Goal: Information Seeking & Learning: Learn about a topic

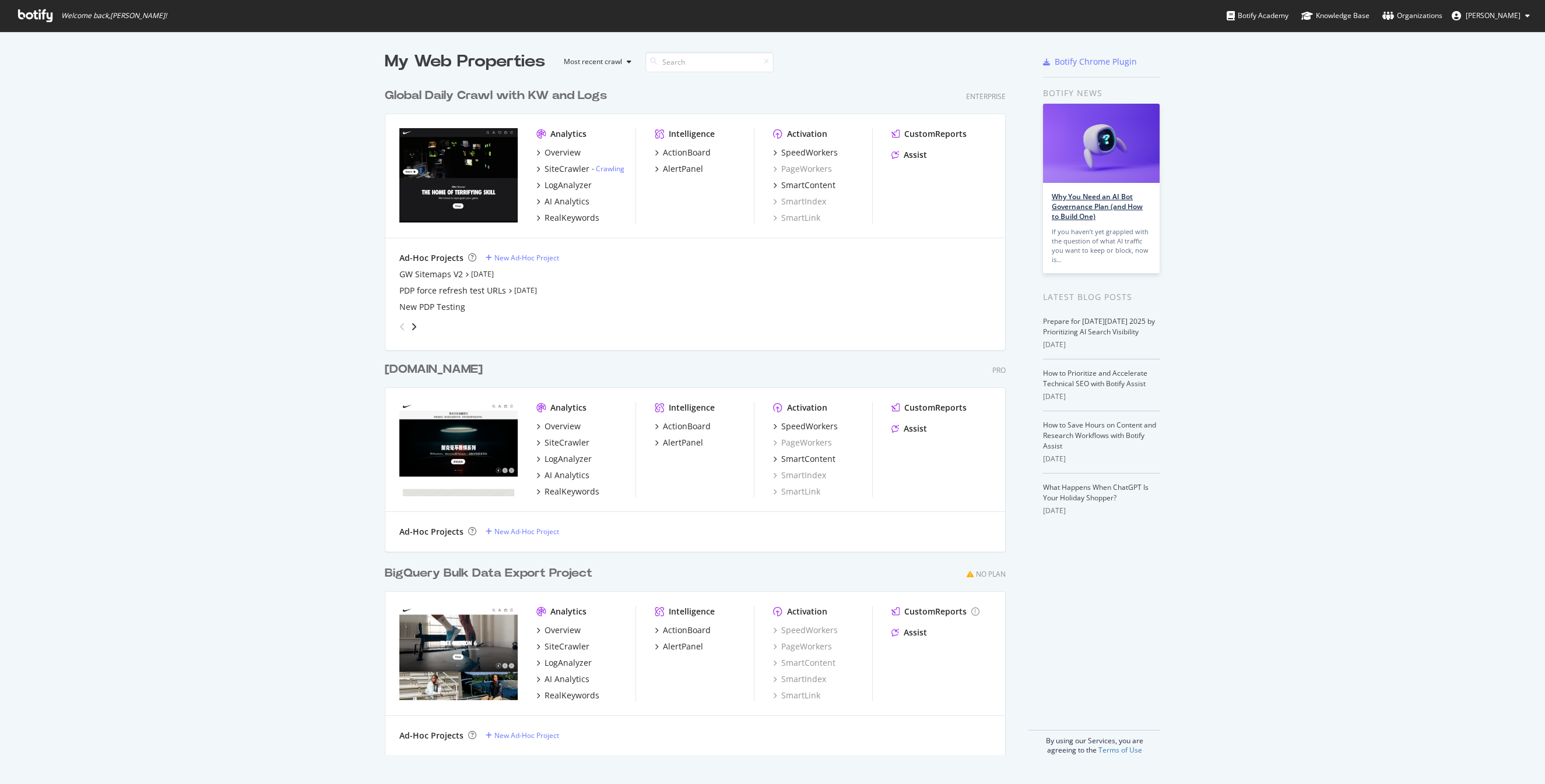
scroll to position [682, 631]
click at [550, 171] on div "SiteCrawler" at bounding box center [567, 170] width 45 height 12
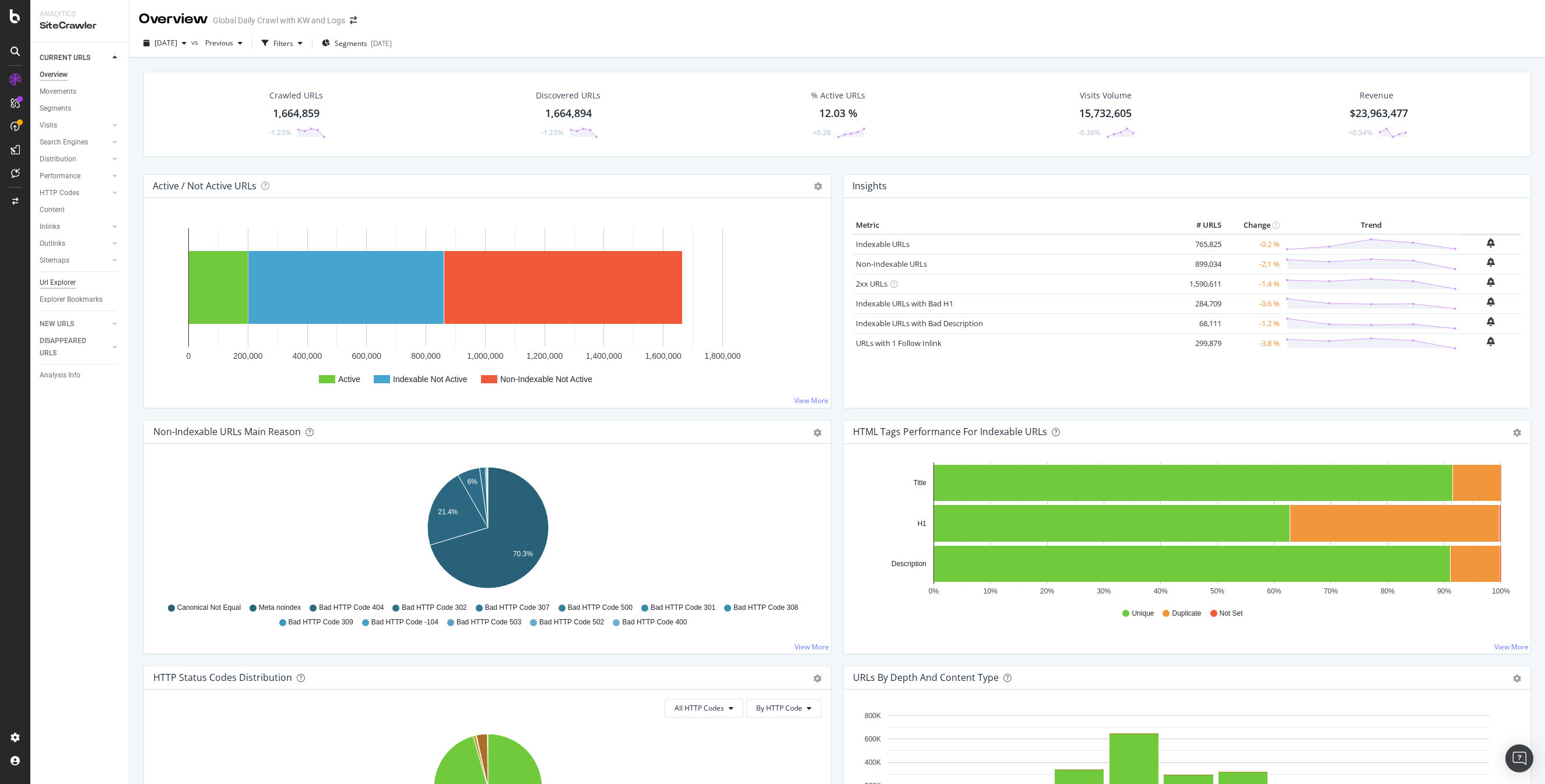
drag, startPoint x: 71, startPoint y: 285, endPoint x: 65, endPoint y: 286, distance: 6.1
click at [71, 285] on div "Url Explorer" at bounding box center [58, 283] width 36 height 12
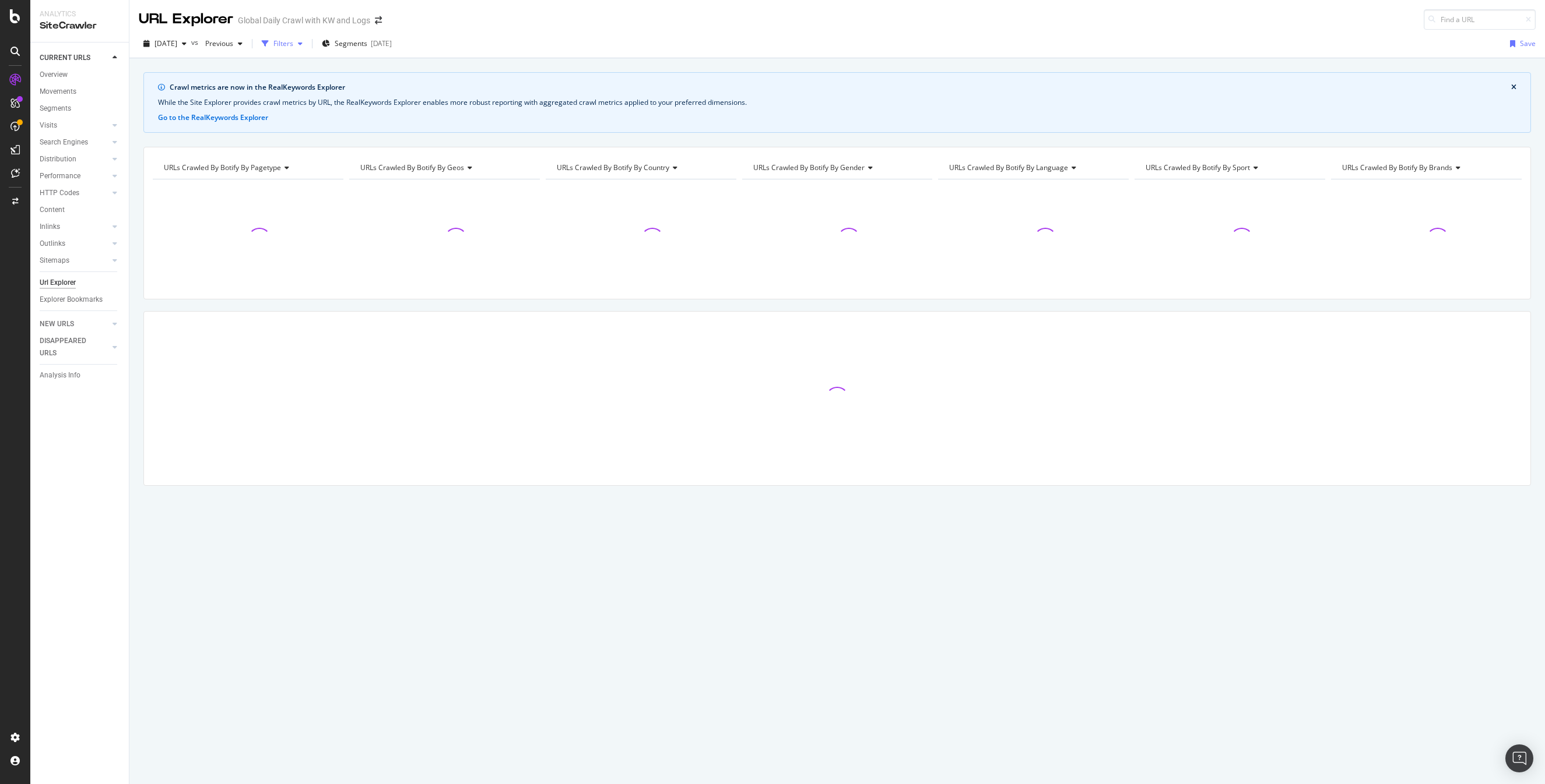
click at [293, 41] on div "Filters" at bounding box center [283, 44] width 20 height 10
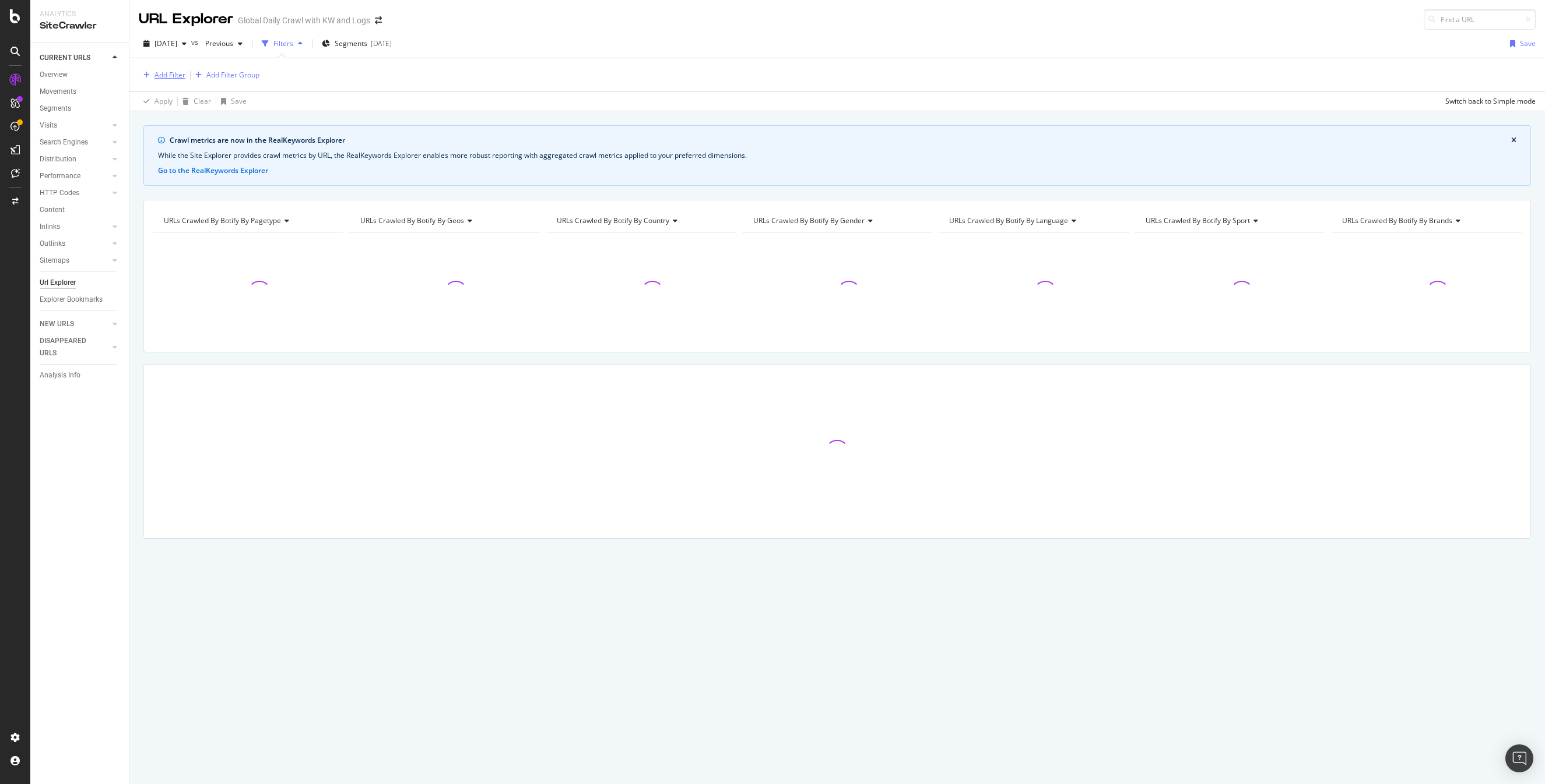
click at [154, 69] on div "Add Filter" at bounding box center [162, 75] width 47 height 13
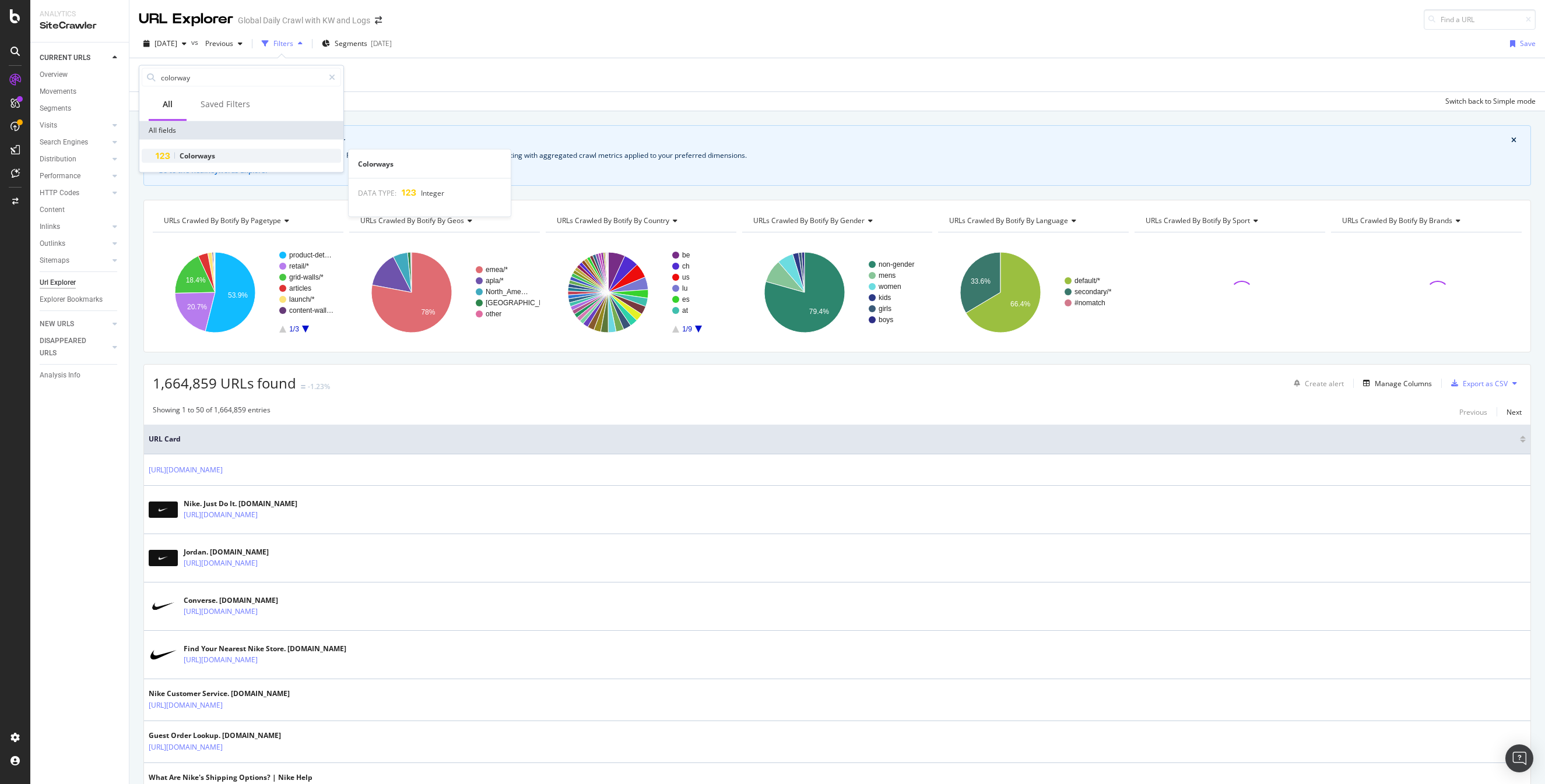
type input "colorway"
click at [195, 150] on div "Colorways" at bounding box center [249, 157] width 186 height 14
click at [210, 145] on input "number" at bounding box center [213, 144] width 129 height 19
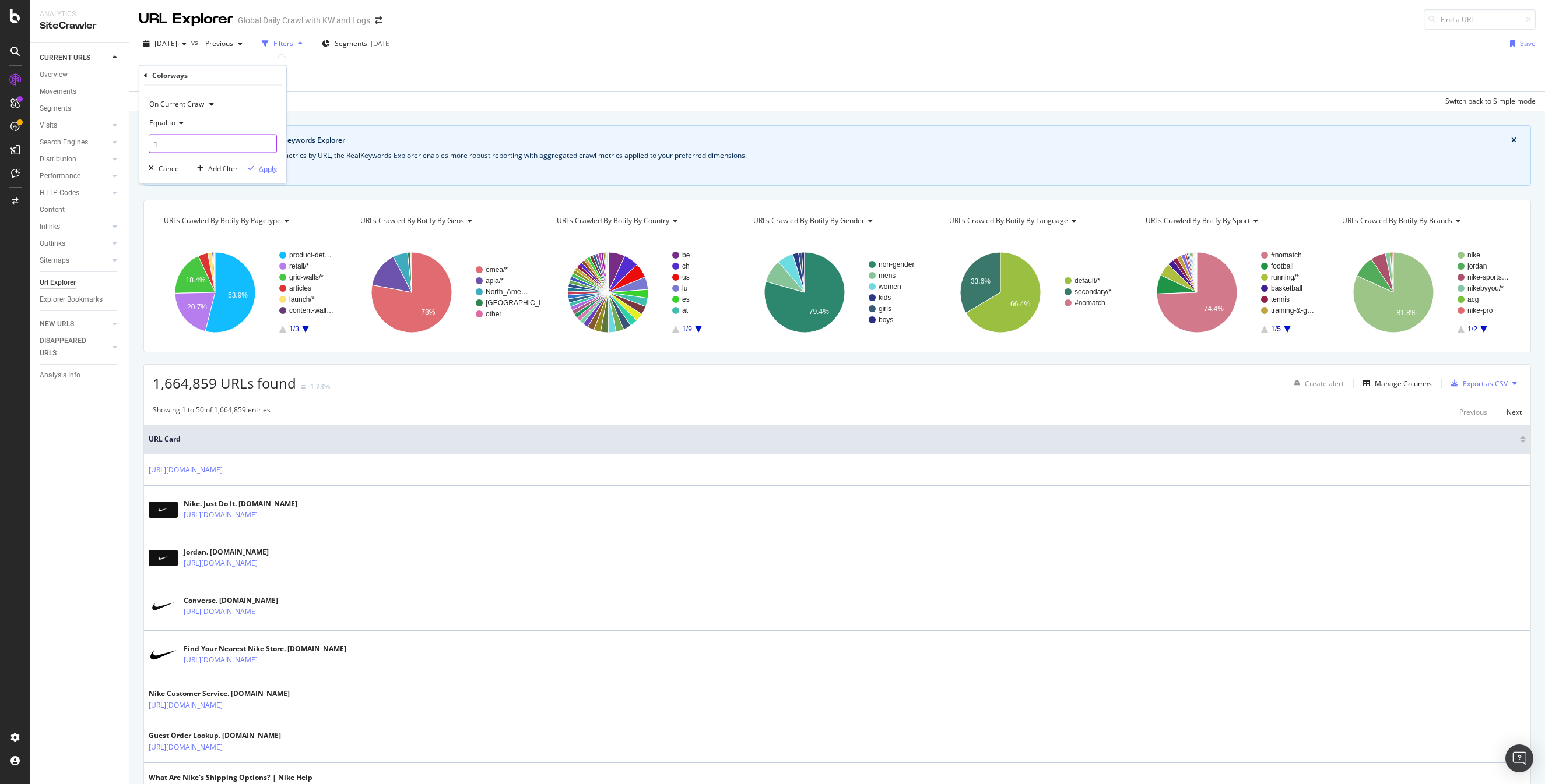
type input "1"
click at [264, 164] on div "Apply" at bounding box center [267, 169] width 18 height 10
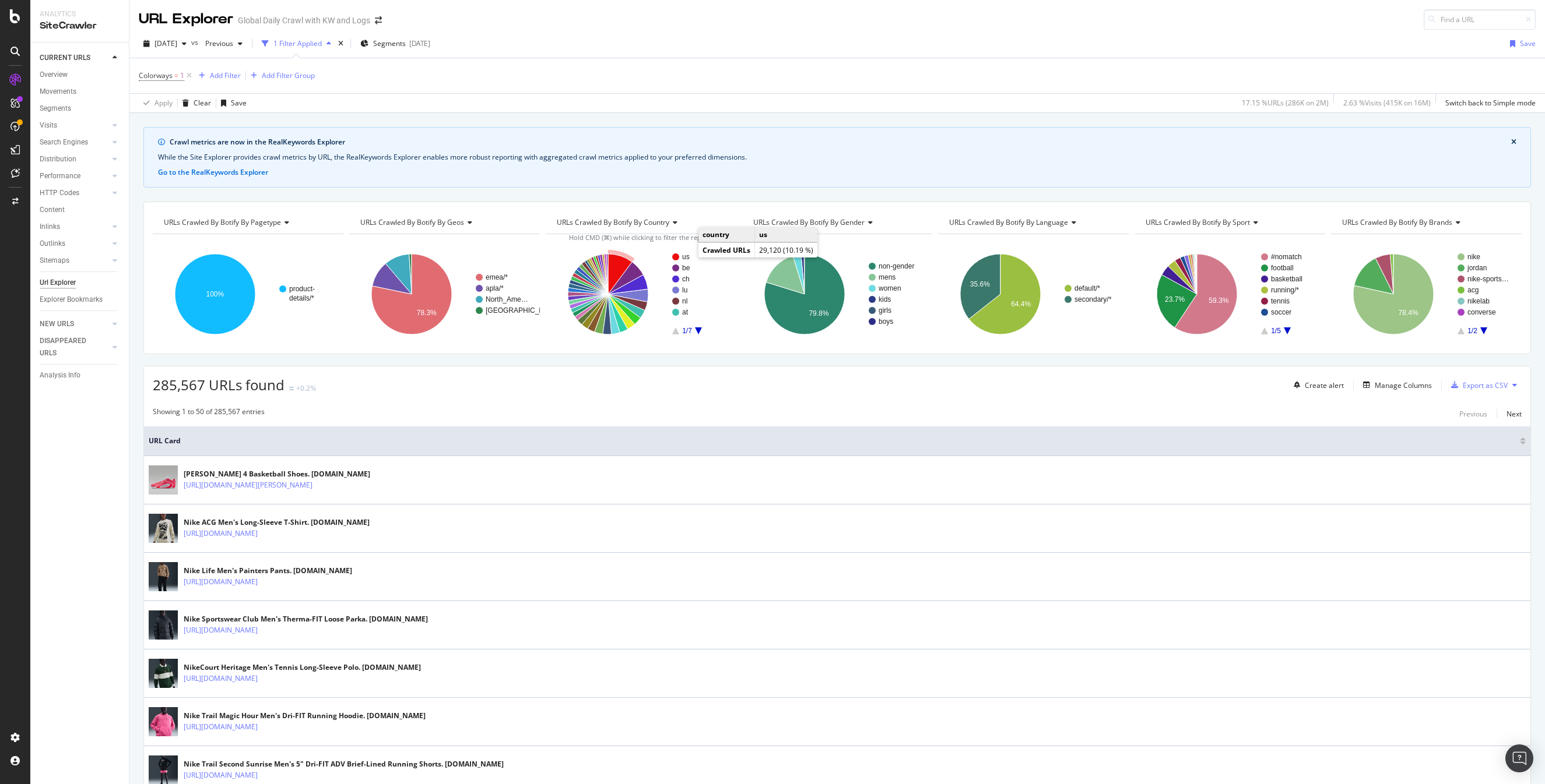
click at [687, 254] on text "us" at bounding box center [687, 257] width 8 height 8
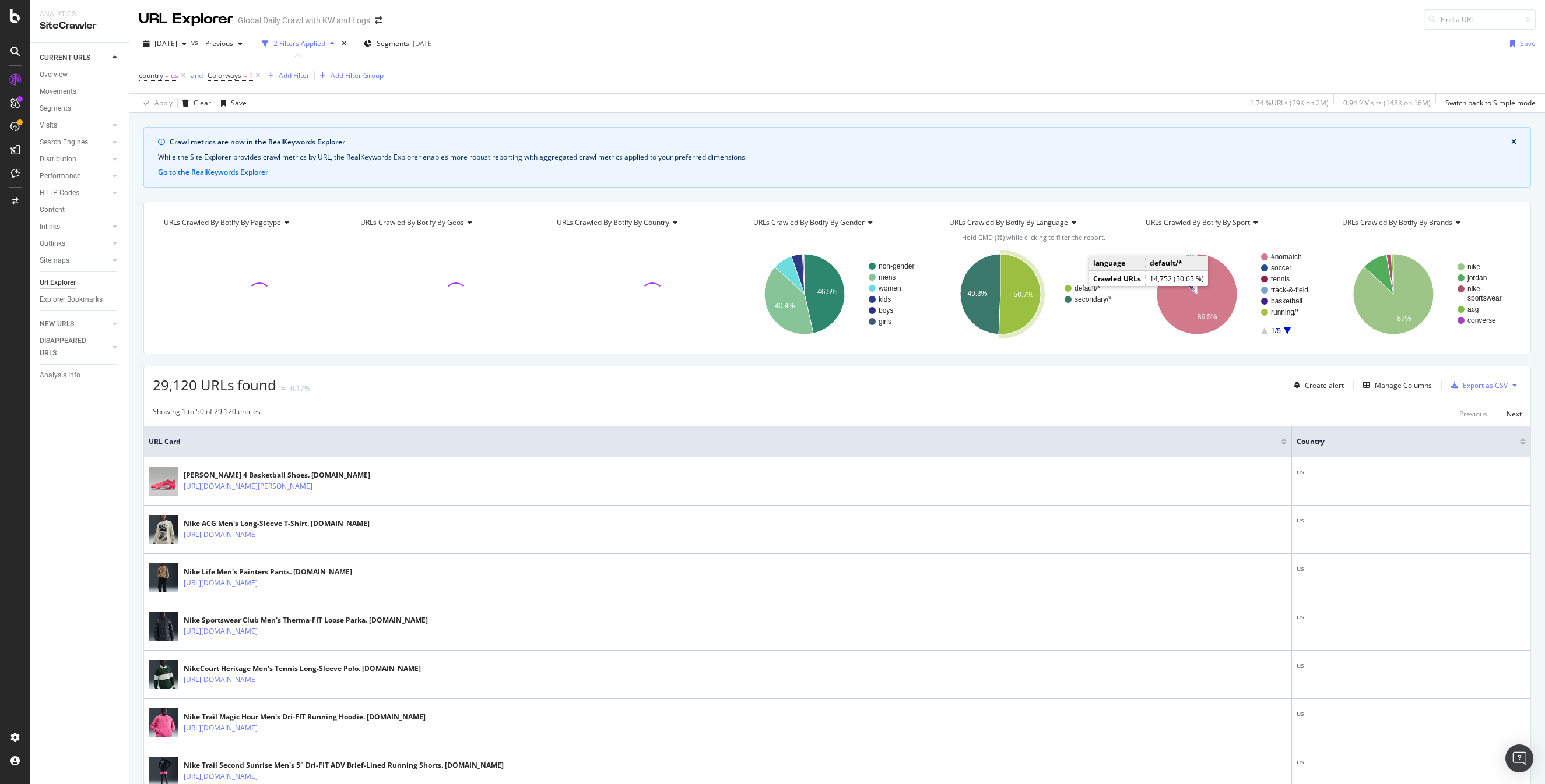
click at [1081, 286] on text "default/*" at bounding box center [1088, 288] width 26 height 8
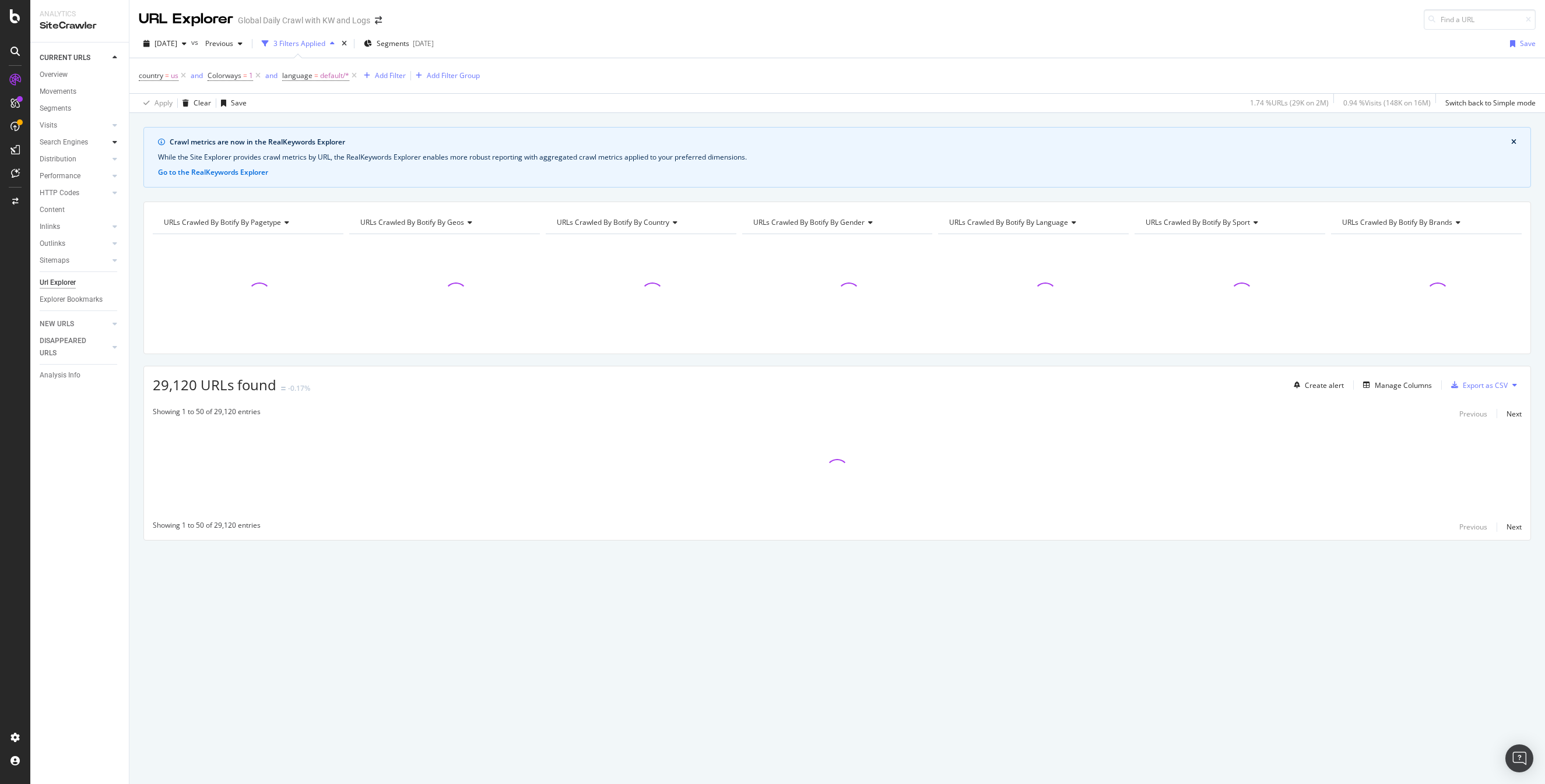
click at [117, 143] on div at bounding box center [115, 143] width 12 height 12
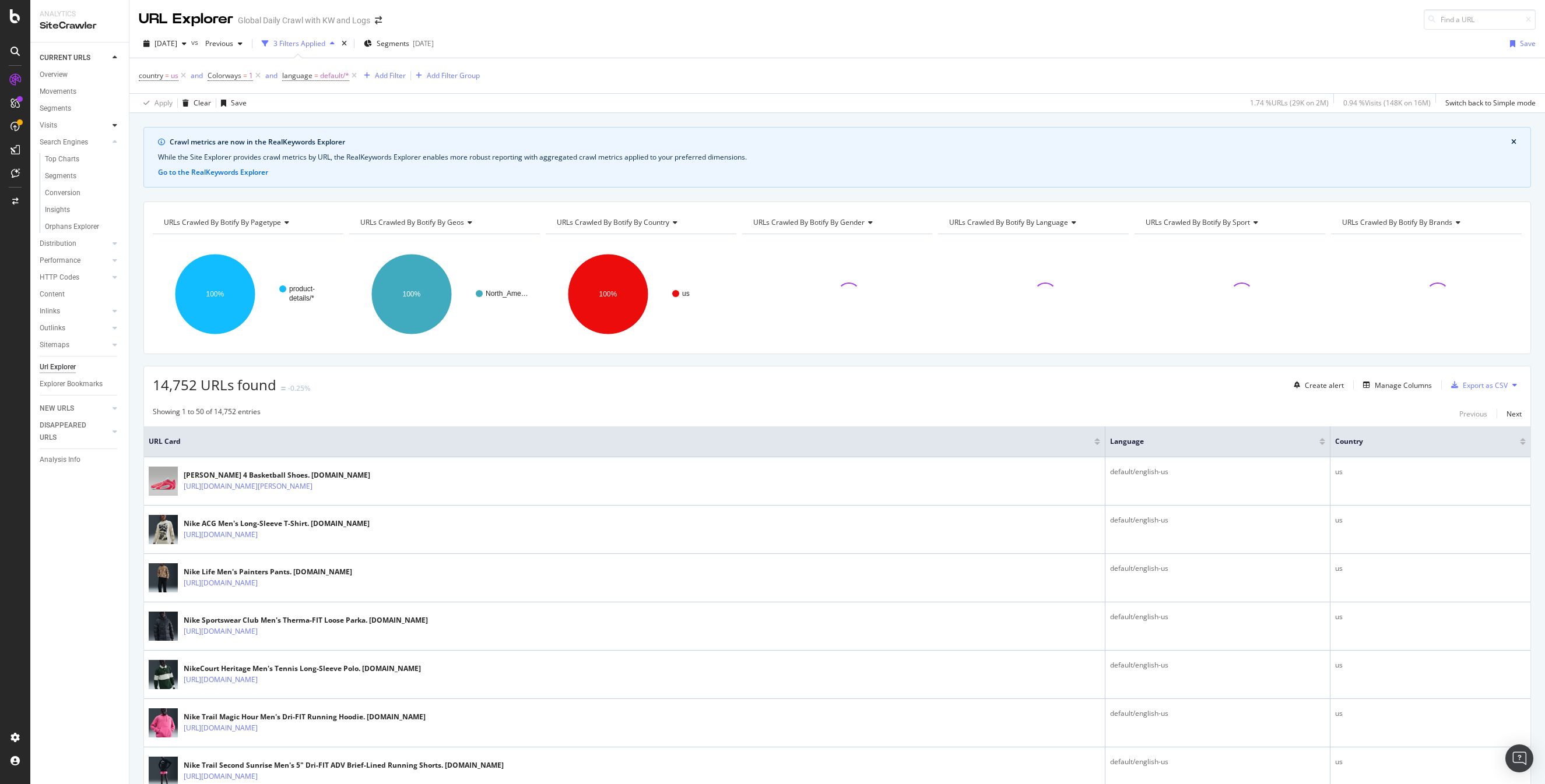
click at [113, 122] on icon at bounding box center [115, 125] width 5 height 7
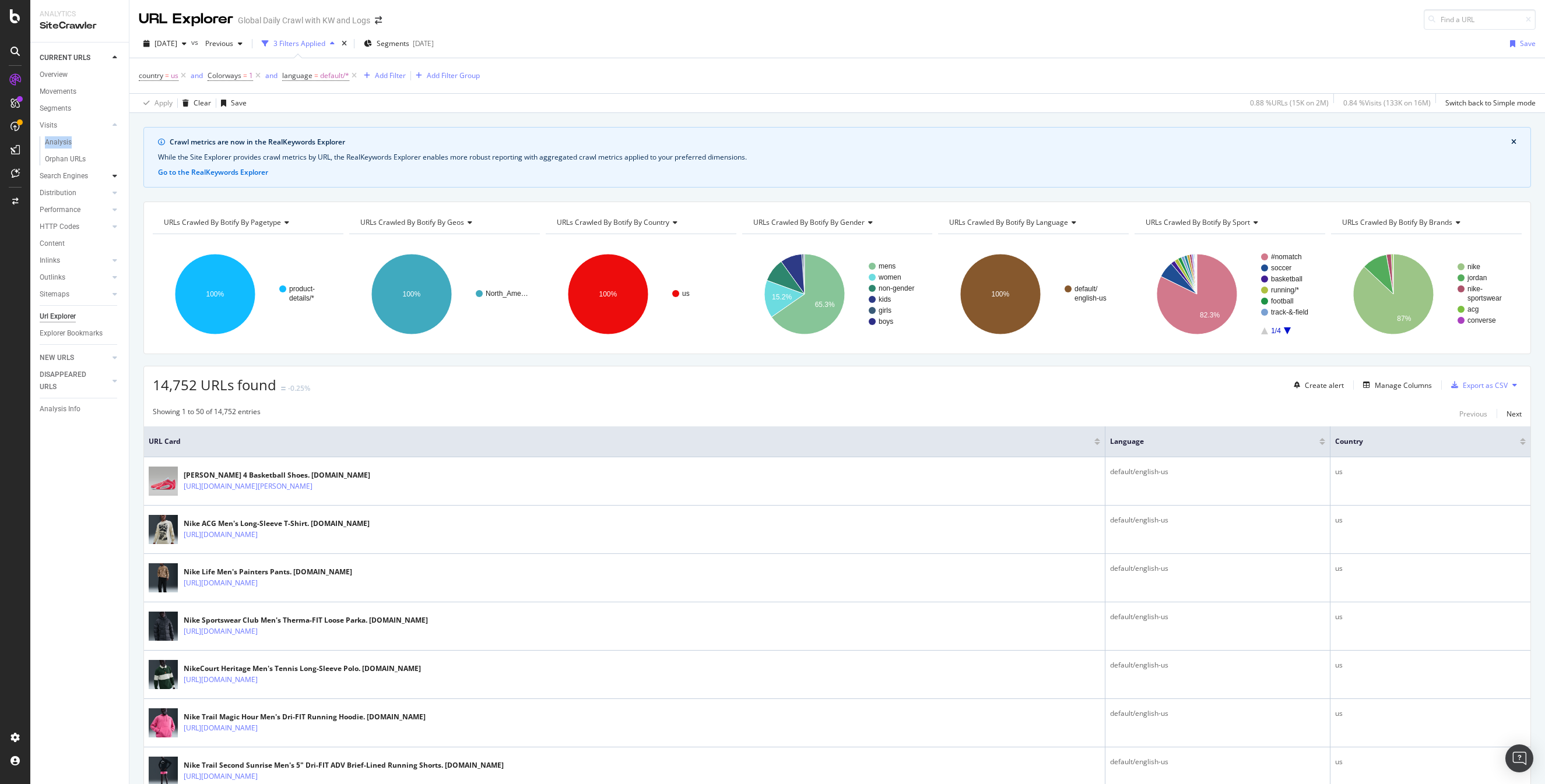
click at [117, 178] on icon at bounding box center [115, 176] width 5 height 7
click at [1408, 382] on div "Manage Columns" at bounding box center [1403, 385] width 57 height 10
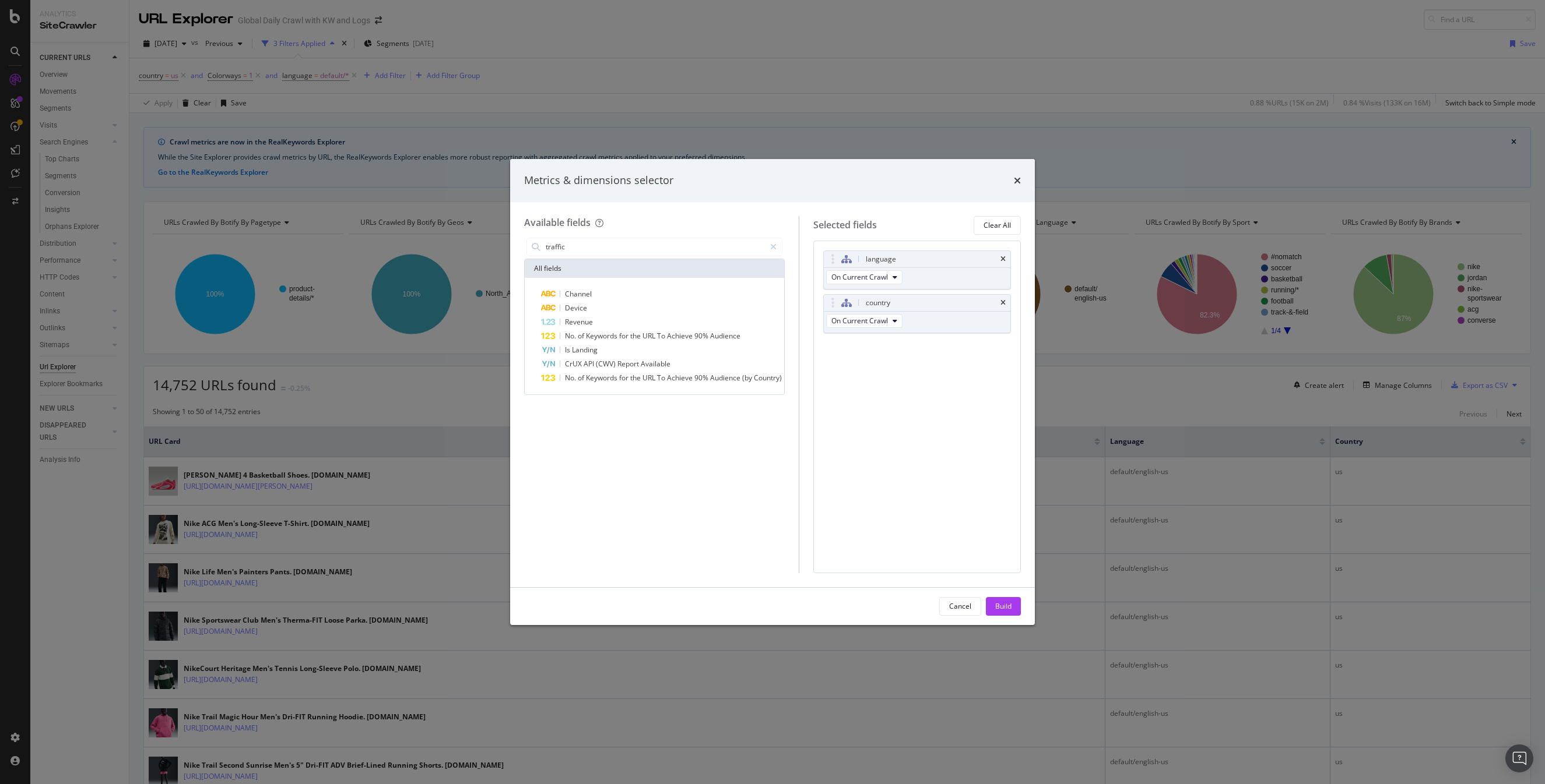
click at [596, 236] on div "traffic" at bounding box center [654, 246] width 260 height 23
click at [596, 235] on div "traffic" at bounding box center [654, 246] width 260 height 23
click at [595, 243] on input "traffic" at bounding box center [655, 247] width 221 height 18
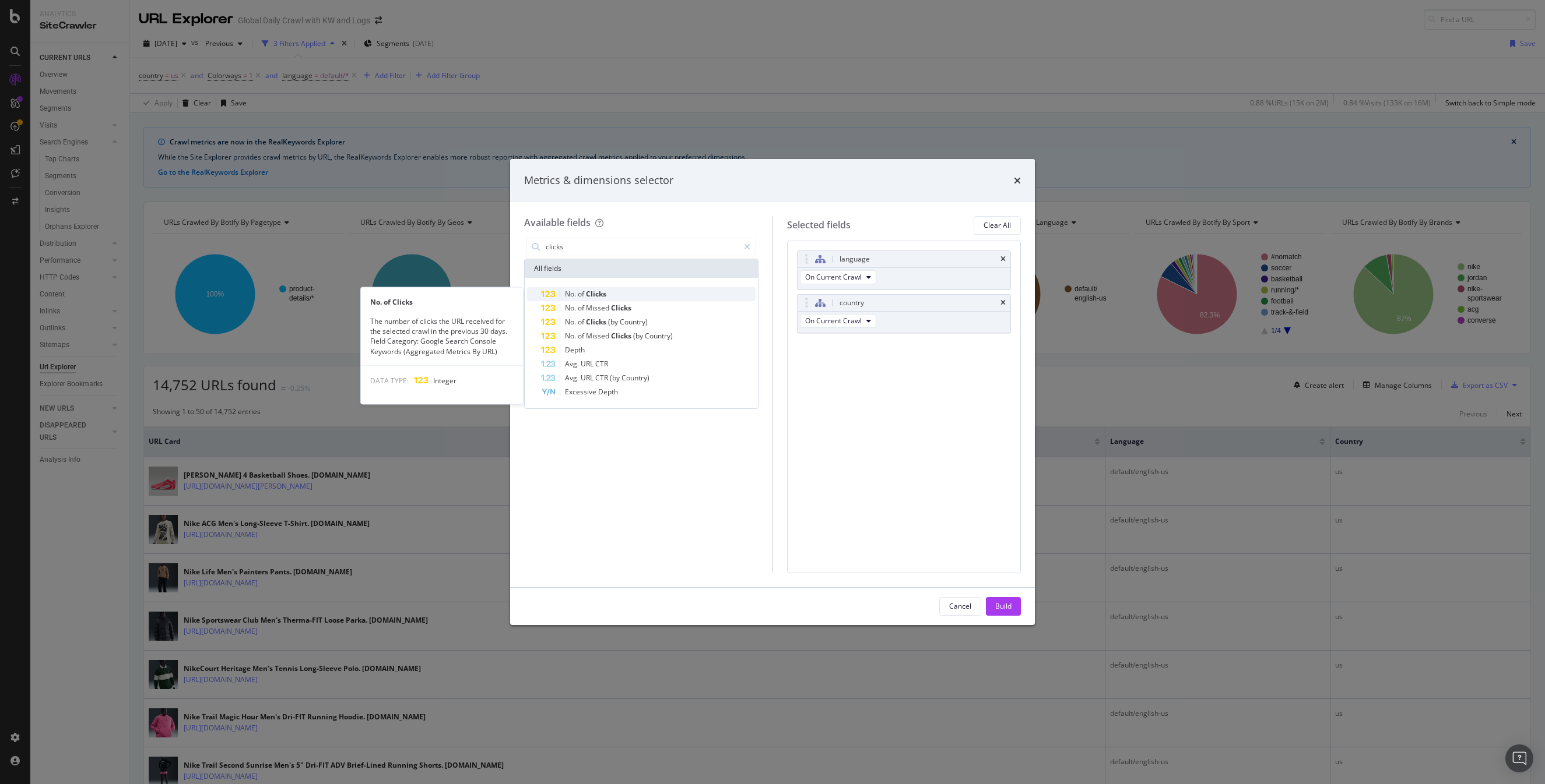
click at [603, 295] on span "Clicks" at bounding box center [596, 294] width 20 height 10
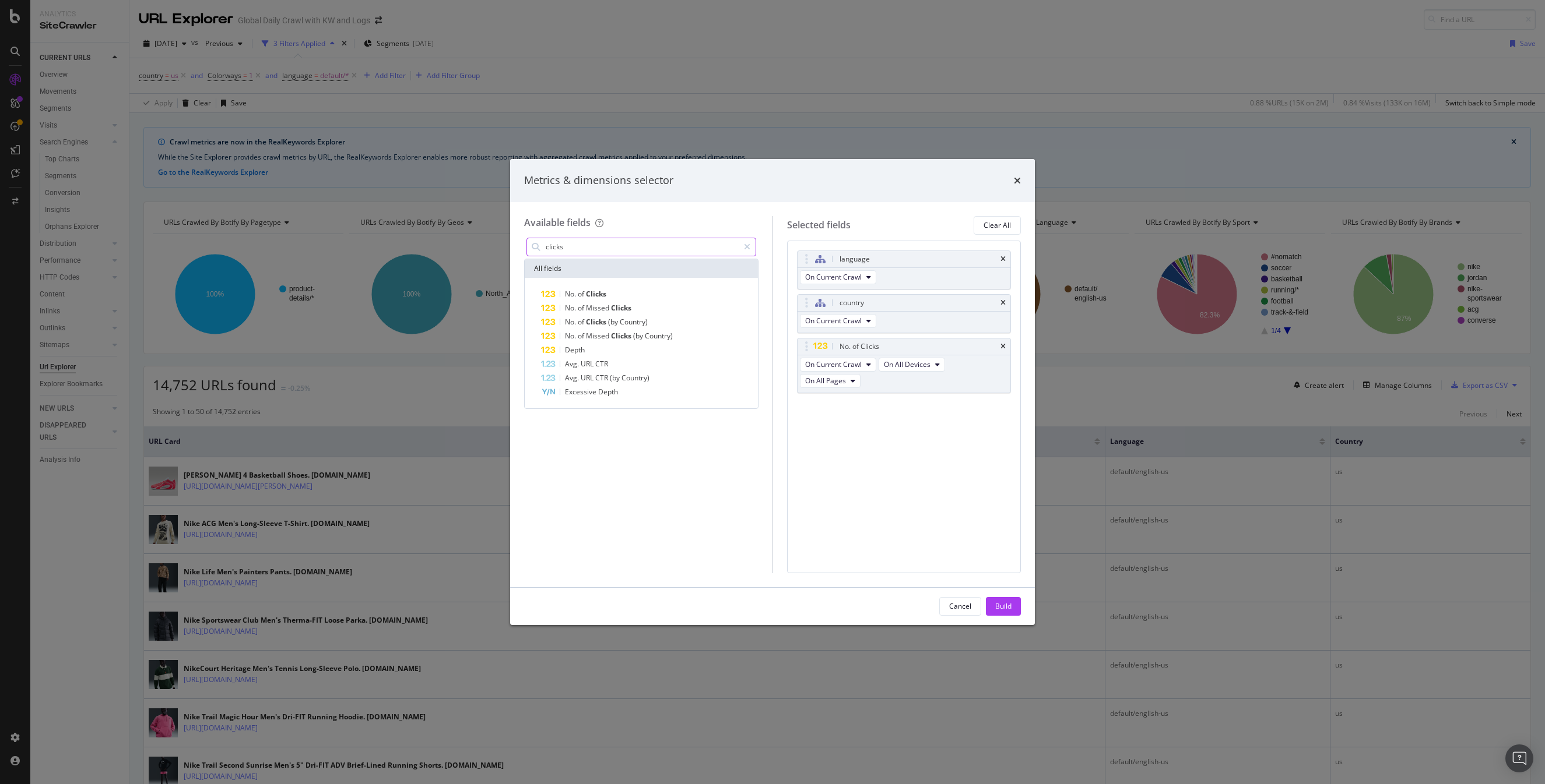
click at [598, 249] on input "clicks" at bounding box center [642, 247] width 195 height 18
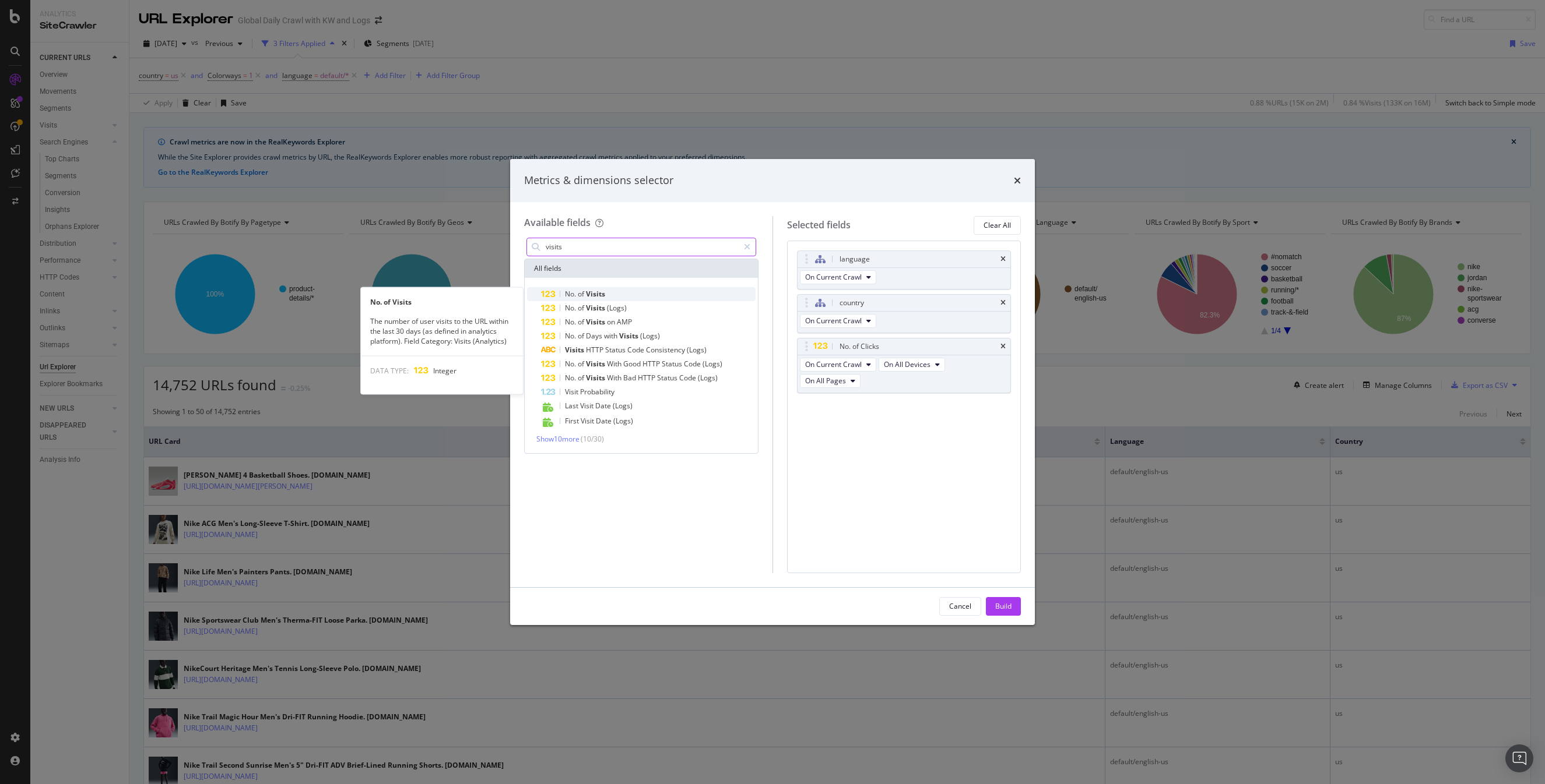
type input "visits"
click at [604, 291] on span "Visits" at bounding box center [595, 294] width 19 height 10
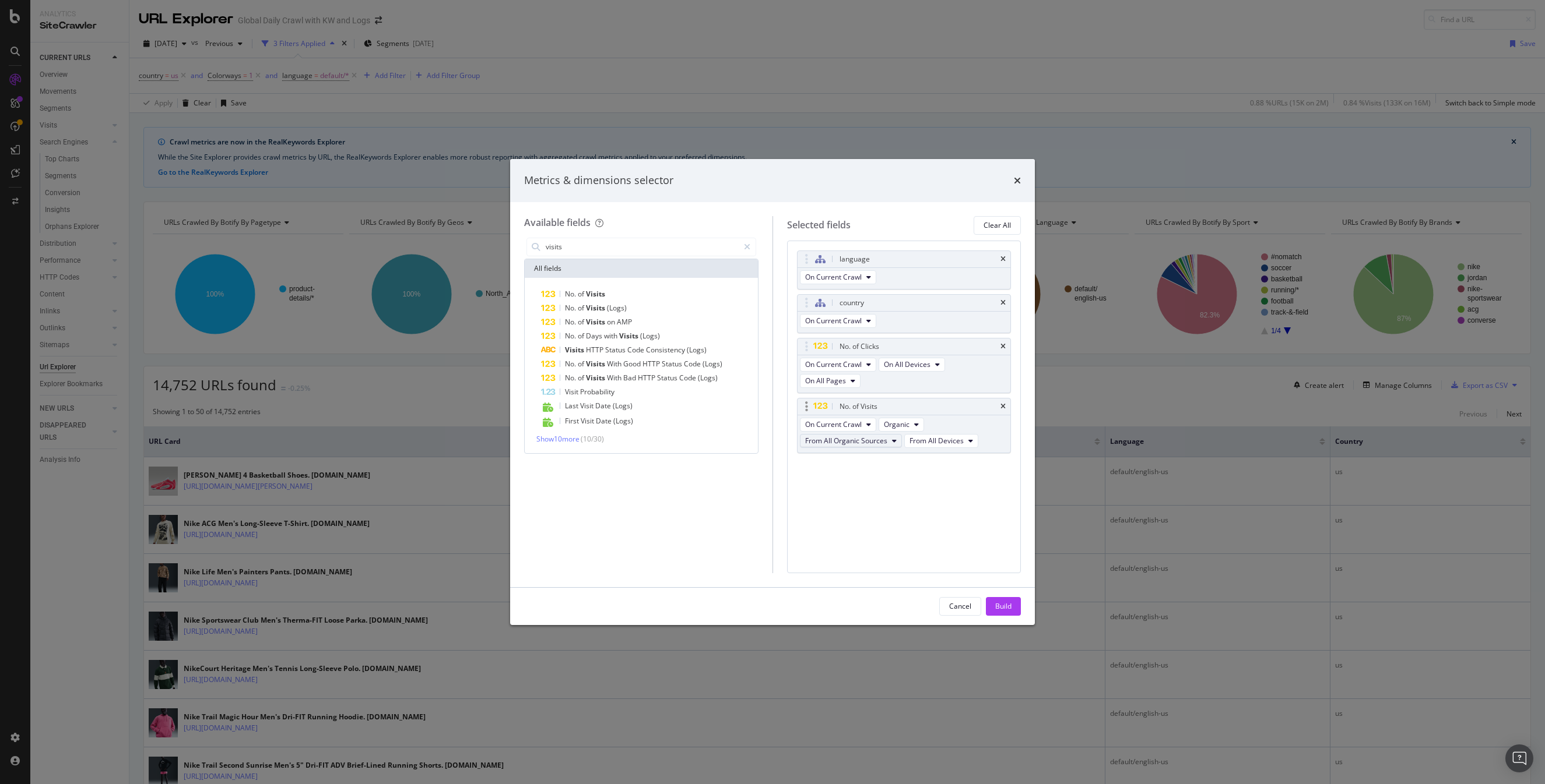
click at [872, 440] on span "From All Organic Sources" at bounding box center [846, 441] width 82 height 10
click at [930, 481] on div "language On Current Crawl country On Current Crawl No. of Clicks On Current Cra…" at bounding box center [904, 407] width 235 height 333
click at [910, 425] on button "Organic" at bounding box center [901, 425] width 46 height 14
click at [911, 424] on button "Organic" at bounding box center [901, 425] width 46 height 14
click at [1003, 602] on div "Build" at bounding box center [1003, 606] width 16 height 10
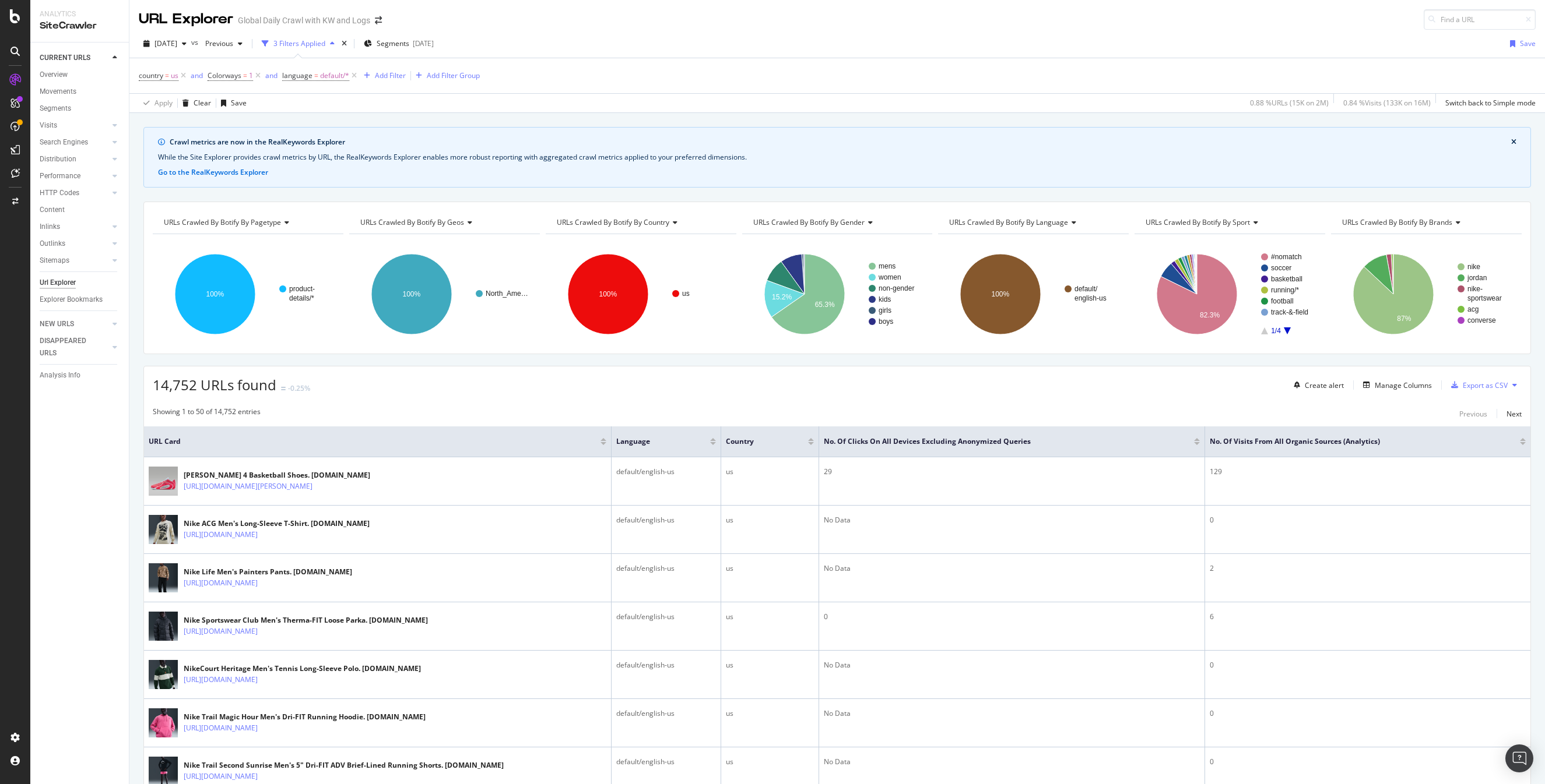
click at [1523, 445] on div at bounding box center [1523, 443] width 6 height 3
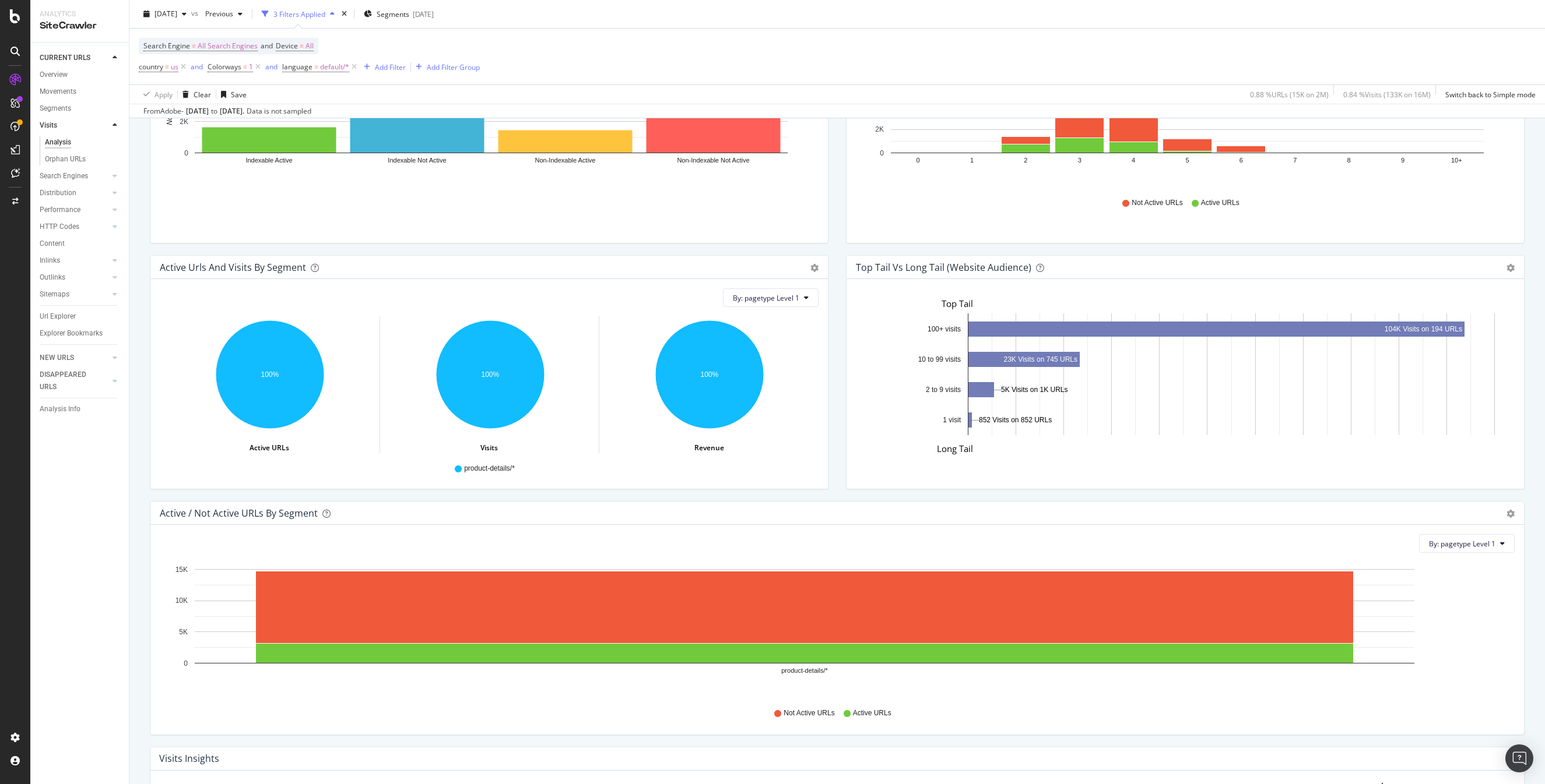
scroll to position [874, 0]
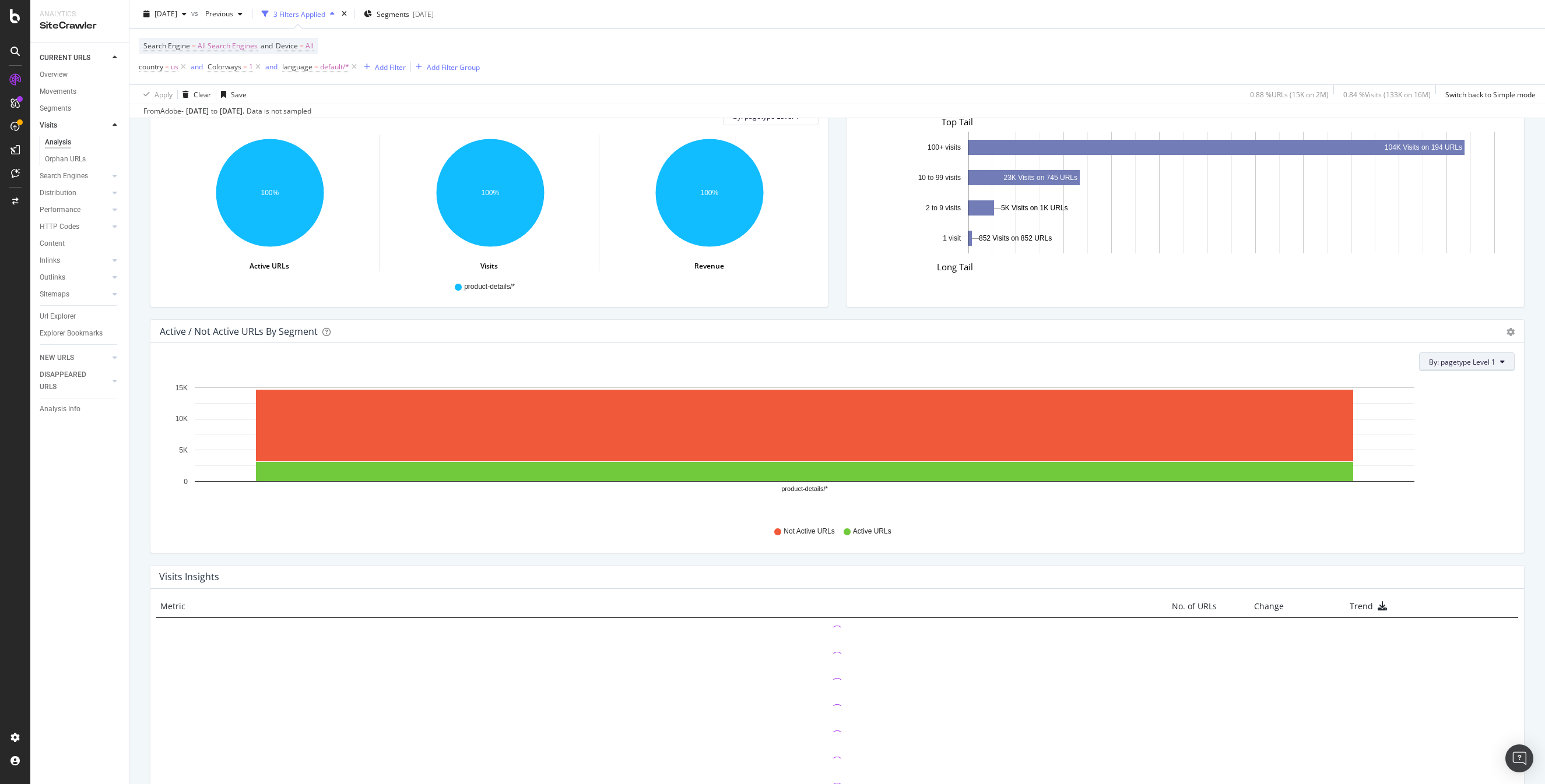
click at [1486, 359] on span "By: pagetype Level 1" at bounding box center [1462, 362] width 67 height 10
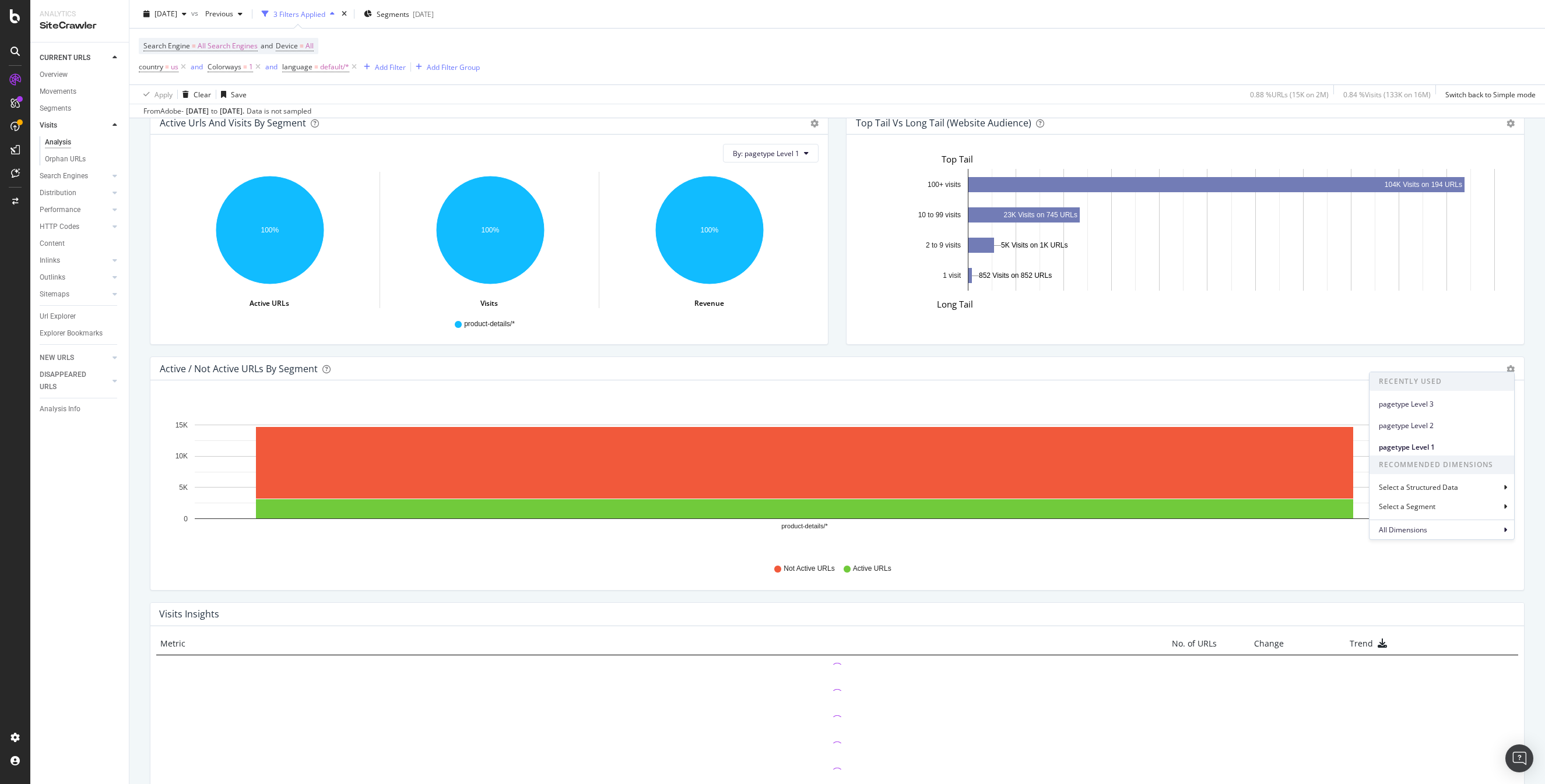
scroll to position [912, 0]
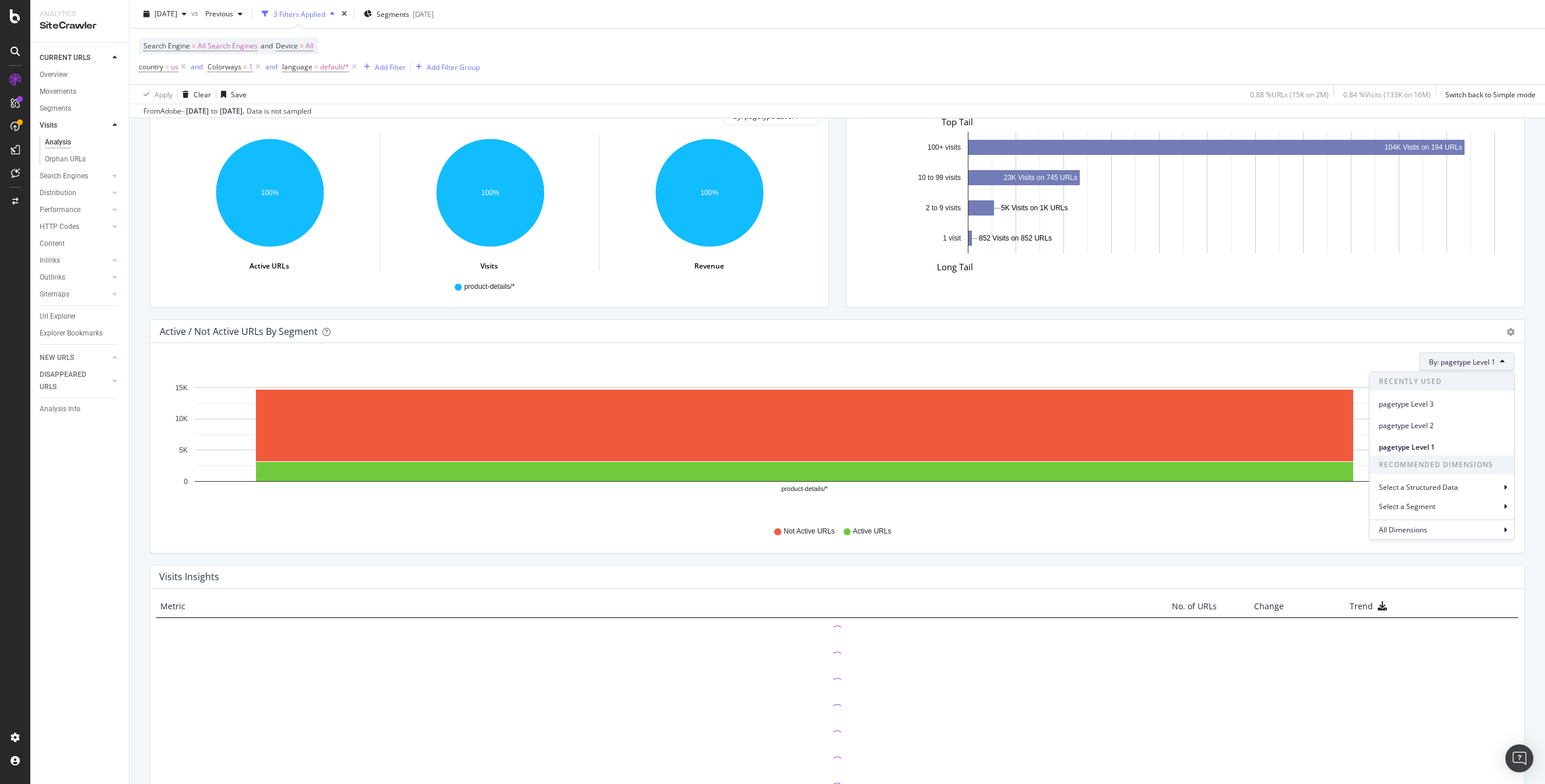
click at [1486, 359] on span "By: pagetype Level 1" at bounding box center [1462, 362] width 67 height 10
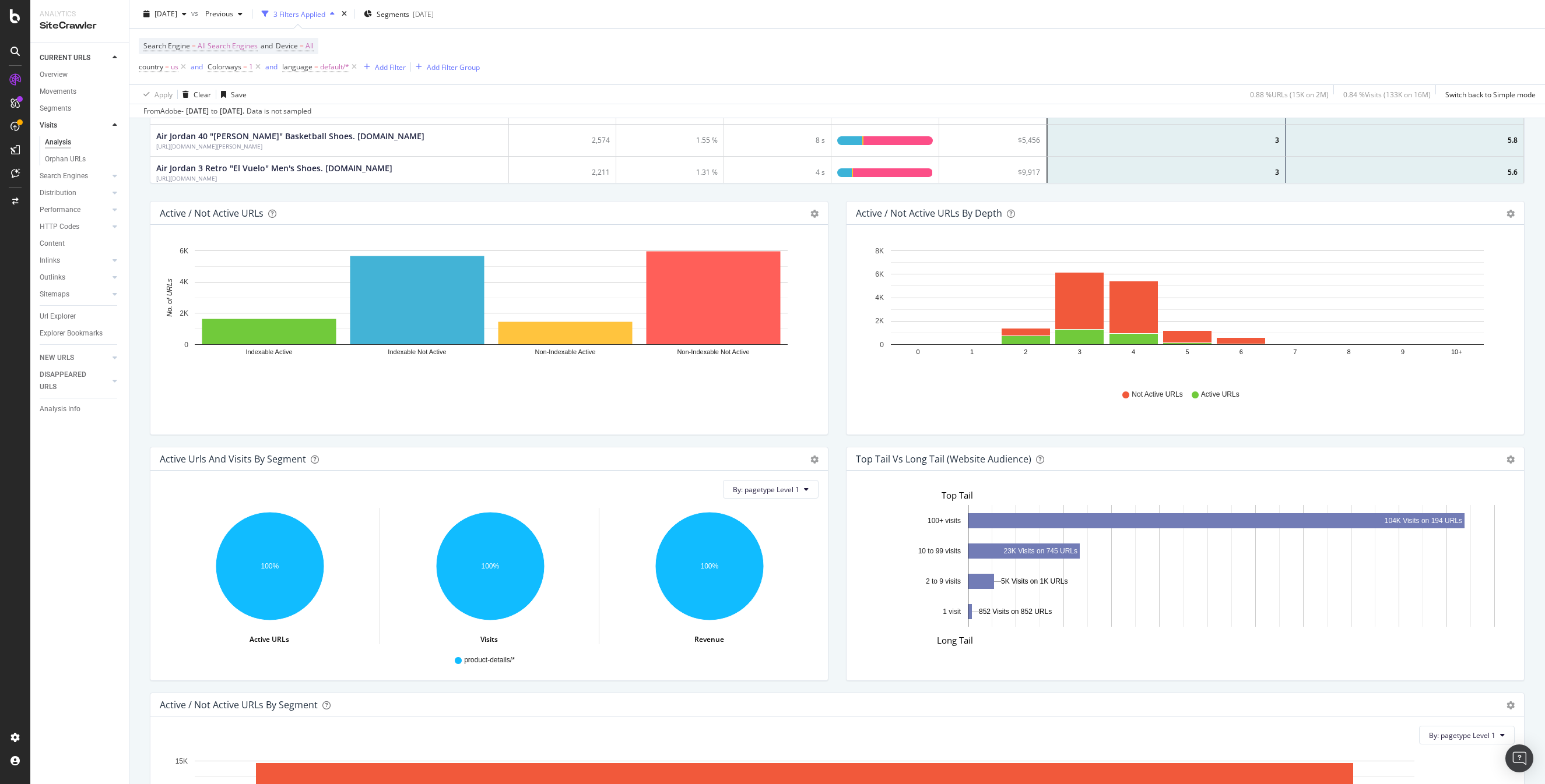
scroll to position [492, 0]
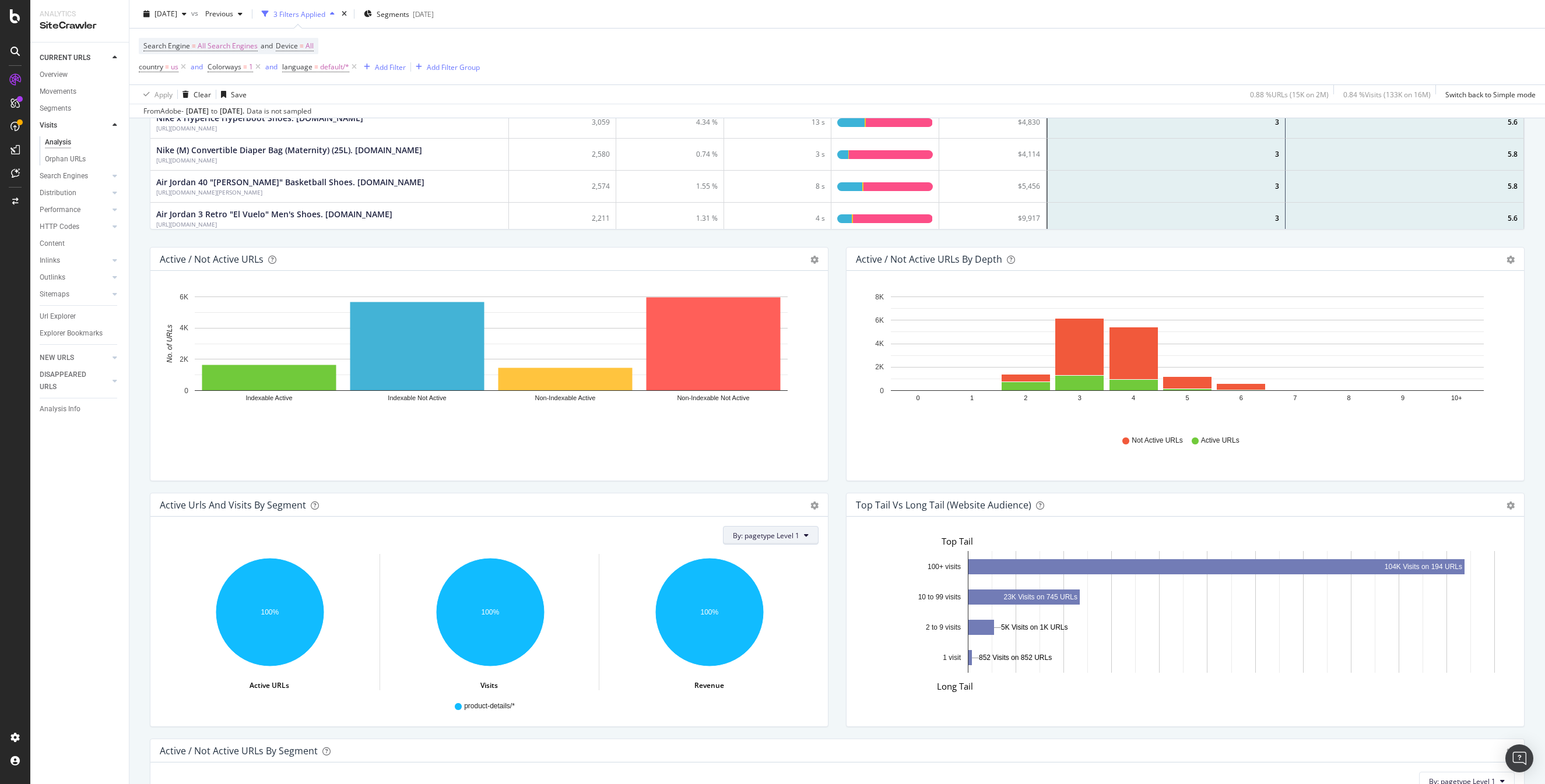
click at [802, 541] on button "By: pagetype Level 1" at bounding box center [771, 536] width 96 height 19
click at [793, 698] on div "All Dimensions" at bounding box center [796, 703] width 145 height 20
click at [822, 603] on div "pagetype Level 1" at bounding box center [801, 597] width 116 height 14
type input "colorways"
click at [850, 668] on div "Validate" at bounding box center [858, 671] width 26 height 10
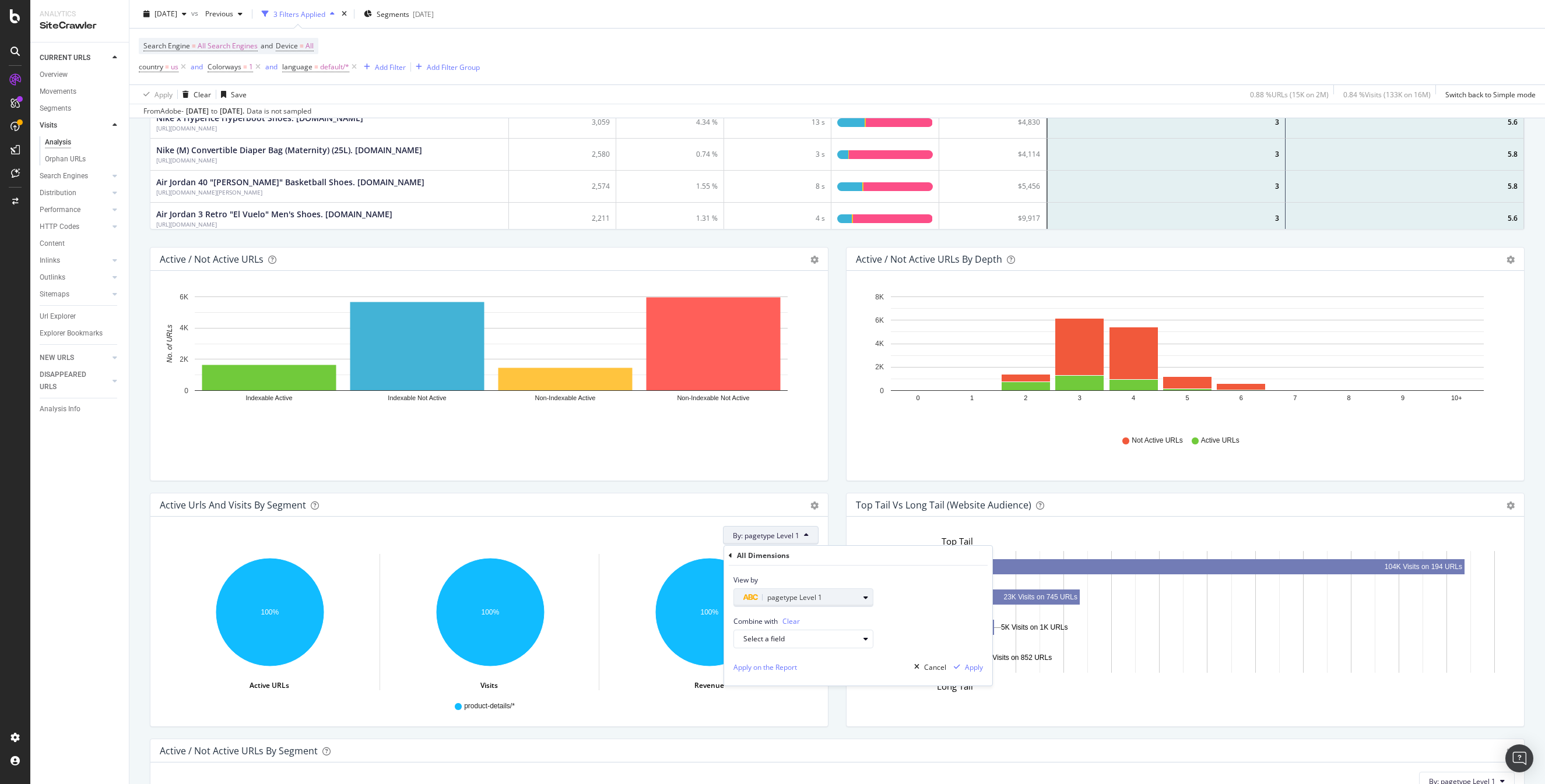
click at [807, 589] on button "pagetype Level 1" at bounding box center [803, 597] width 140 height 19
click at [748, 617] on div "pagetype Level" at bounding box center [772, 618] width 53 height 10
click at [743, 618] on div "pagetype Level" at bounding box center [807, 618] width 138 height 20
click at [741, 620] on icon at bounding box center [741, 617] width 4 height 7
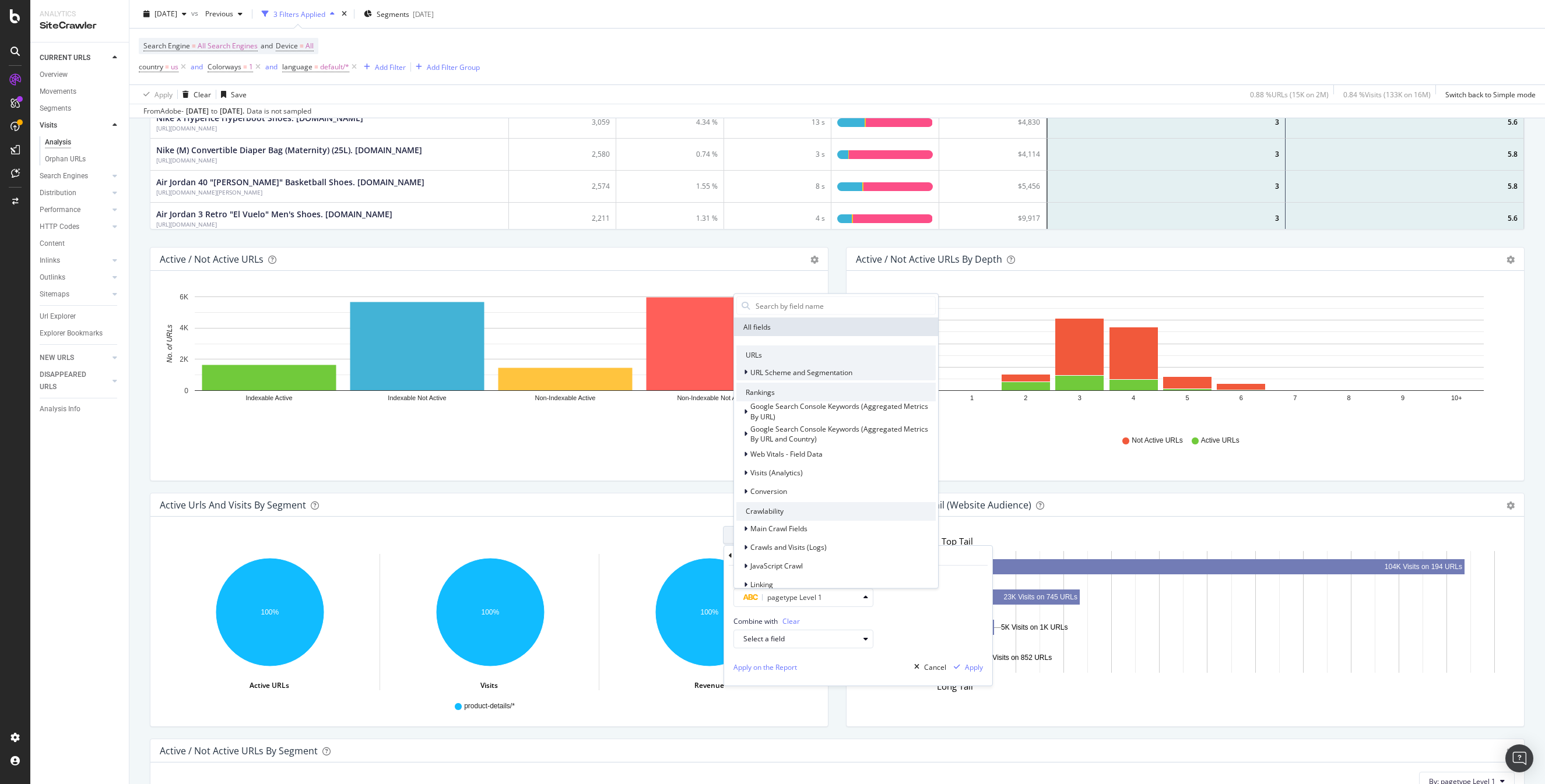
type input "o"
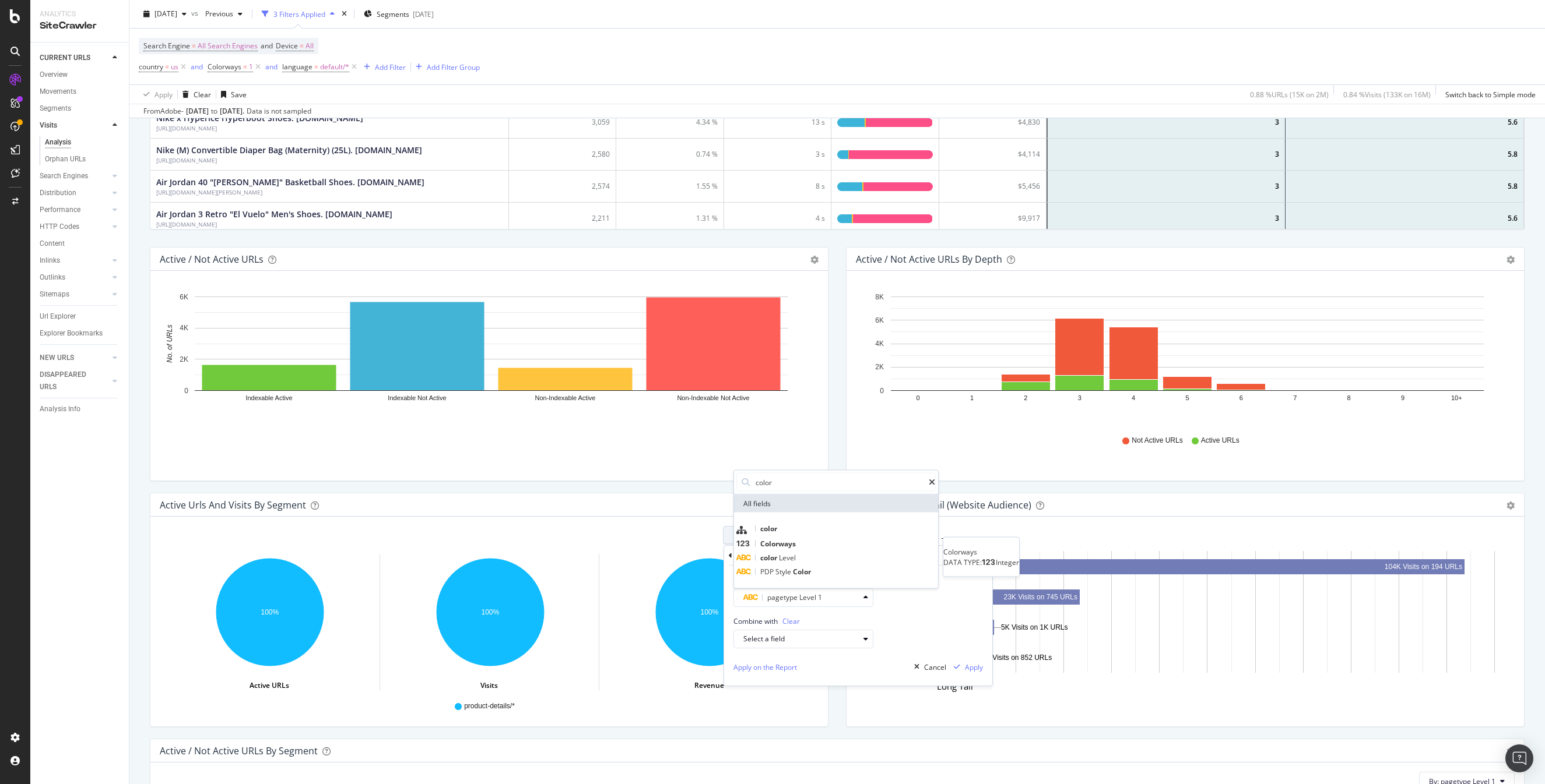
type input "color"
click at [795, 544] on span "Colorways" at bounding box center [778, 544] width 36 height 10
click at [967, 668] on div "Apply" at bounding box center [974, 667] width 18 height 10
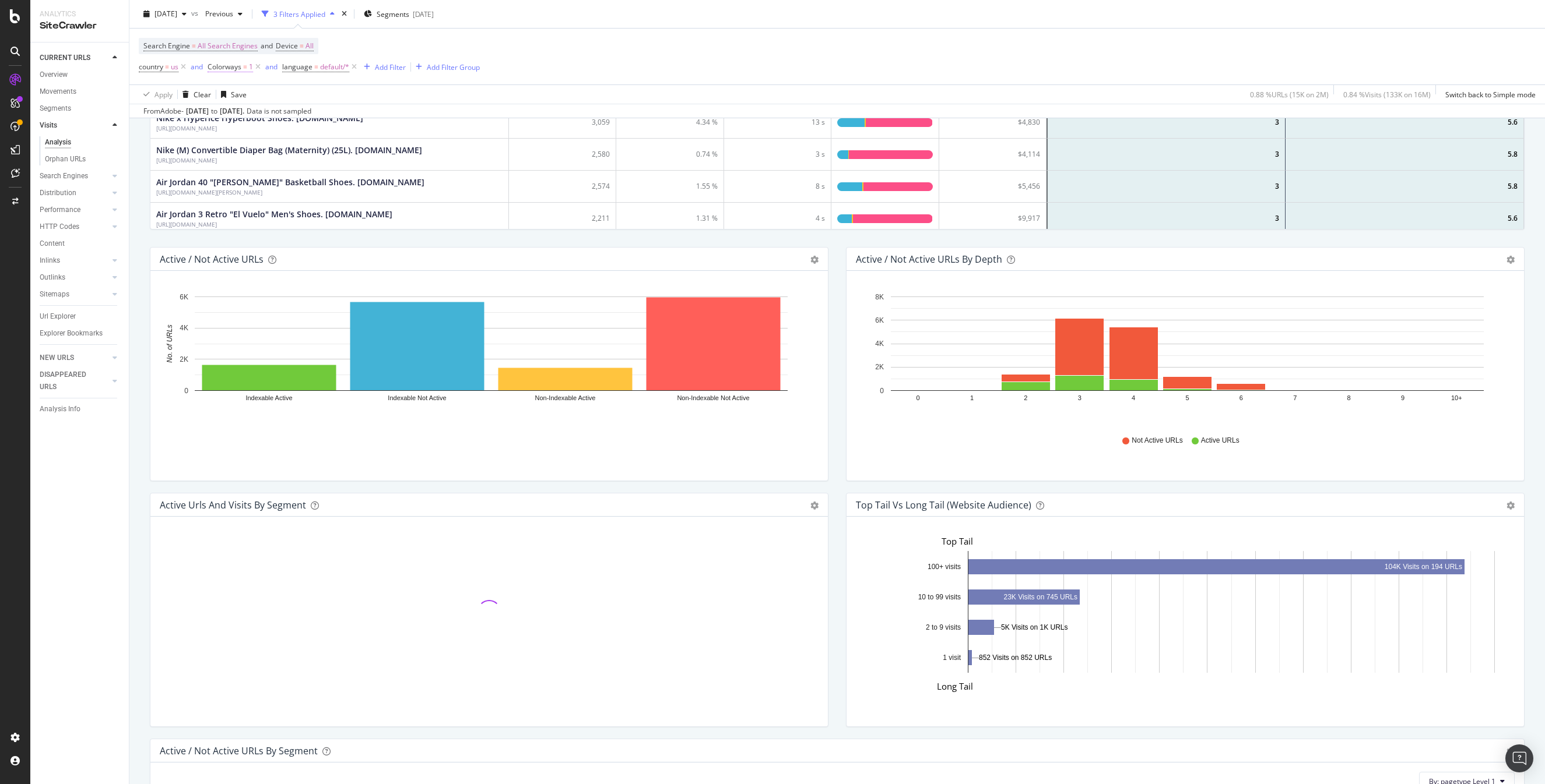
click at [234, 66] on span "Colorways" at bounding box center [225, 67] width 34 height 10
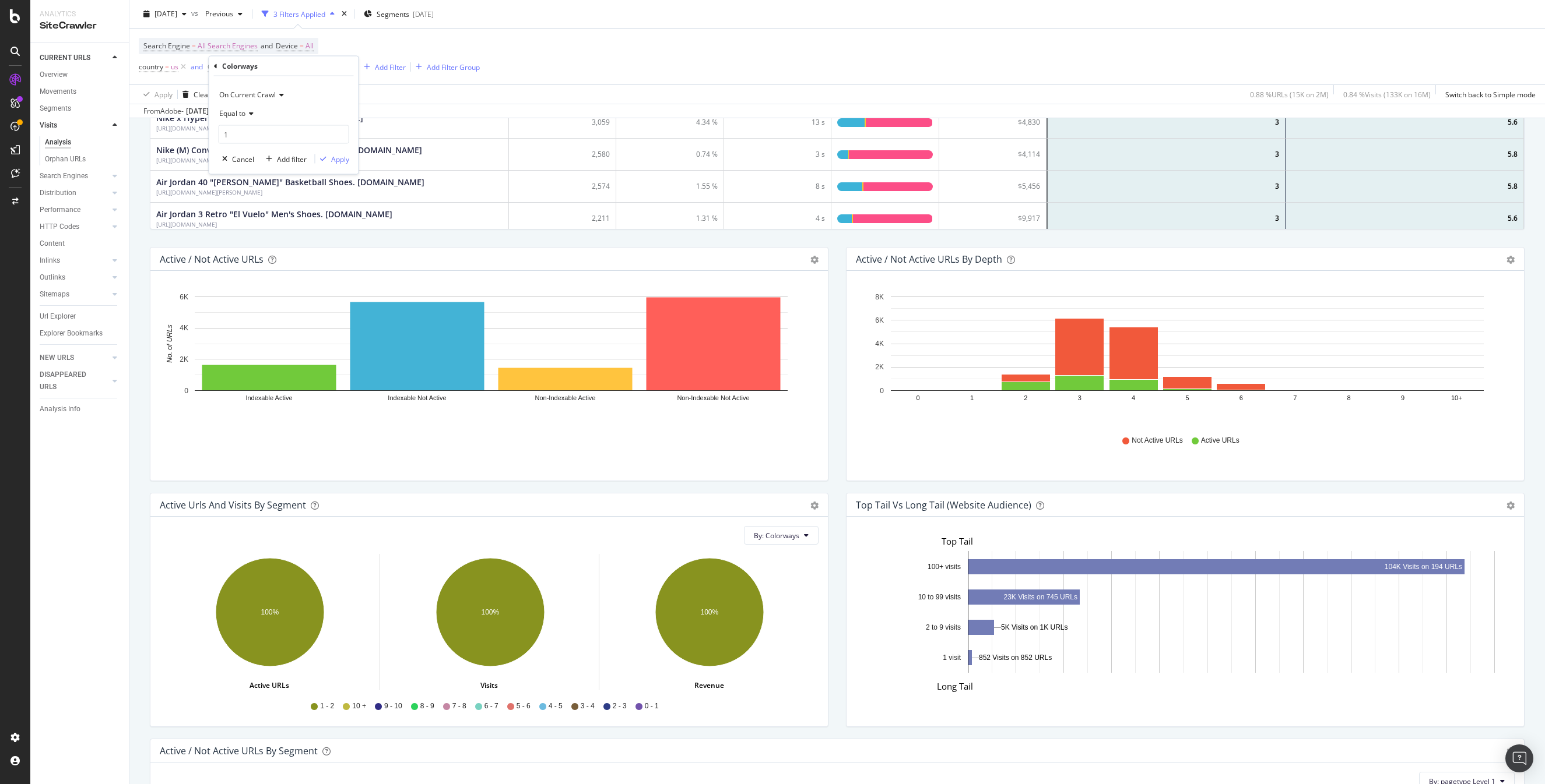
click at [235, 115] on span "Equal to" at bounding box center [233, 114] width 26 height 10
click at [237, 258] on span "Exists" at bounding box center [234, 258] width 19 height 10
click at [332, 133] on div "Apply" at bounding box center [340, 138] width 18 height 10
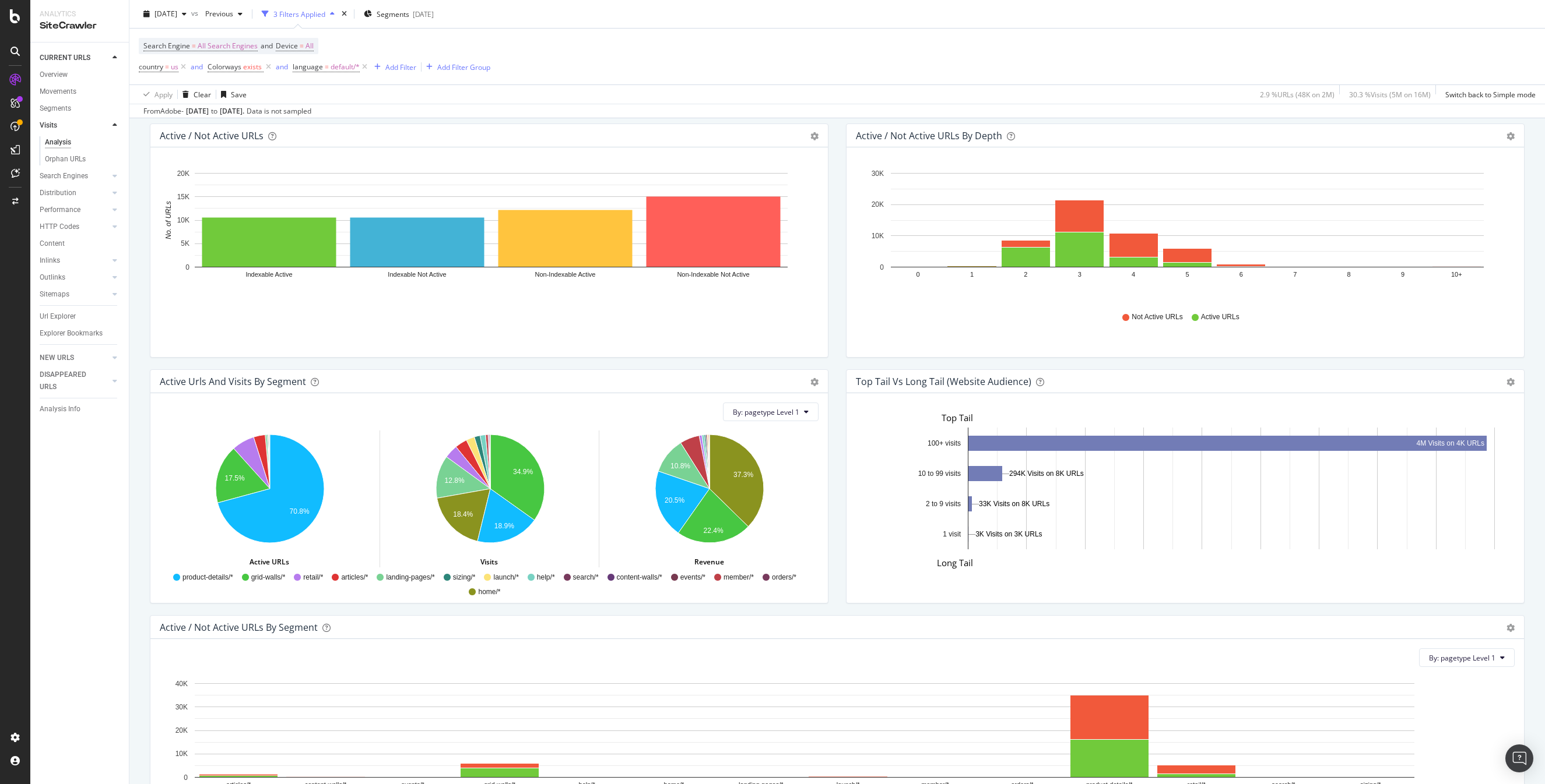
scroll to position [577, 0]
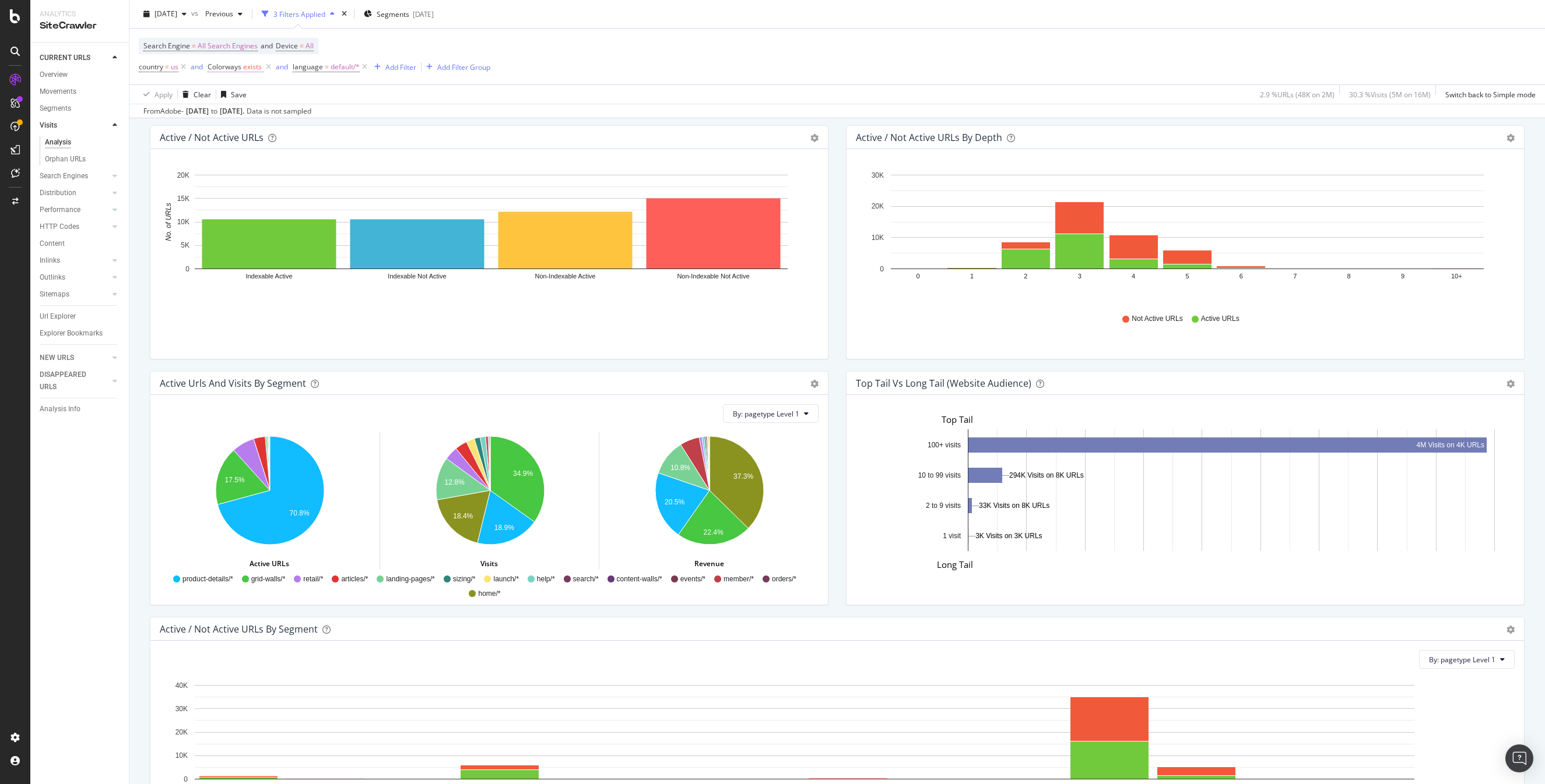
click at [230, 66] on span "Colorways" at bounding box center [225, 67] width 34 height 10
click at [237, 115] on span "Exists" at bounding box center [229, 114] width 19 height 10
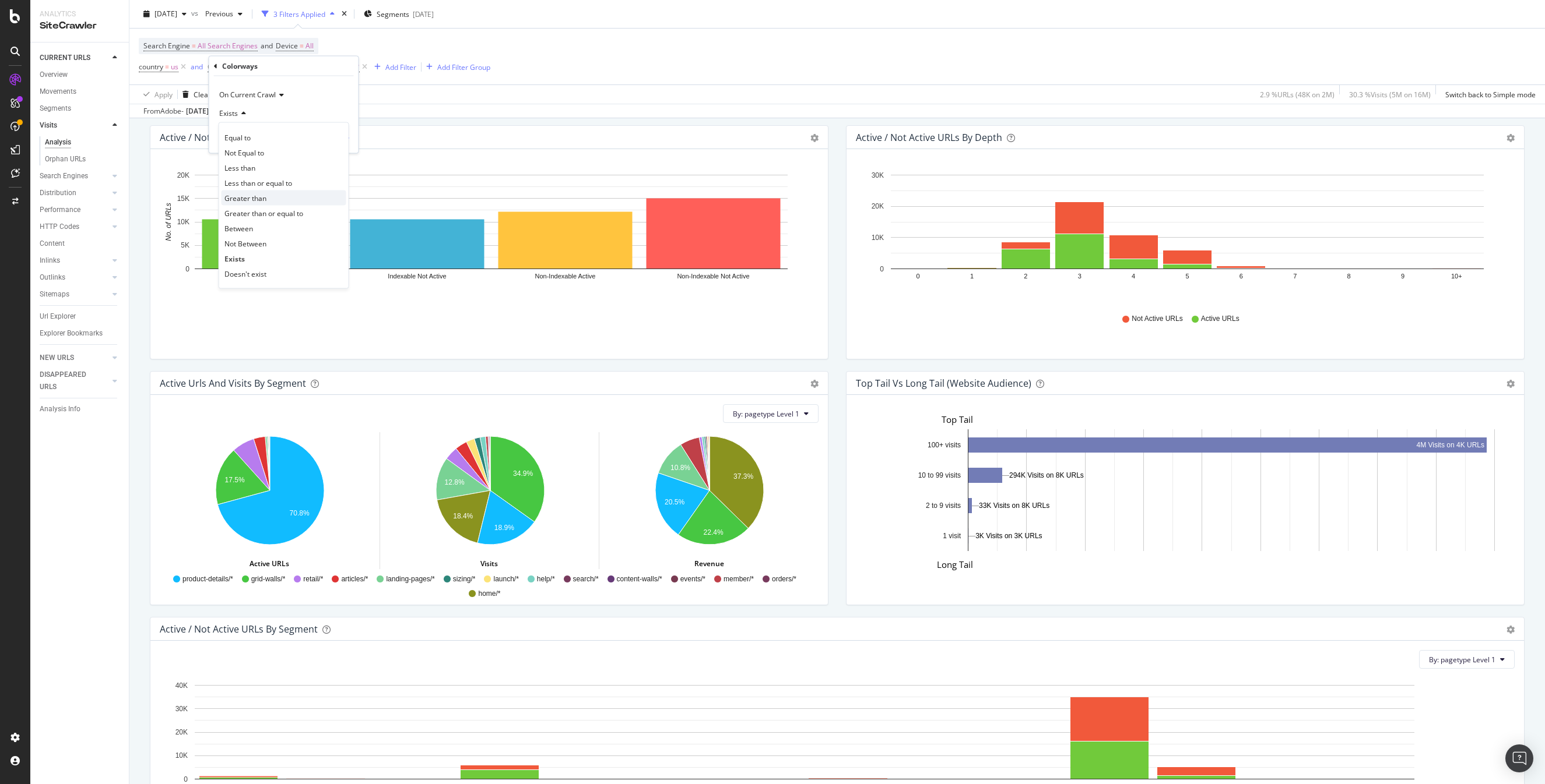
click at [253, 200] on span "Greater than" at bounding box center [246, 197] width 42 height 10
click at [260, 137] on input "number" at bounding box center [283, 135] width 131 height 19
type input "0"
click at [838, 411] on div "Top Tail vs Long Tail (Website Audience) Bar Table Export as CSV Add to Custom …" at bounding box center [1186, 494] width 697 height 246
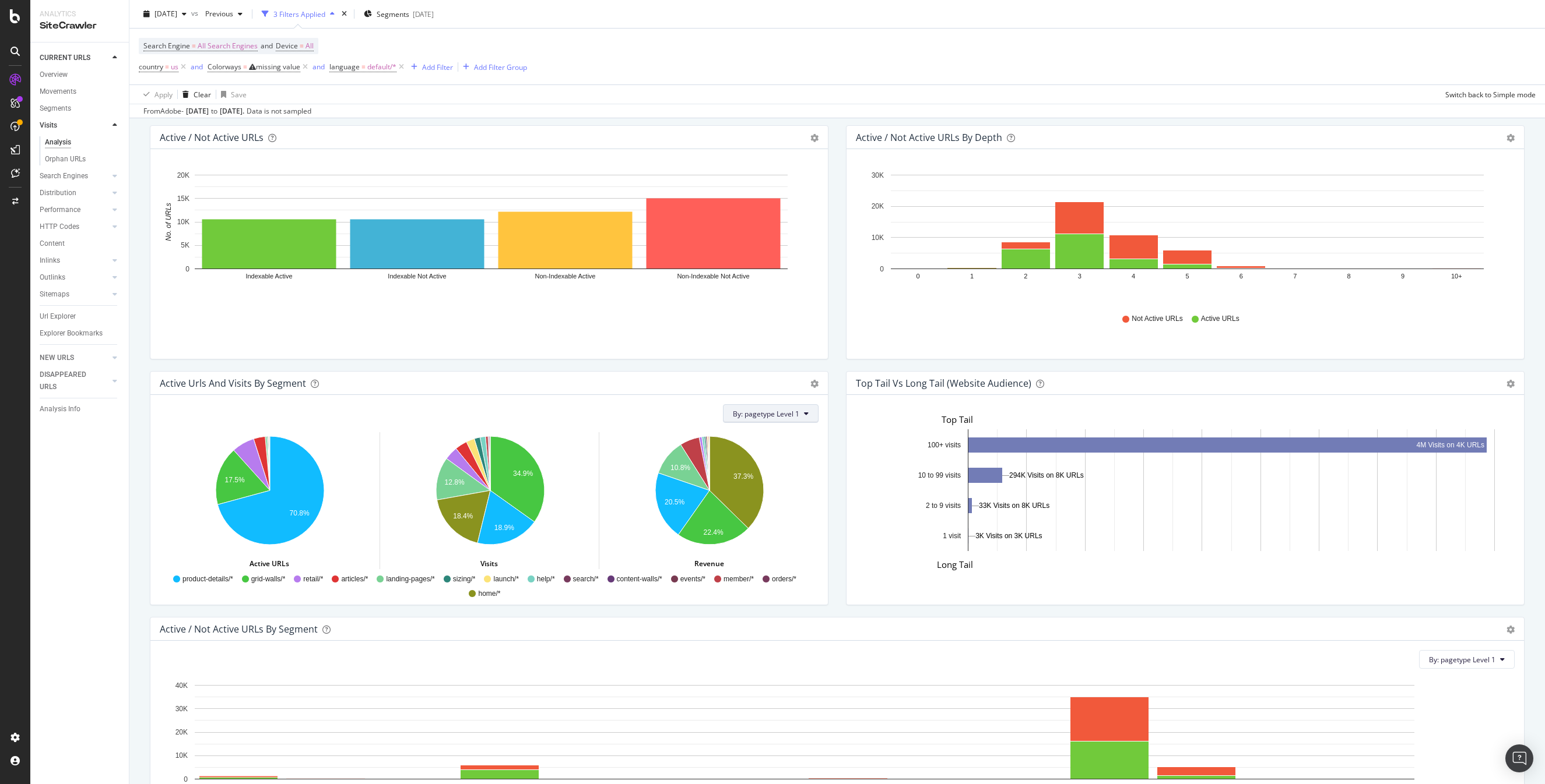
click at [787, 416] on span "By: pagetype Level 1" at bounding box center [766, 414] width 67 height 10
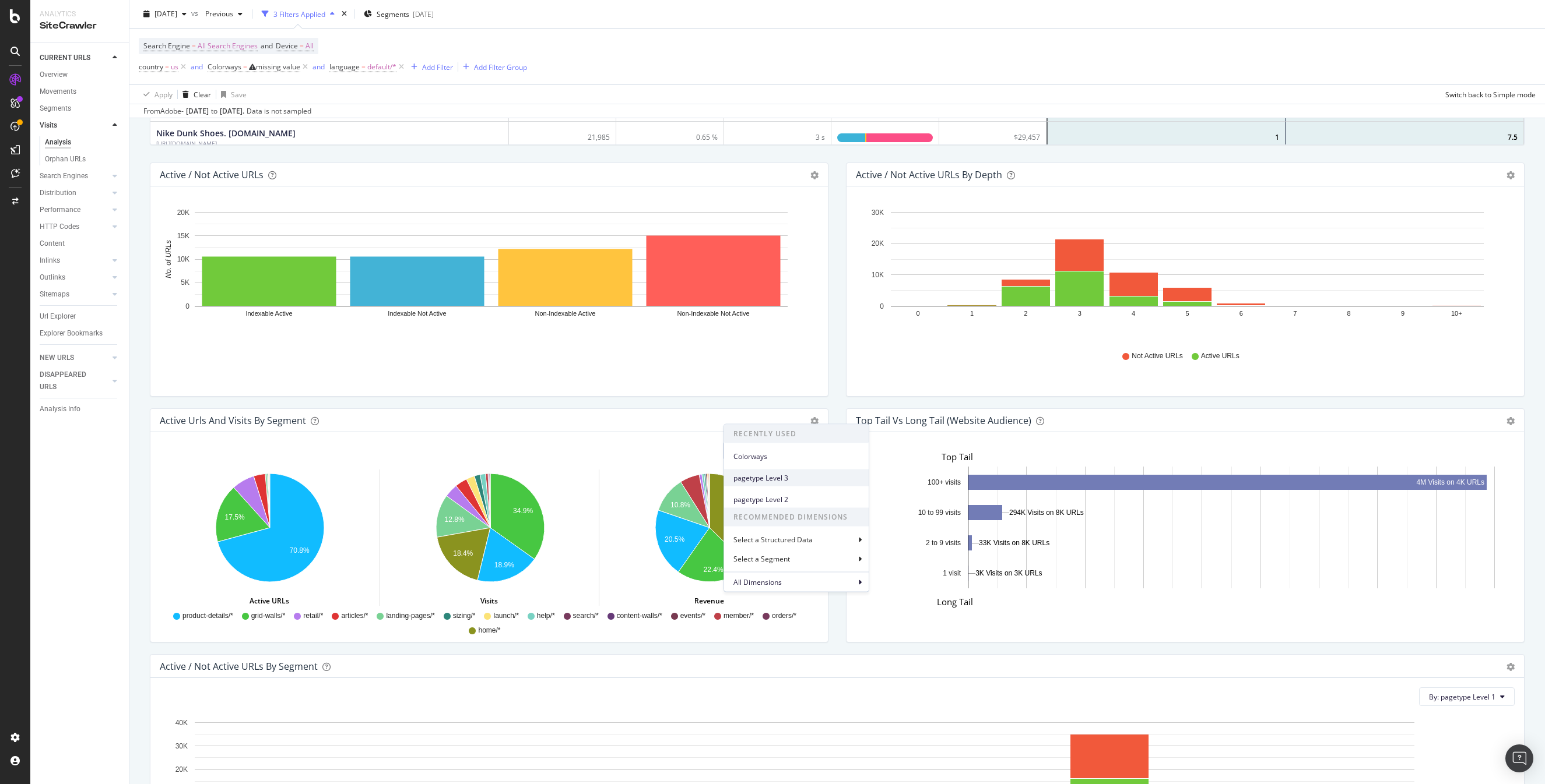
scroll to position [613, 0]
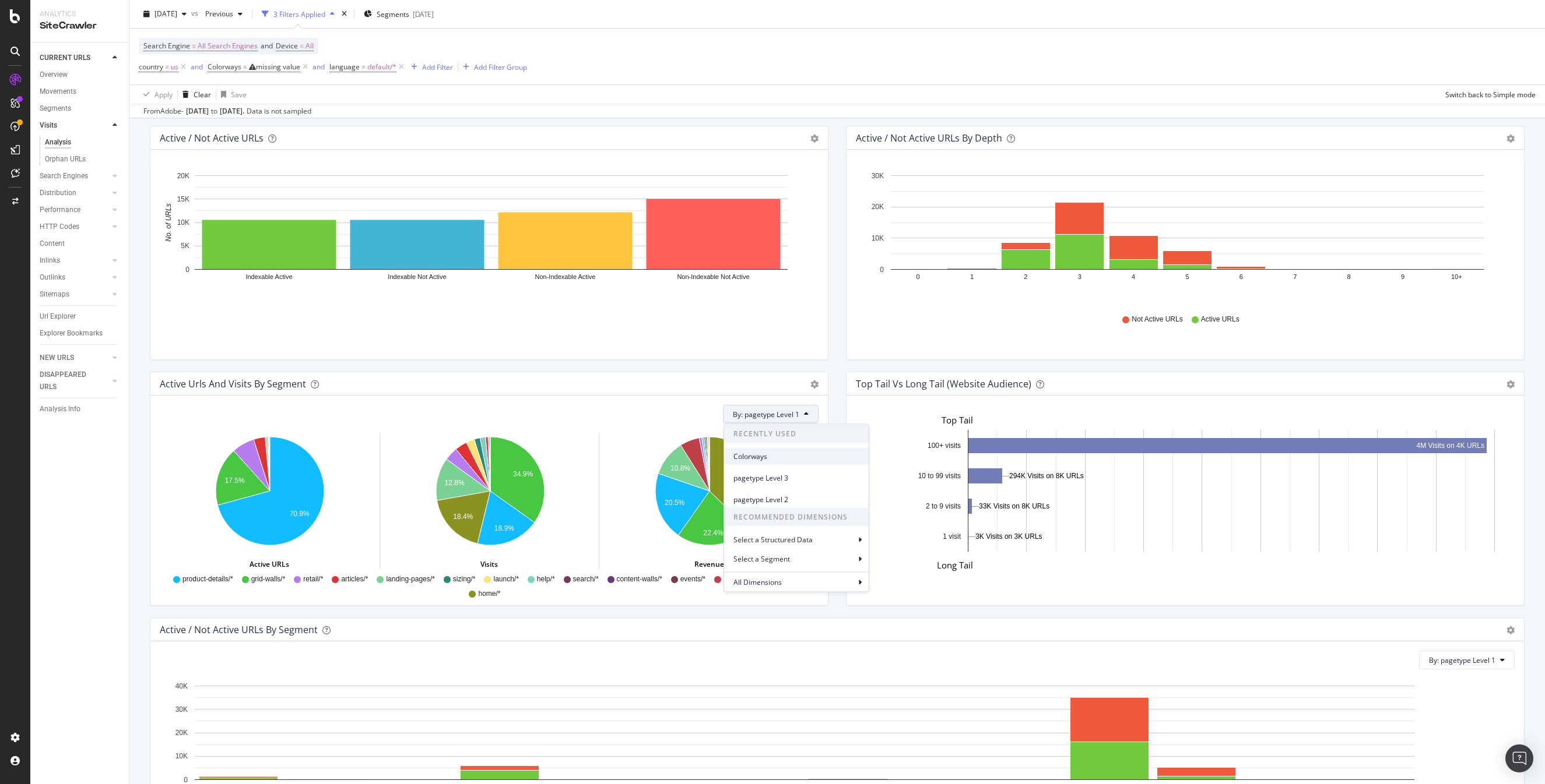
click at [778, 462] on div "Colorways" at bounding box center [796, 456] width 145 height 17
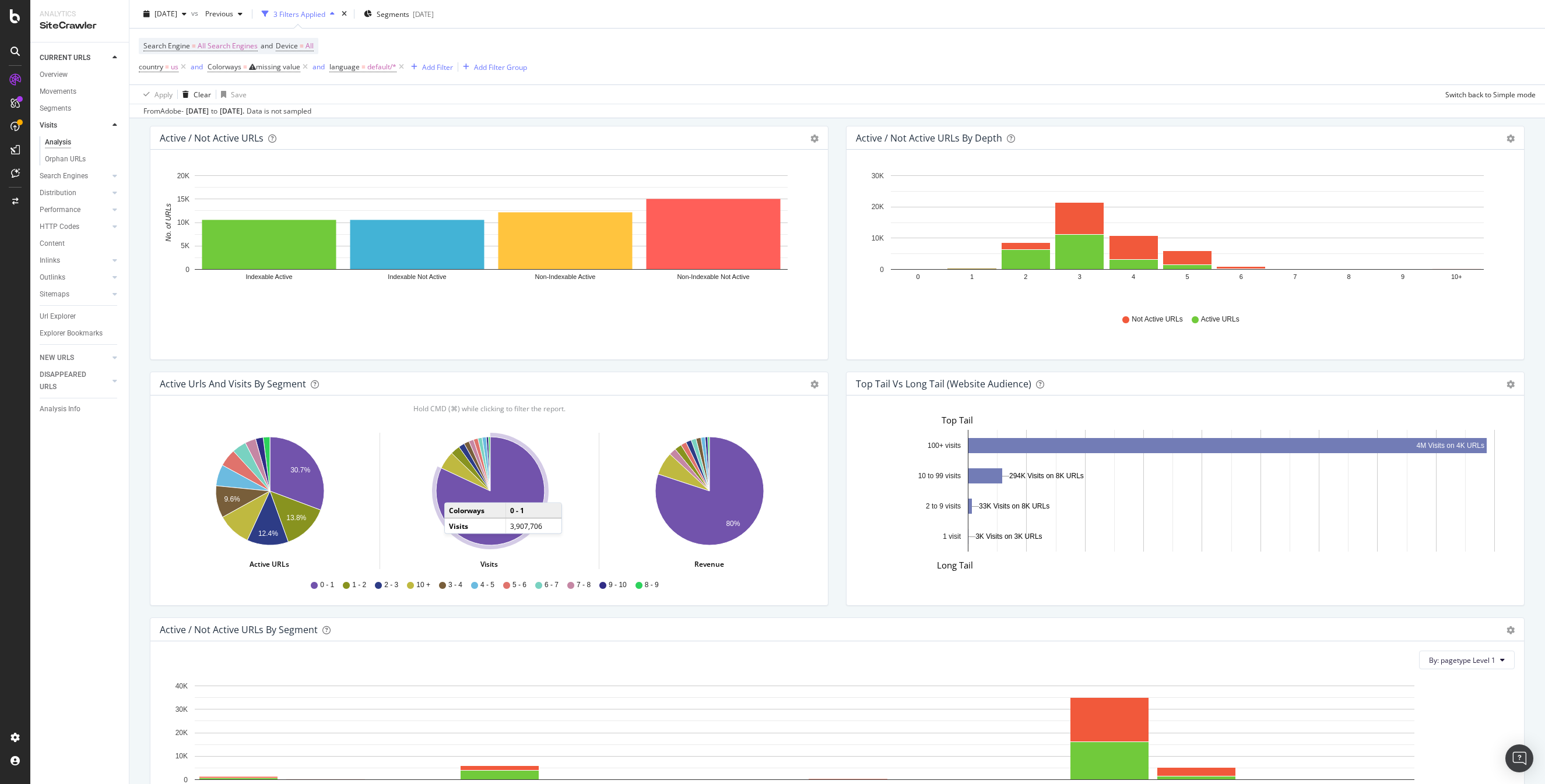
click at [456, 491] on icon "A chart." at bounding box center [490, 491] width 109 height 109
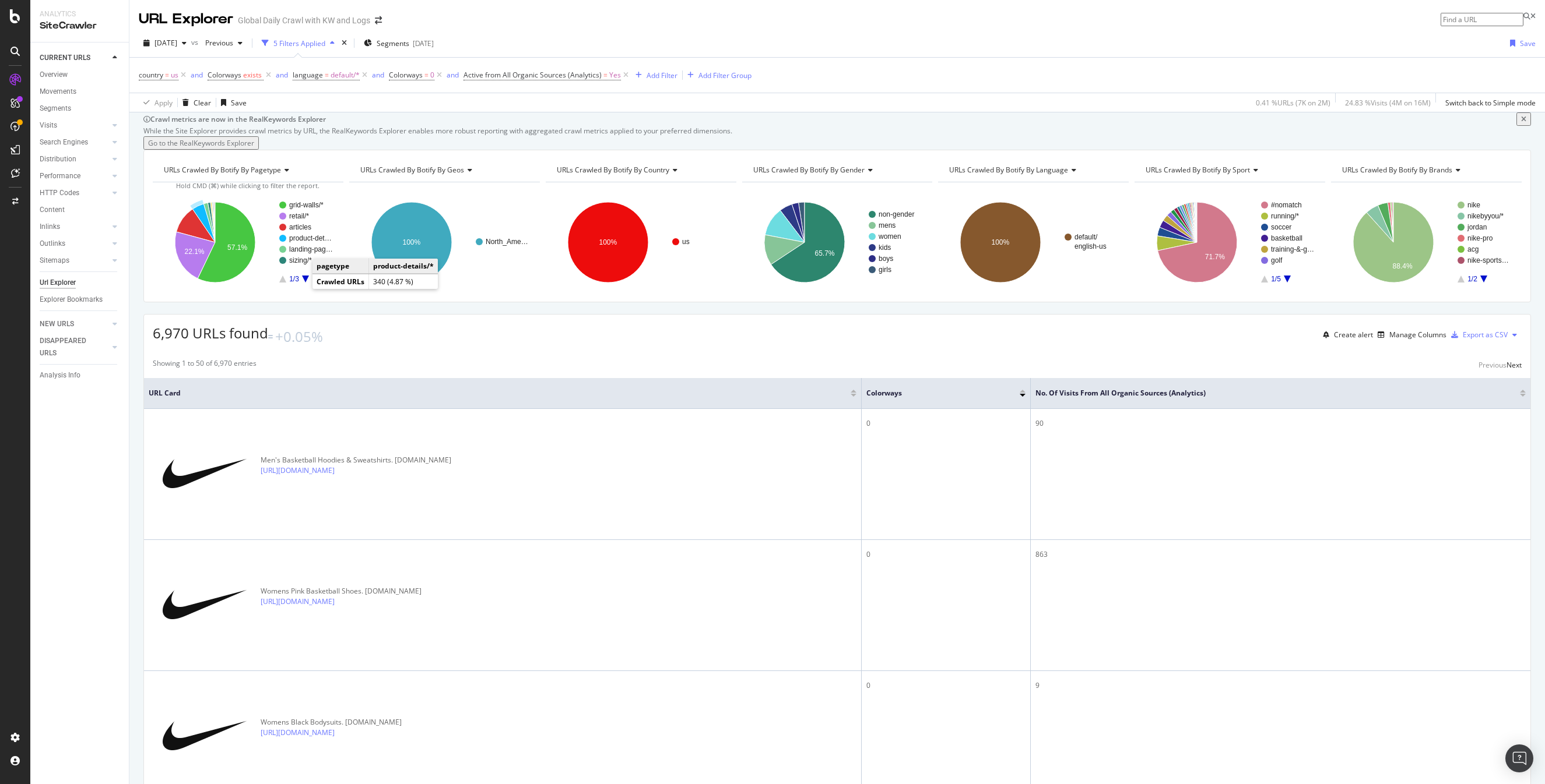
click at [300, 241] on rect "A chart." at bounding box center [311, 237] width 44 height 7
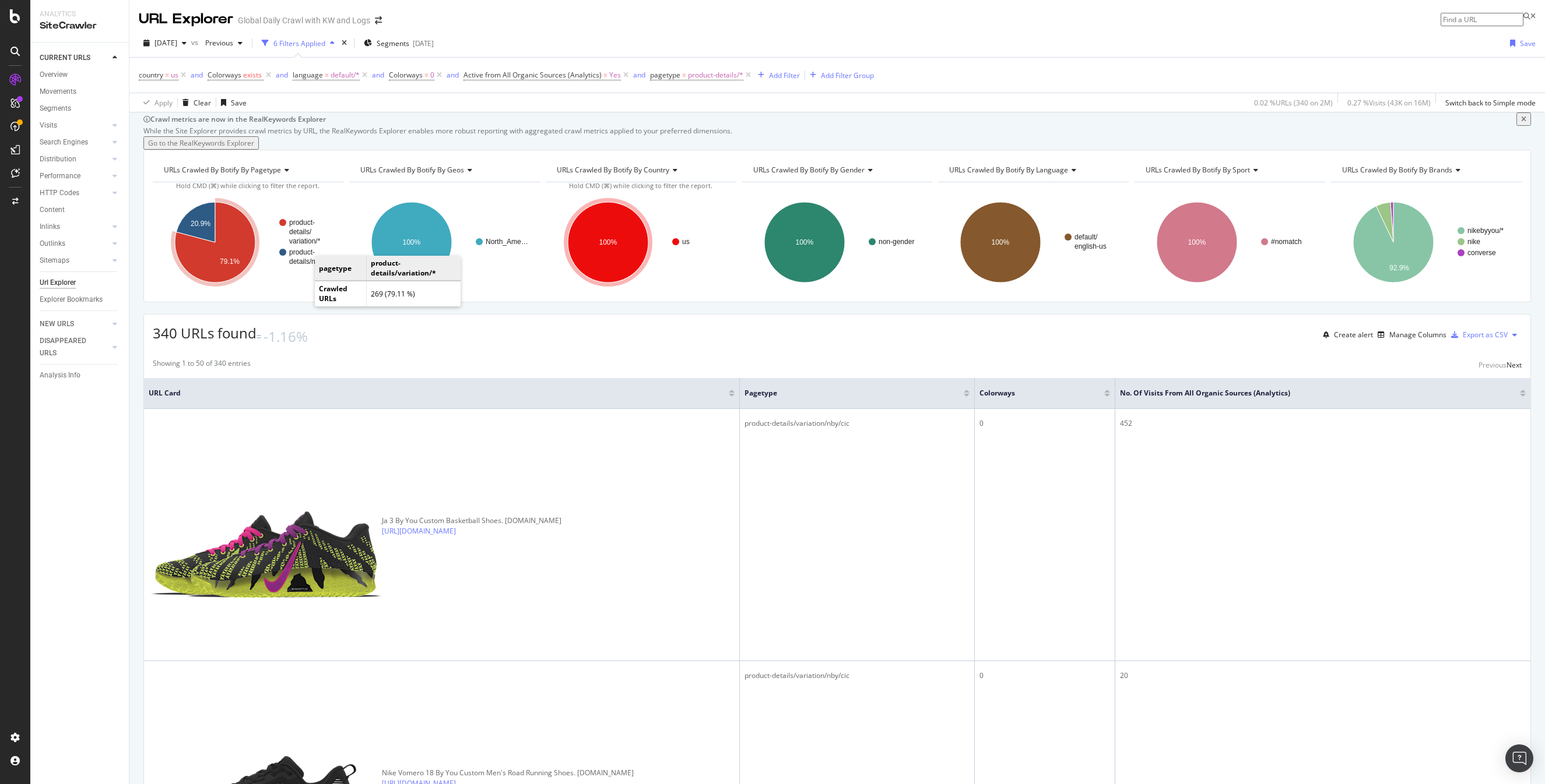
click at [303, 236] on text "details/" at bounding box center [300, 231] width 23 height 8
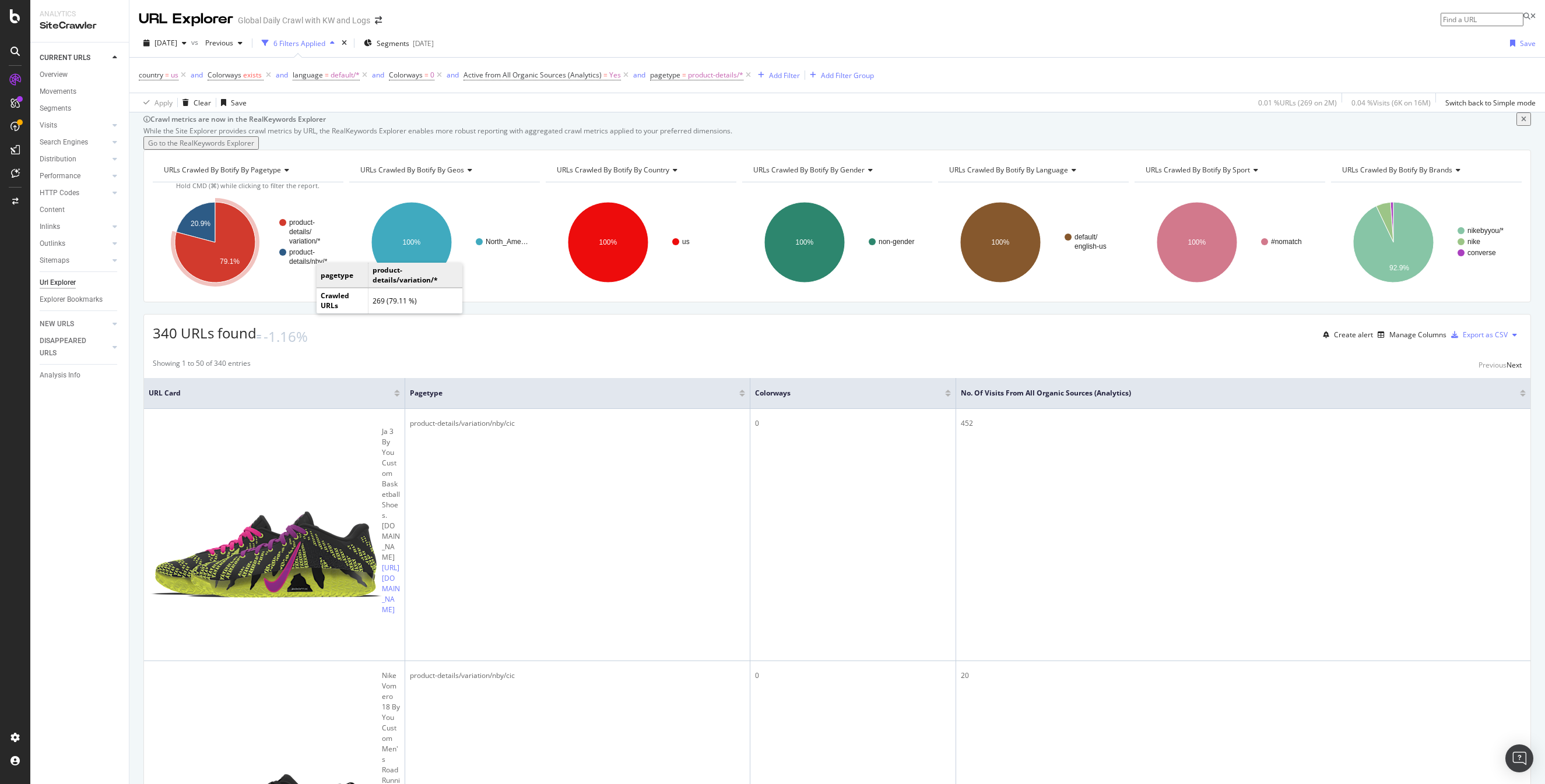
click at [302, 244] on rect "A chart." at bounding box center [306, 232] width 54 height 26
click at [301, 265] on text "details/nby/*" at bounding box center [308, 261] width 39 height 8
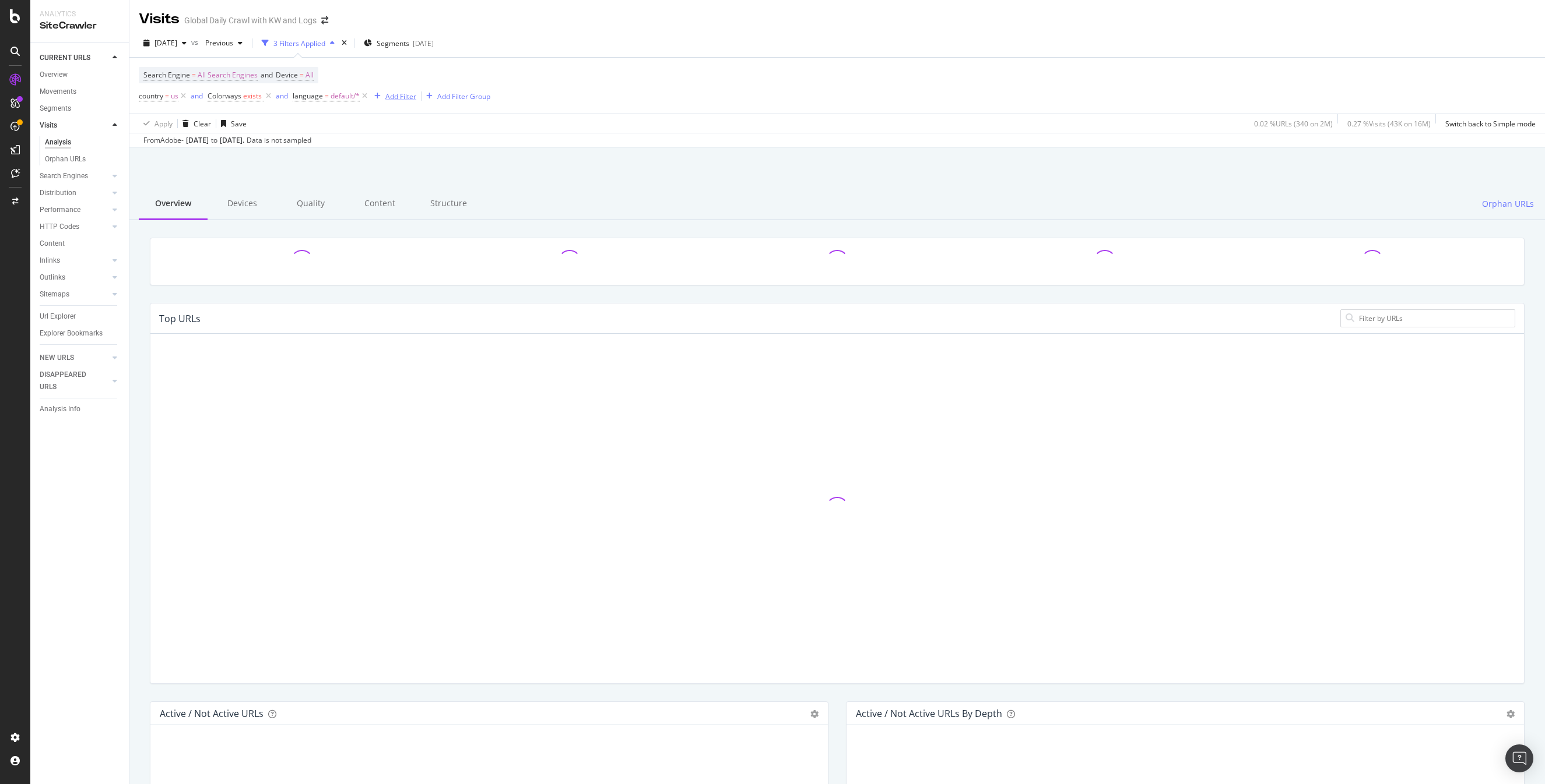
click at [391, 93] on div "Add Filter" at bounding box center [400, 97] width 31 height 10
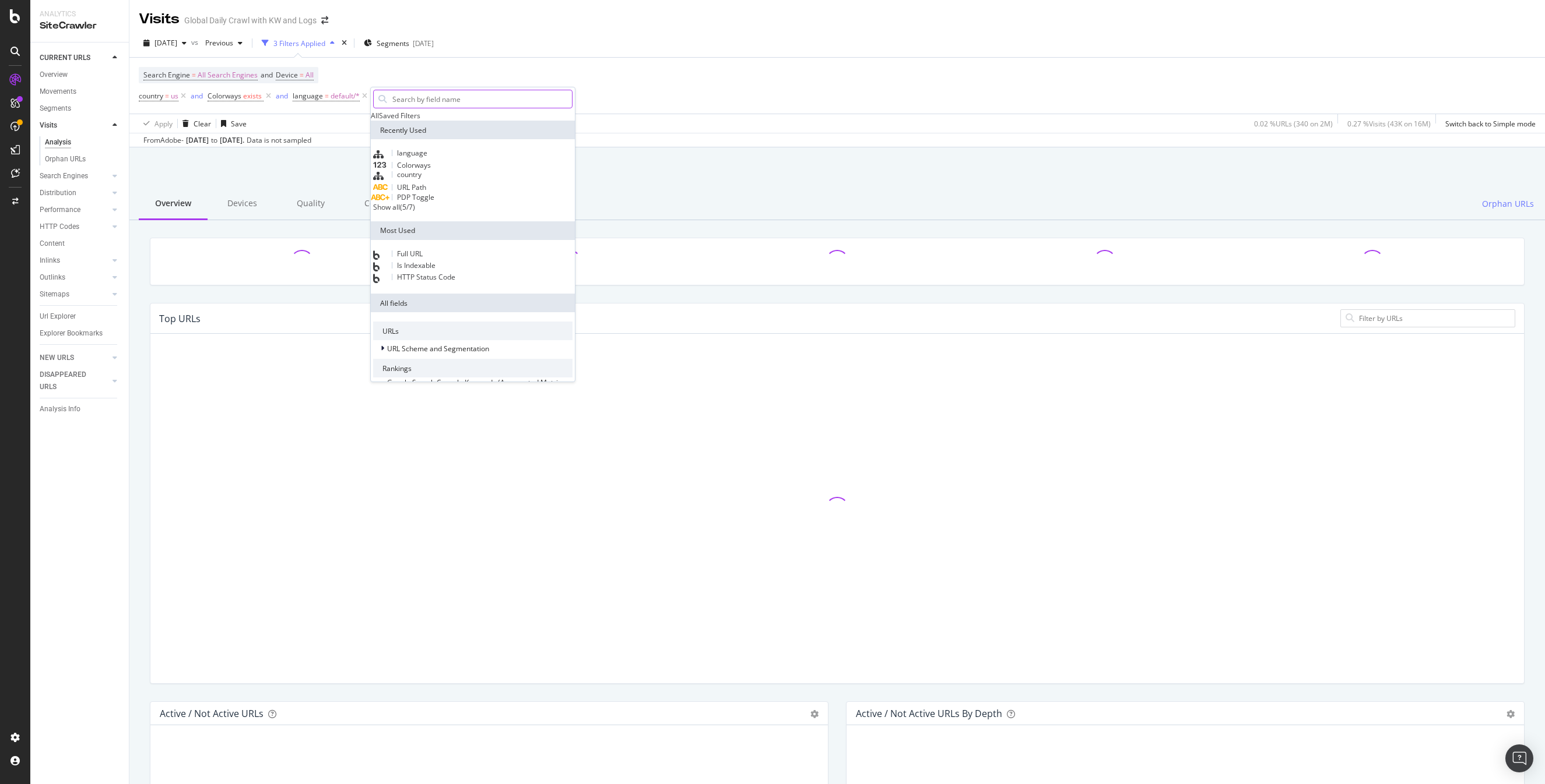
type input "a"
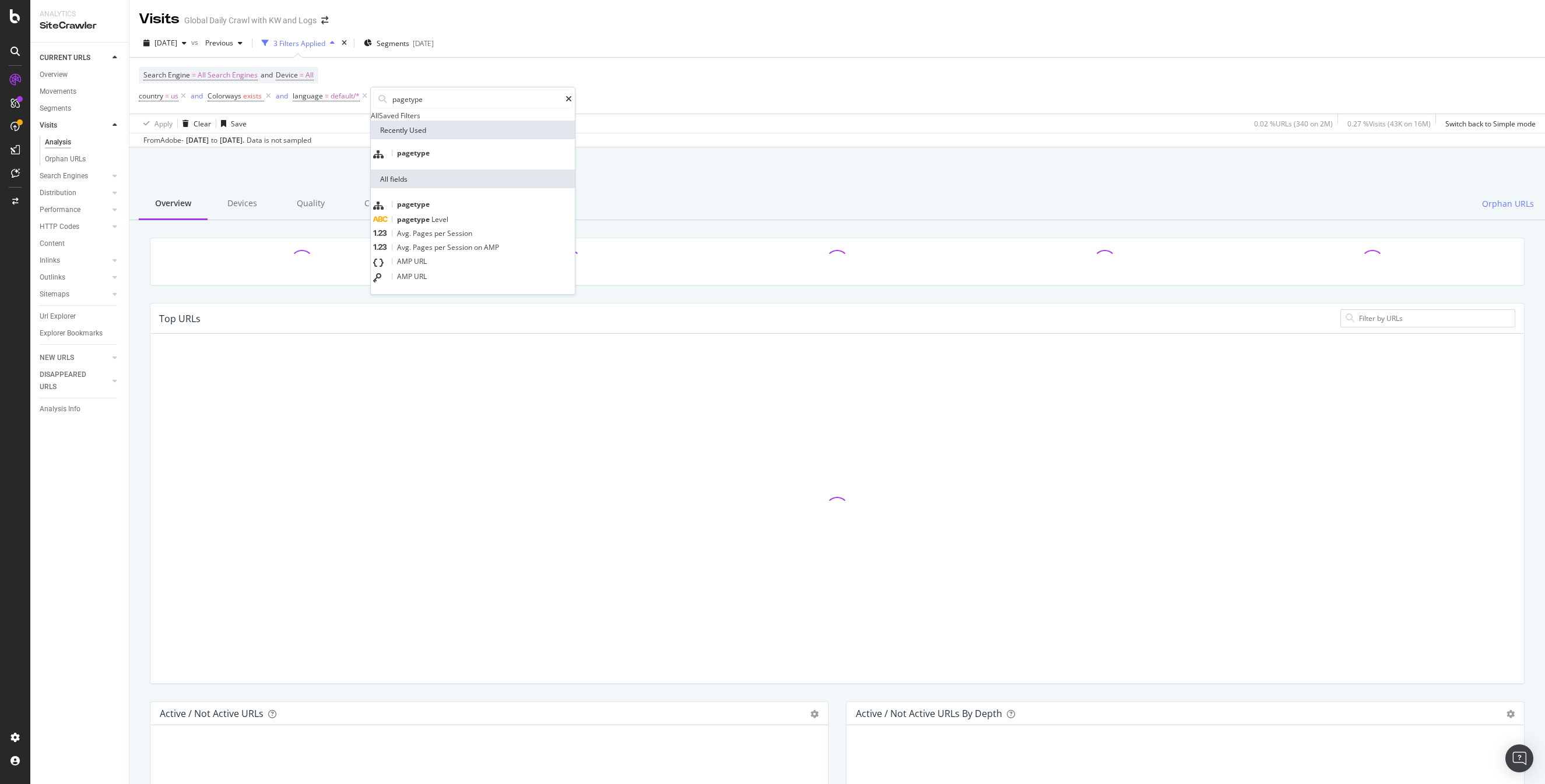
type input "pagetype"
click at [416, 158] on span "pagetype" at bounding box center [413, 153] width 33 height 10
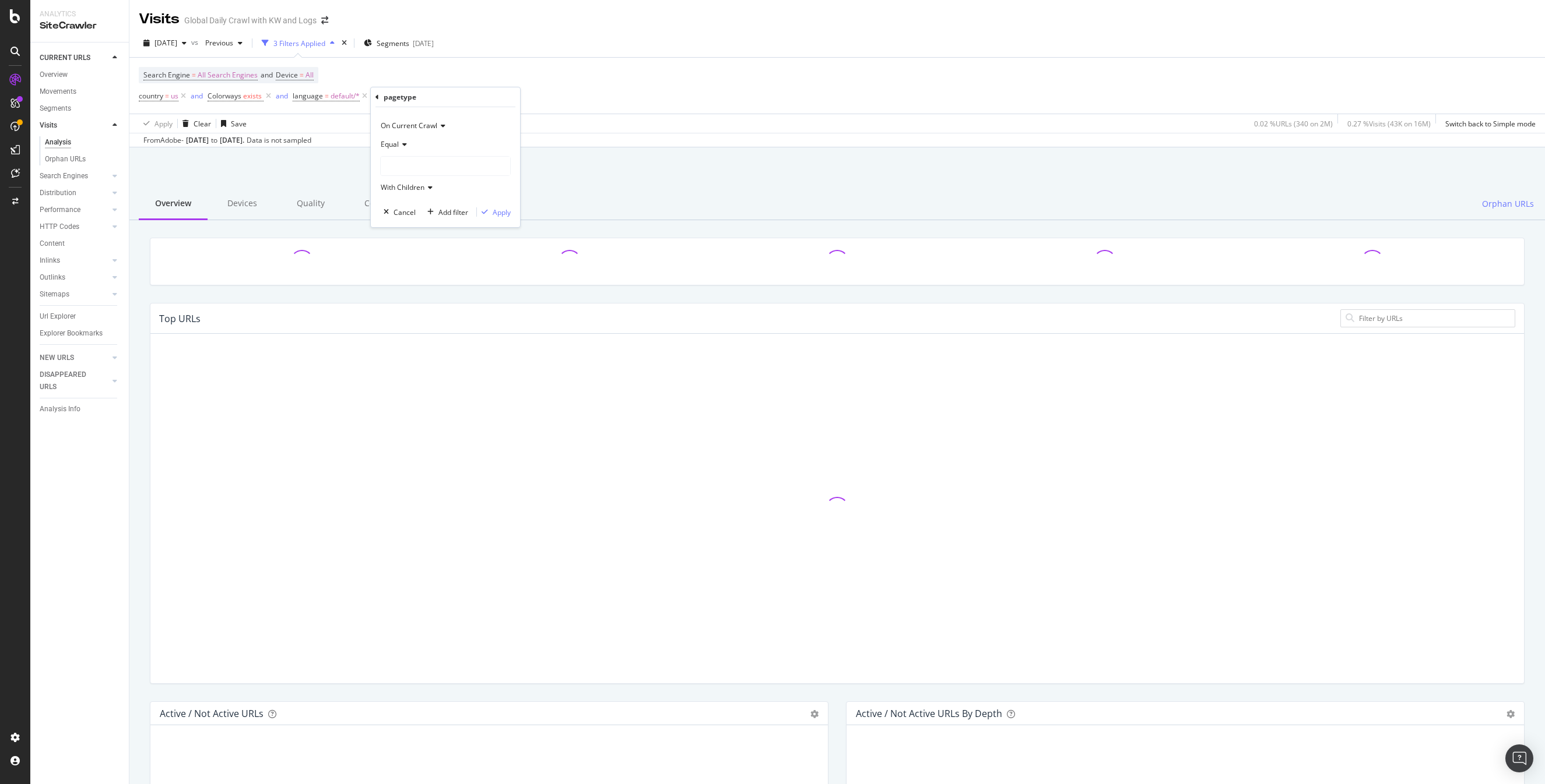
click at [418, 168] on div at bounding box center [445, 166] width 130 height 19
click at [624, 46] on div "[DATE] vs Previous 4 Filters Applied Segments [DATE]" at bounding box center [837, 45] width 1415 height 23
click at [401, 95] on span "pagetype" at bounding box center [404, 96] width 30 height 10
click at [416, 169] on div at bounding box center [465, 164] width 130 height 19
click at [668, 57] on div "[DATE] vs Previous 4 Filters Applied Segments [DATE]" at bounding box center [837, 45] width 1415 height 23
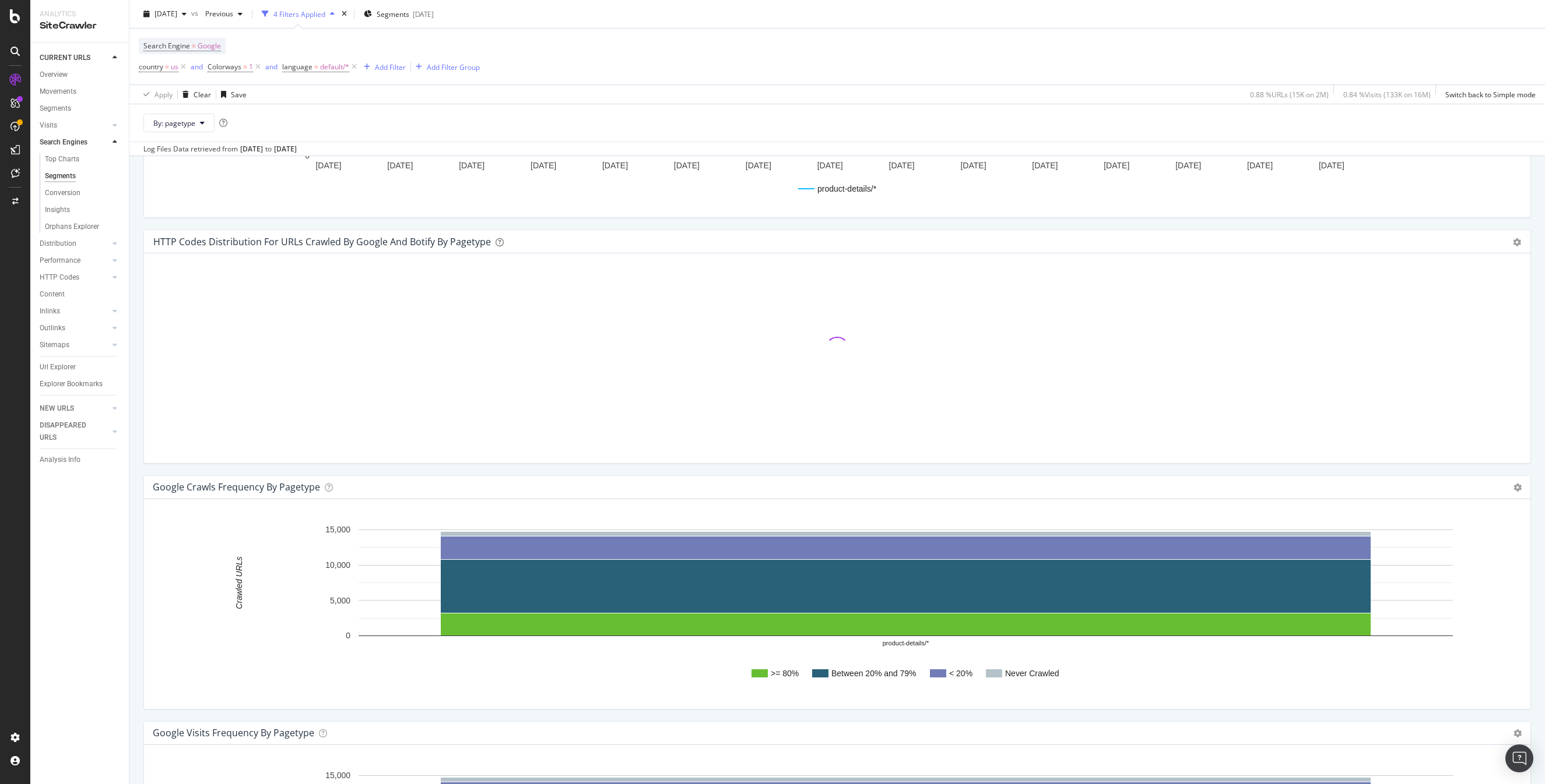
scroll to position [1423, 0]
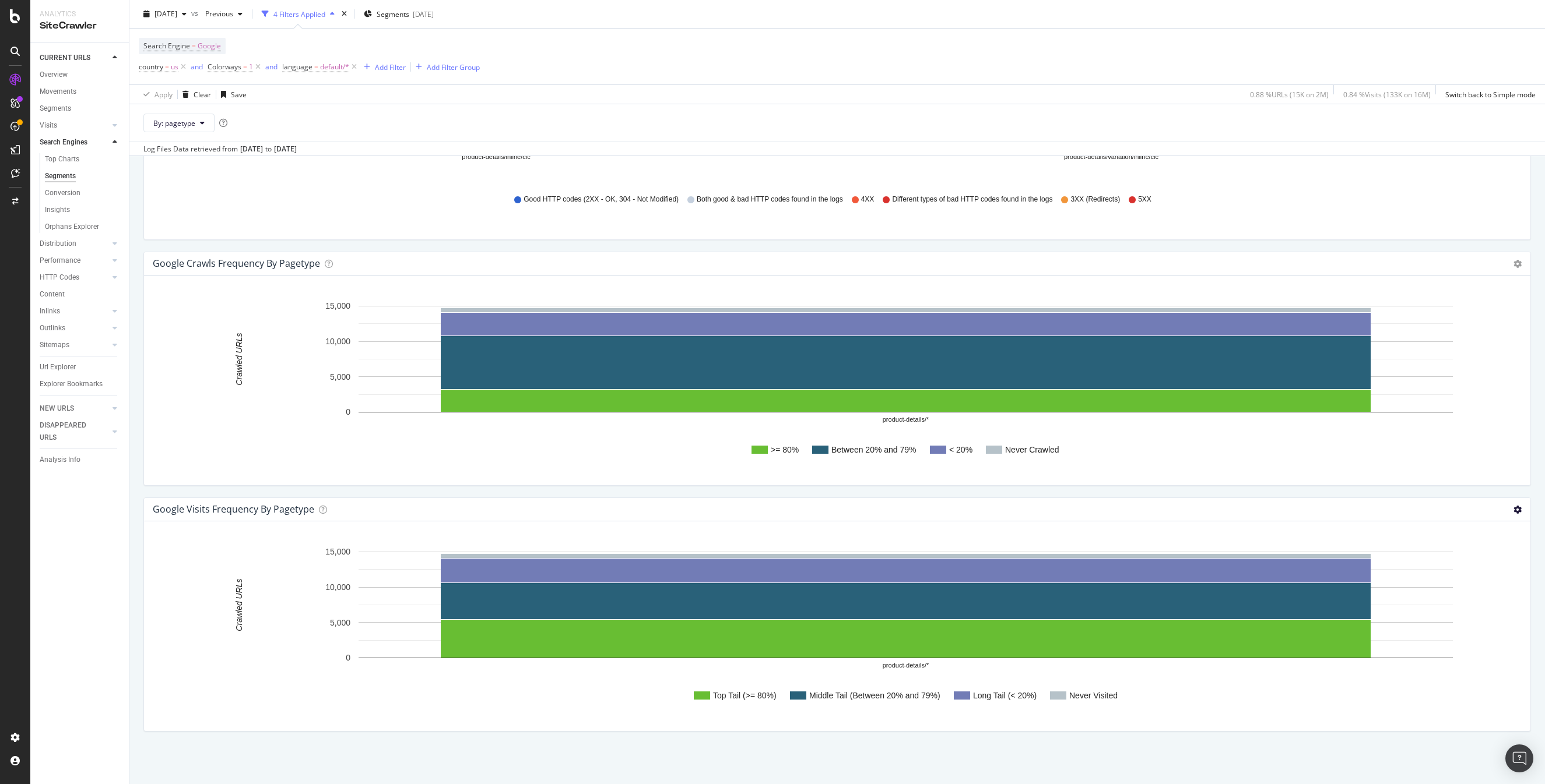
click at [1521, 509] on icon at bounding box center [1518, 510] width 8 height 8
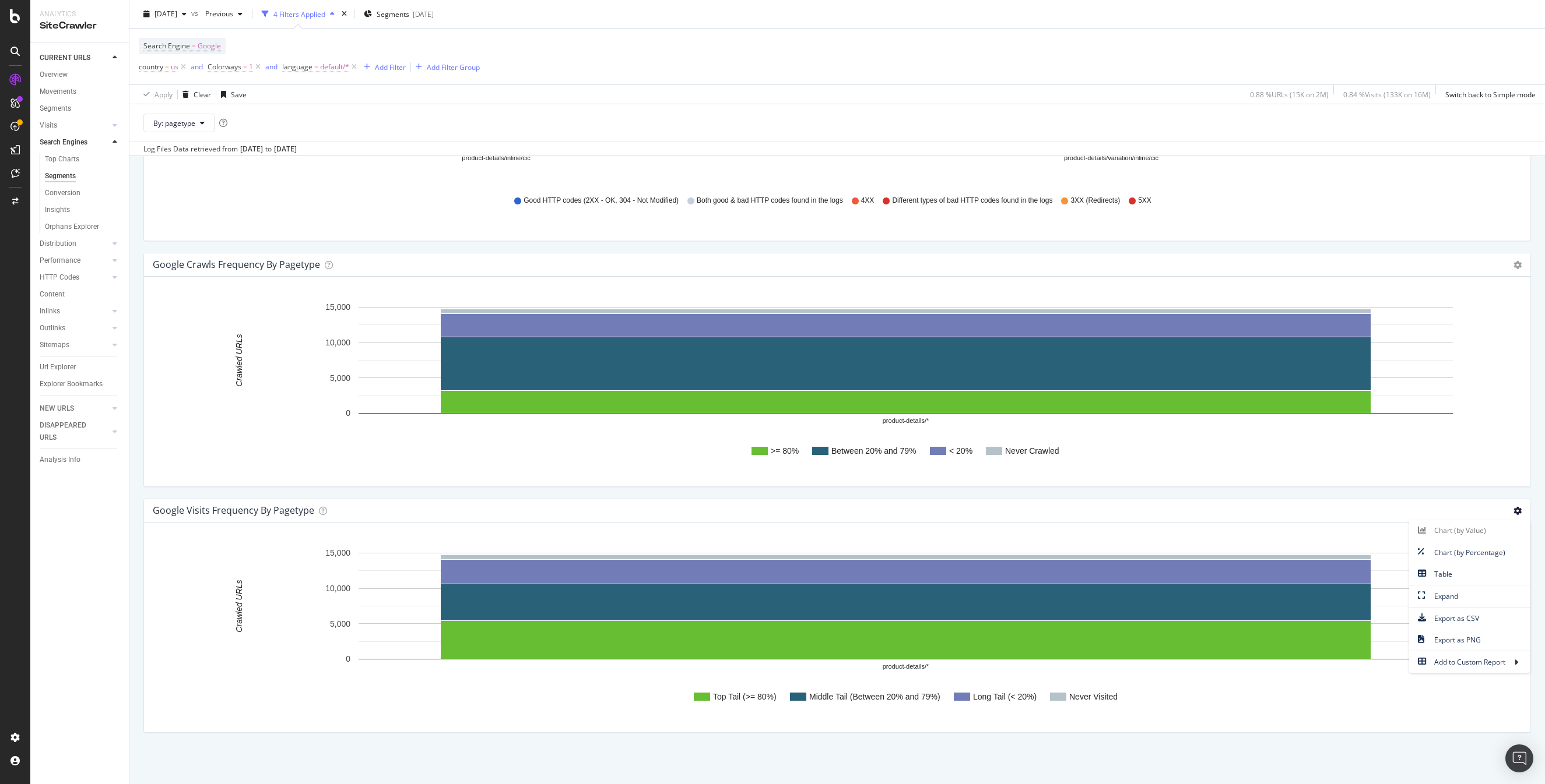
click at [1421, 496] on div "google Crawls Frequency By pagetype Chart (by Value) Chart (by Percentage) Tabl…" at bounding box center [837, 376] width 1399 height 246
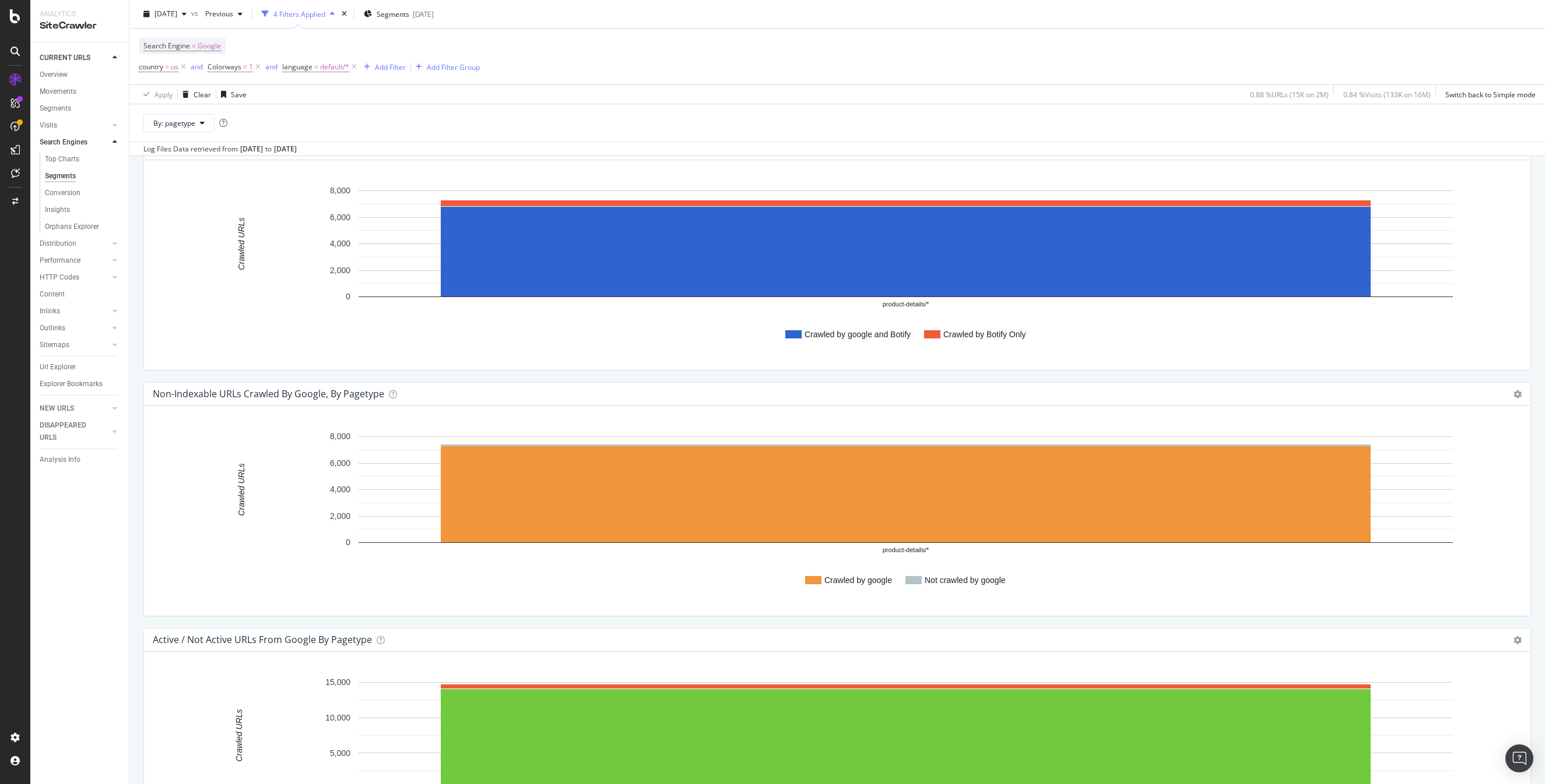
scroll to position [0, 0]
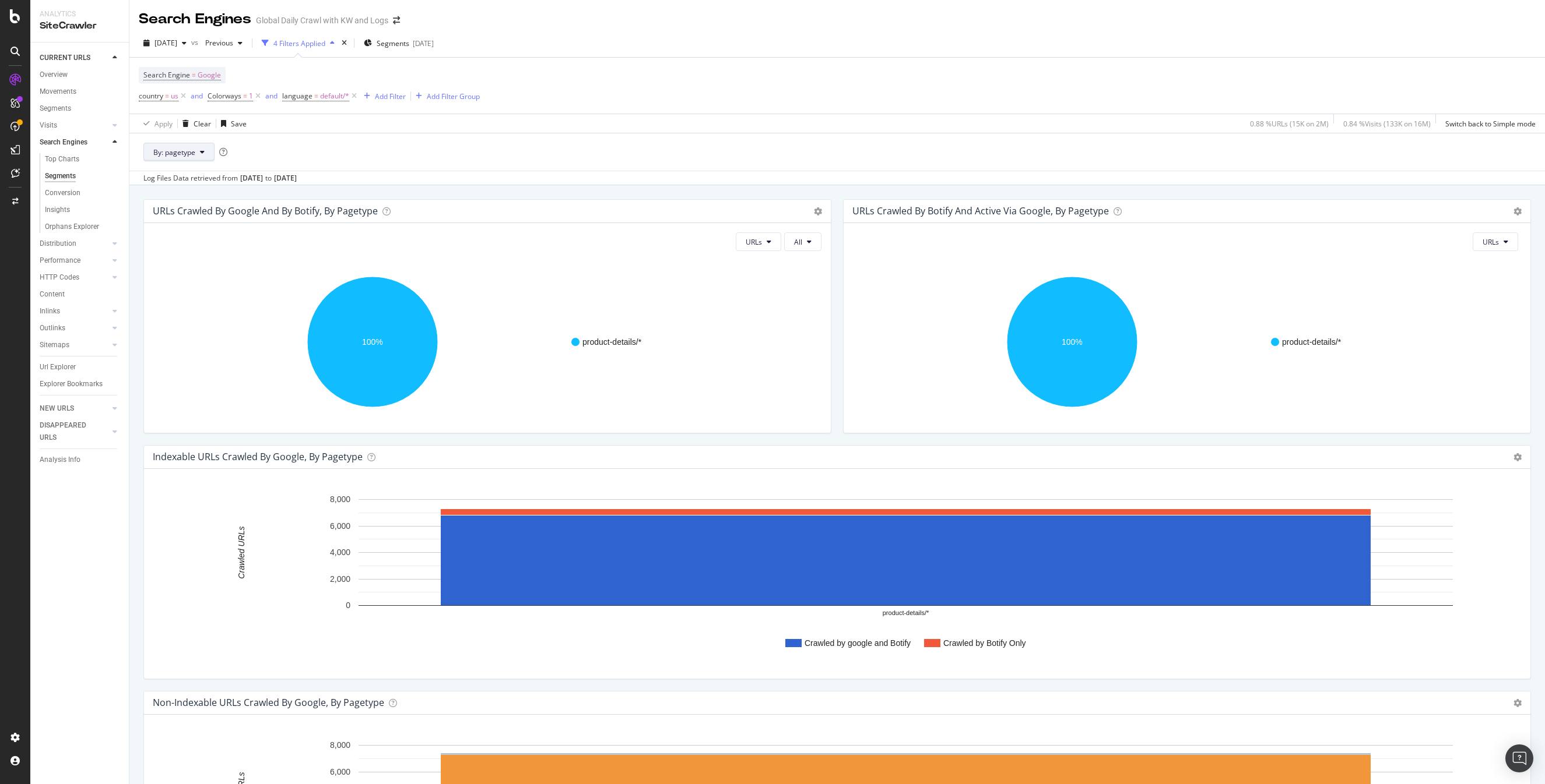
click at [160, 151] on span "By: pagetype" at bounding box center [175, 153] width 42 height 10
click at [434, 190] on div "URLs Crawled by google and by Botify, by pagetype Chart (by Value) Table Expand…" at bounding box center [837, 578] width 1415 height 784
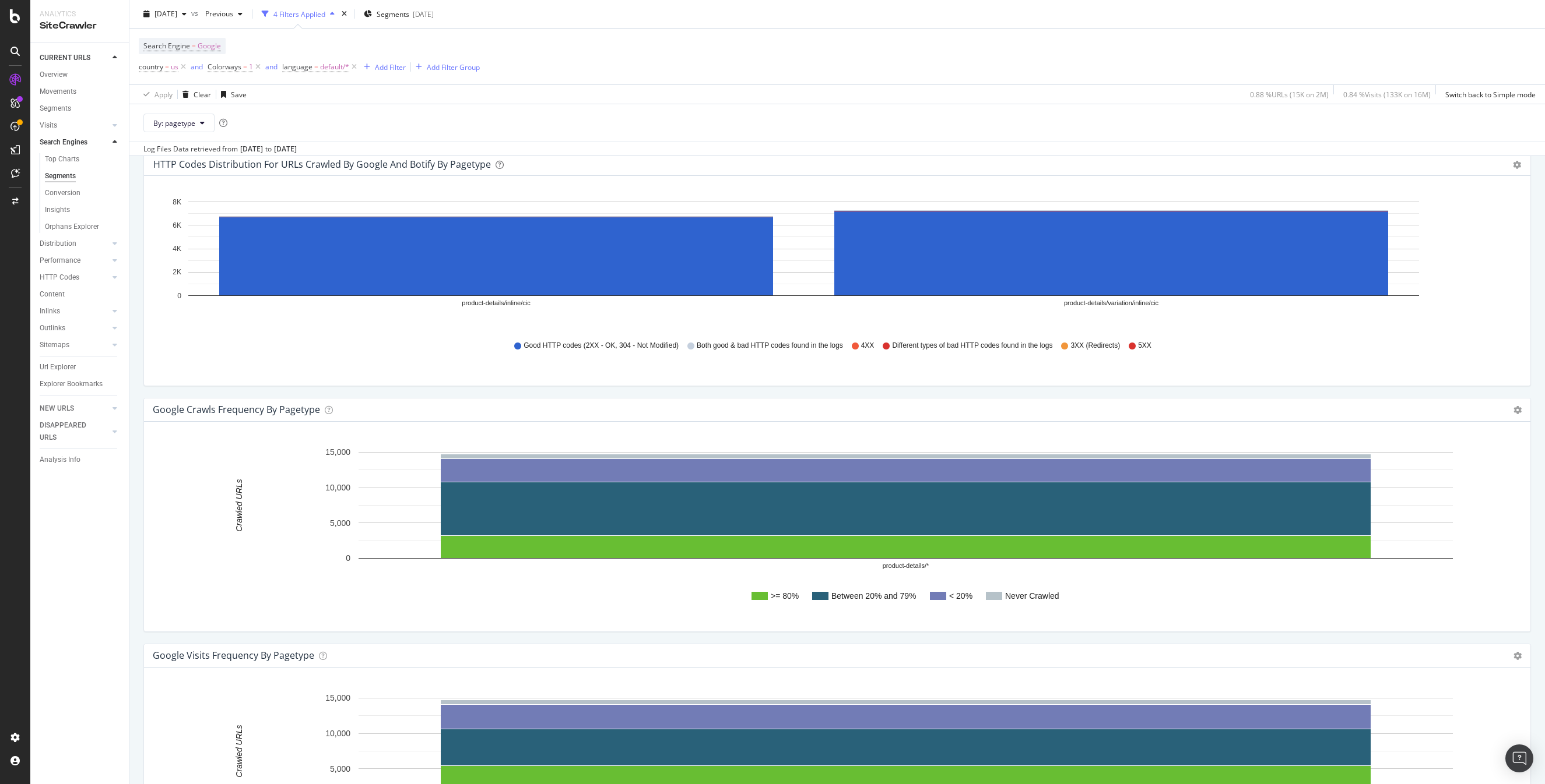
scroll to position [1423, 0]
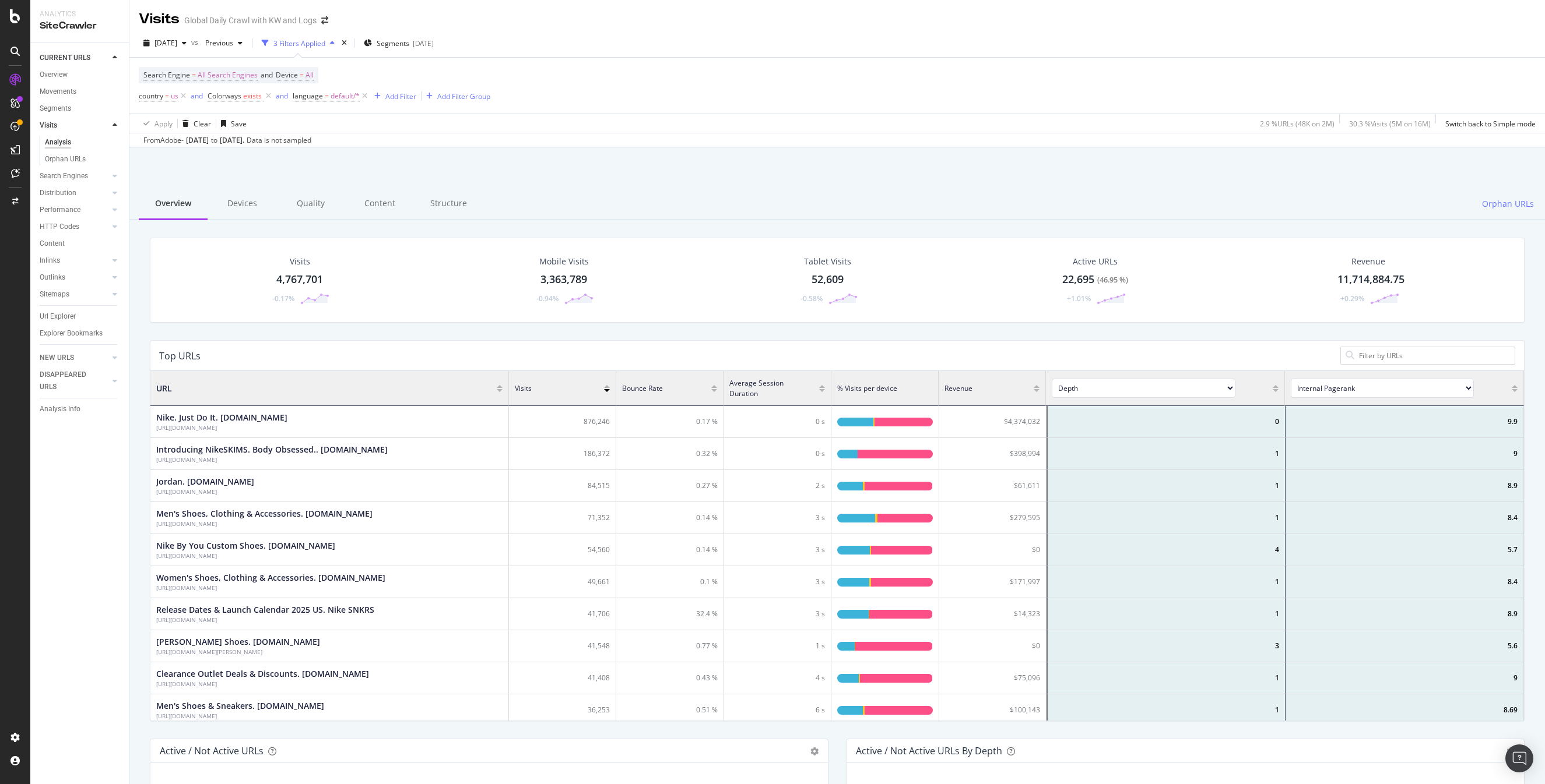
scroll to position [350, 1373]
click at [389, 95] on div "Add Filter" at bounding box center [400, 97] width 31 height 10
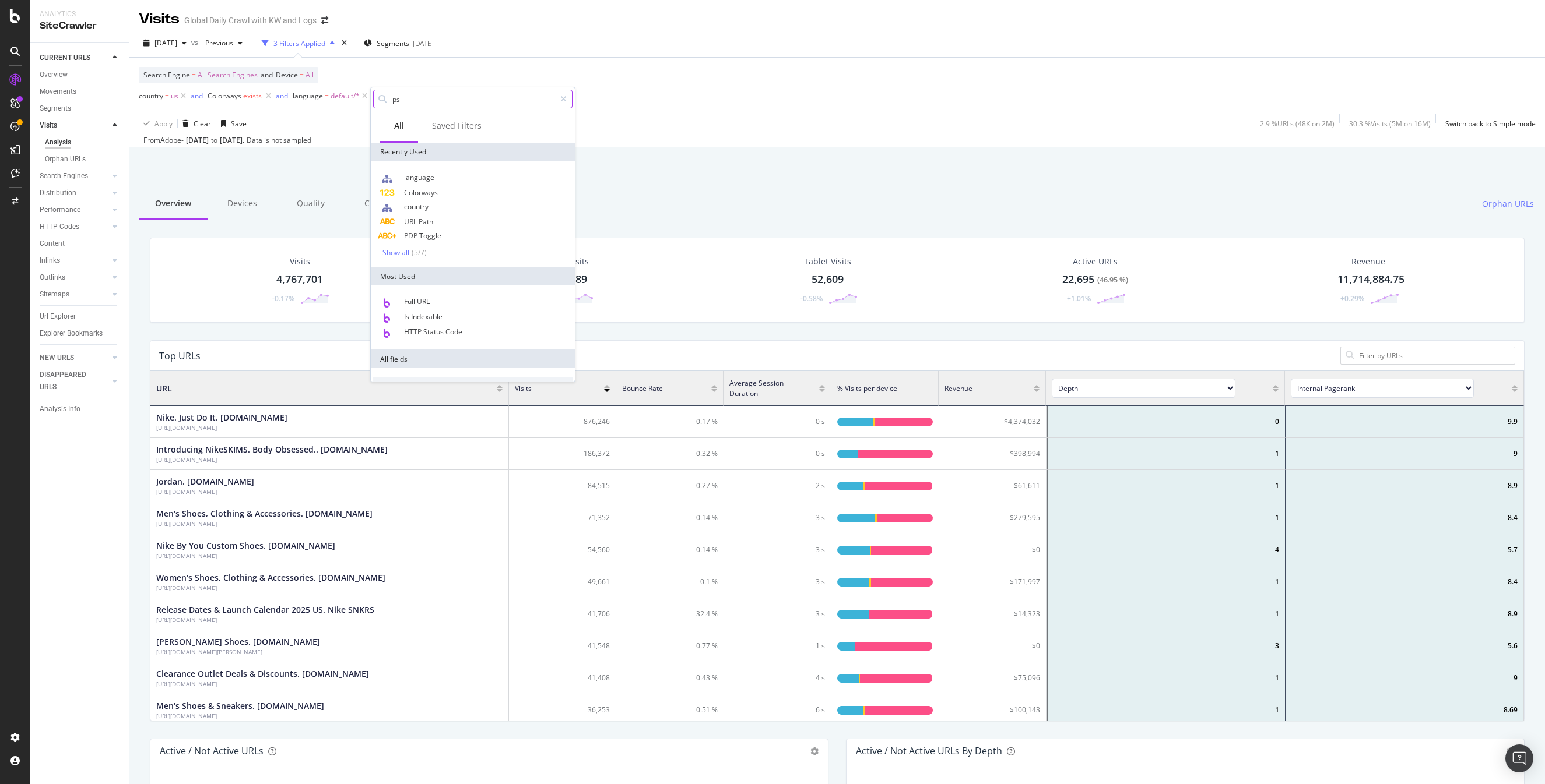
type input "p"
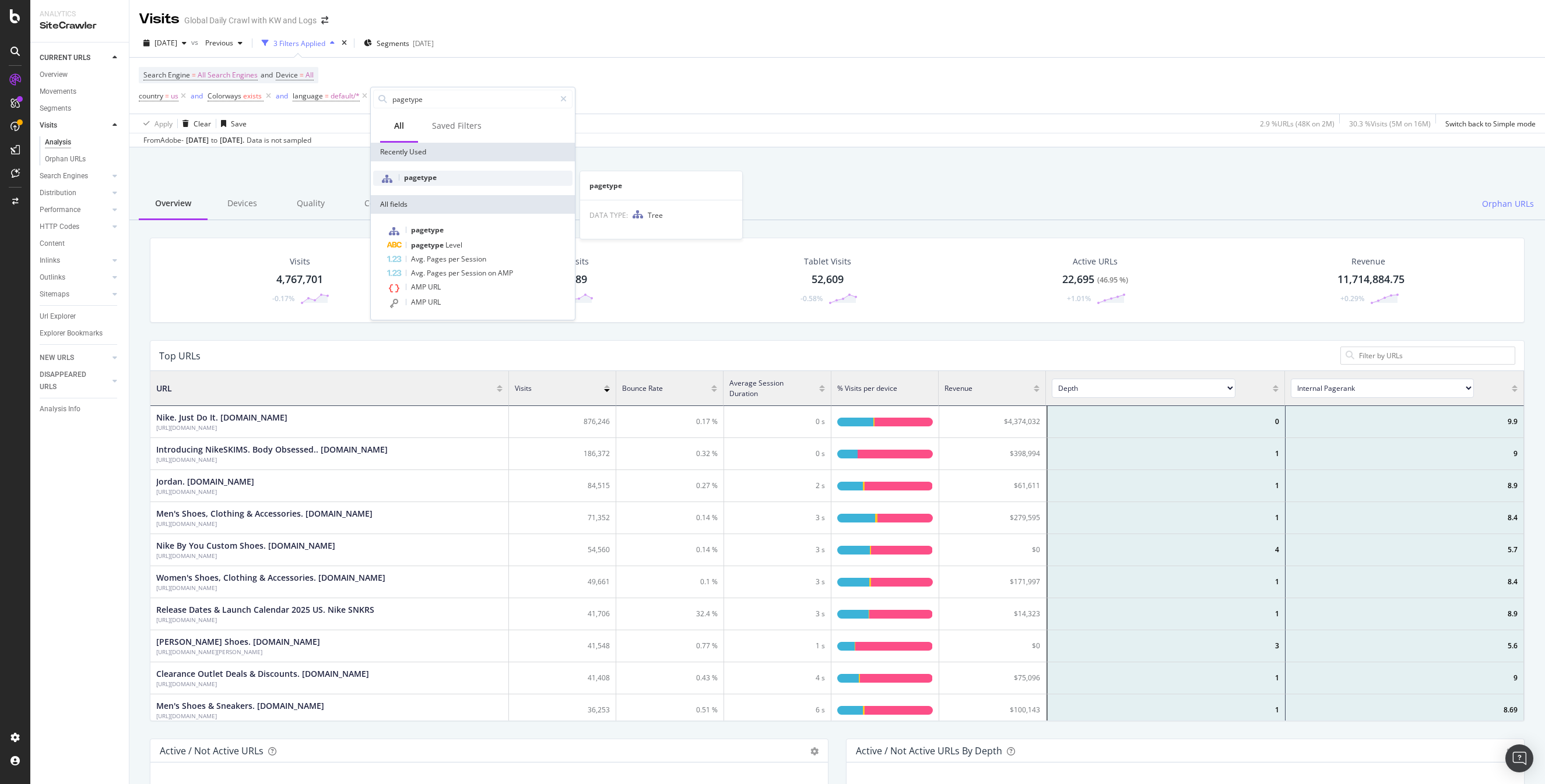
type input "pagetype"
click at [410, 179] on span "pagetype" at bounding box center [420, 178] width 33 height 10
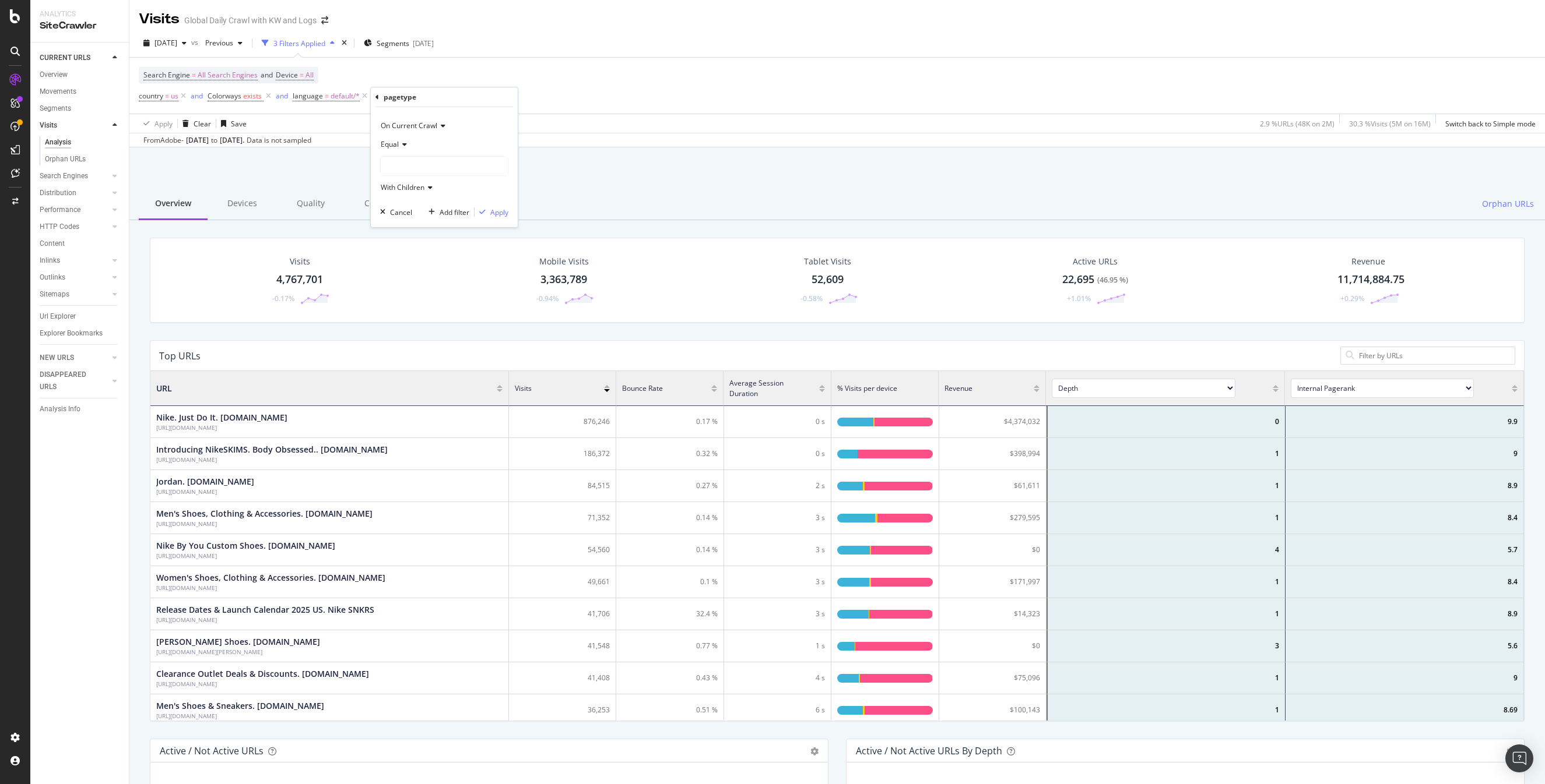
click at [460, 159] on div at bounding box center [443, 166] width 127 height 19
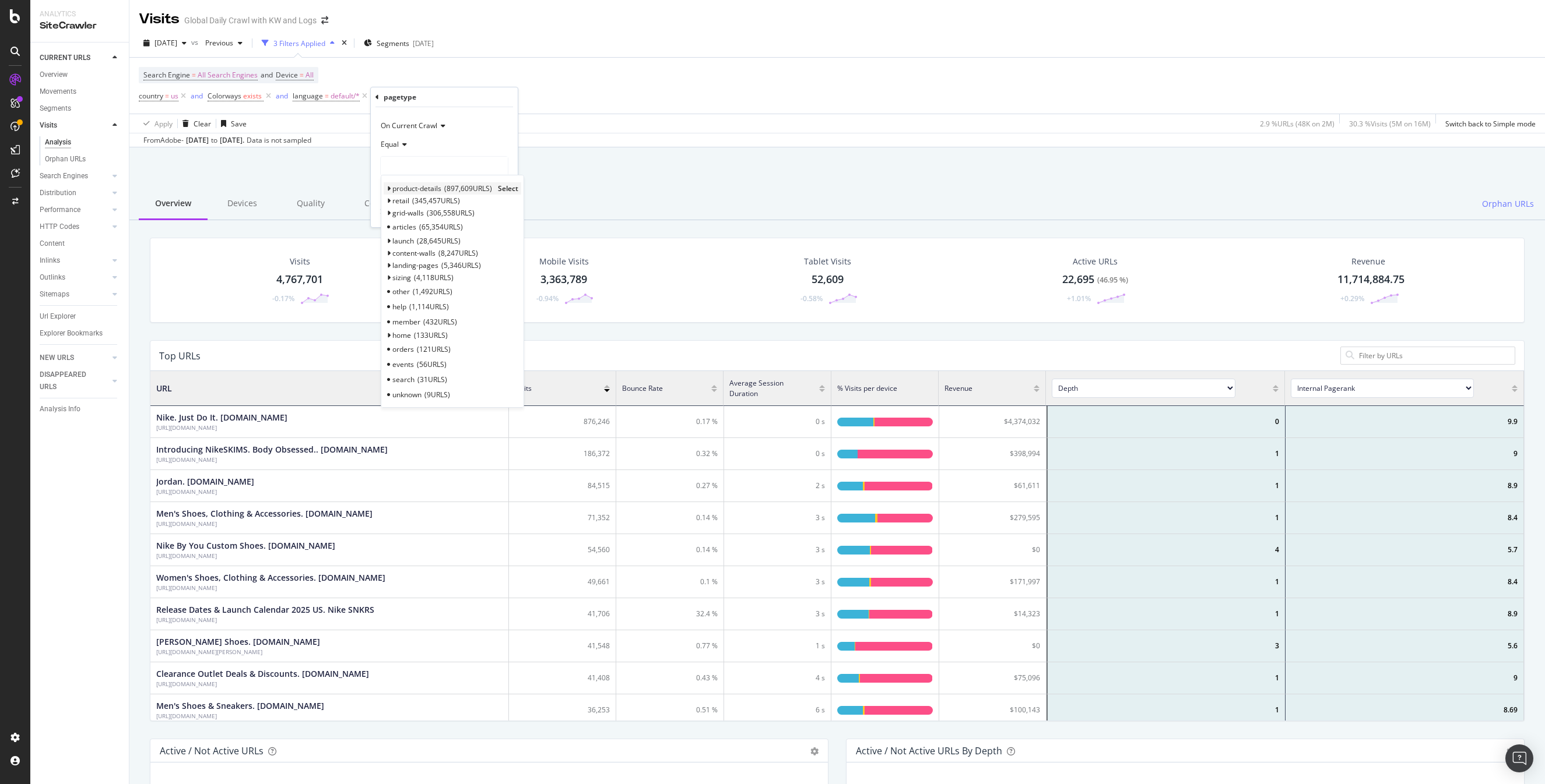
click at [505, 189] on span "Select" at bounding box center [508, 189] width 20 height 10
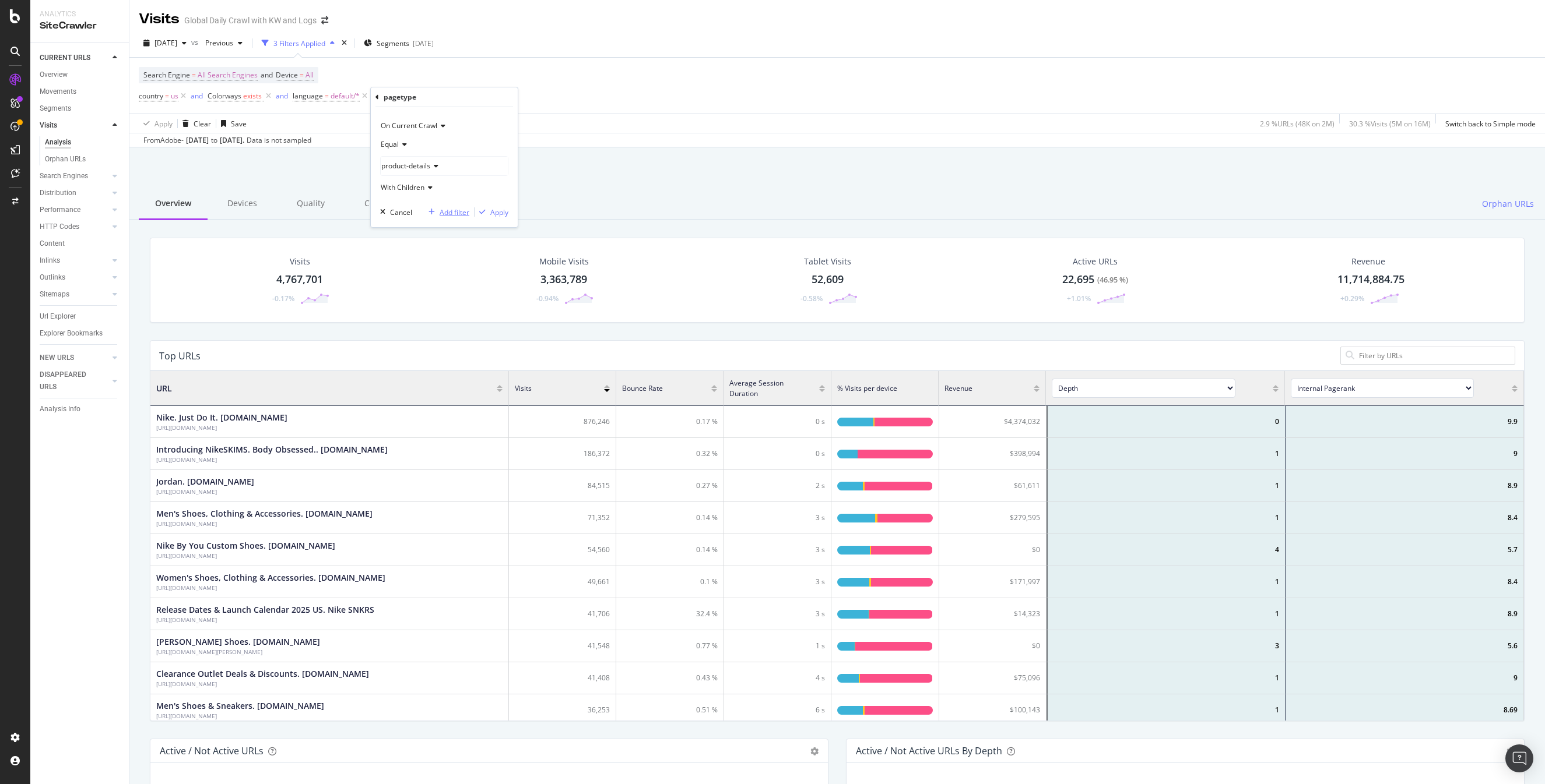
click at [459, 211] on div "Add filter" at bounding box center [455, 212] width 30 height 10
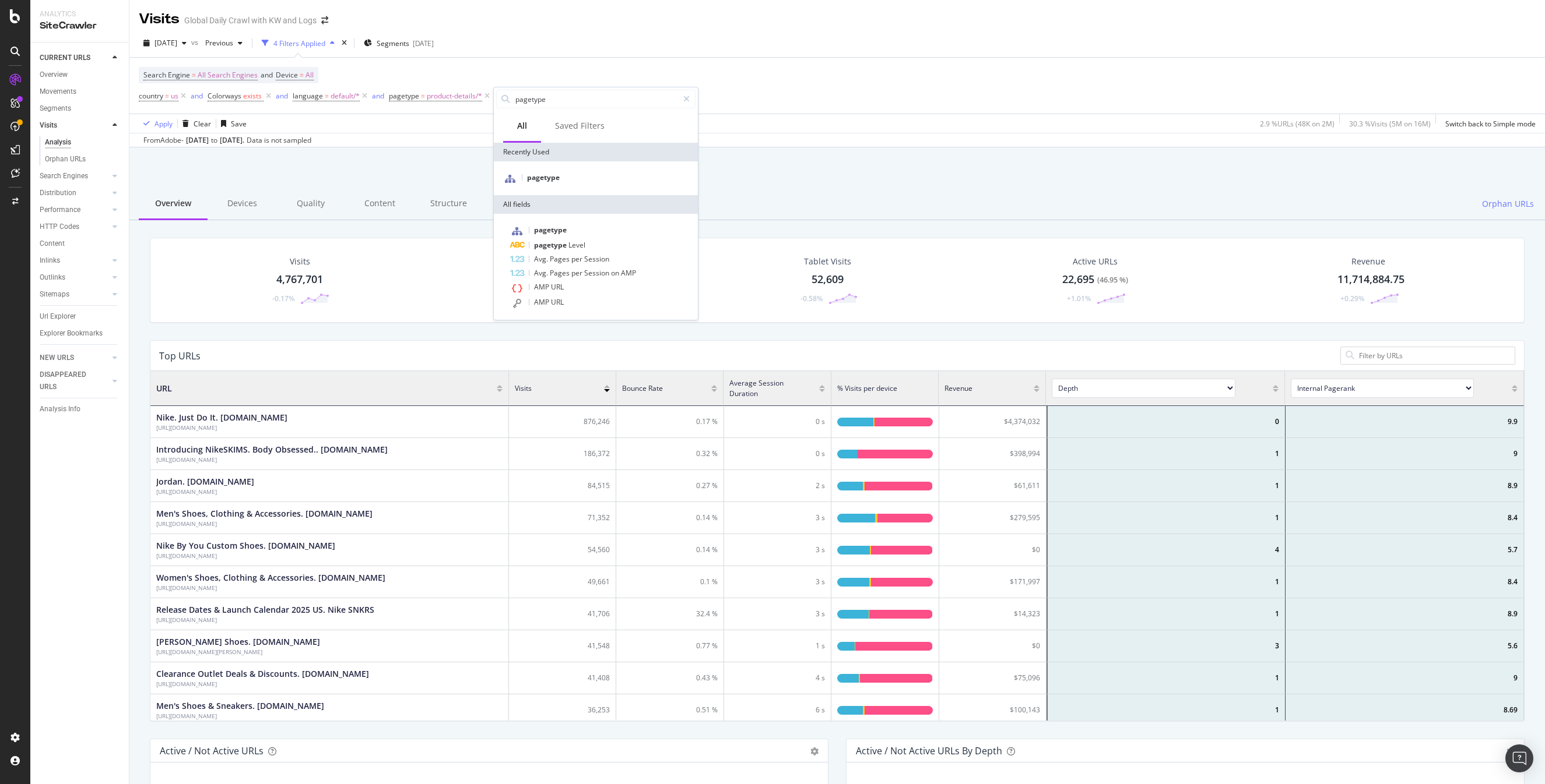
click at [553, 58] on div "Search Engine = All Search Engines and Device = All country = us and Colorways …" at bounding box center [837, 86] width 1397 height 56
click at [227, 99] on span "Colorways" at bounding box center [225, 96] width 34 height 10
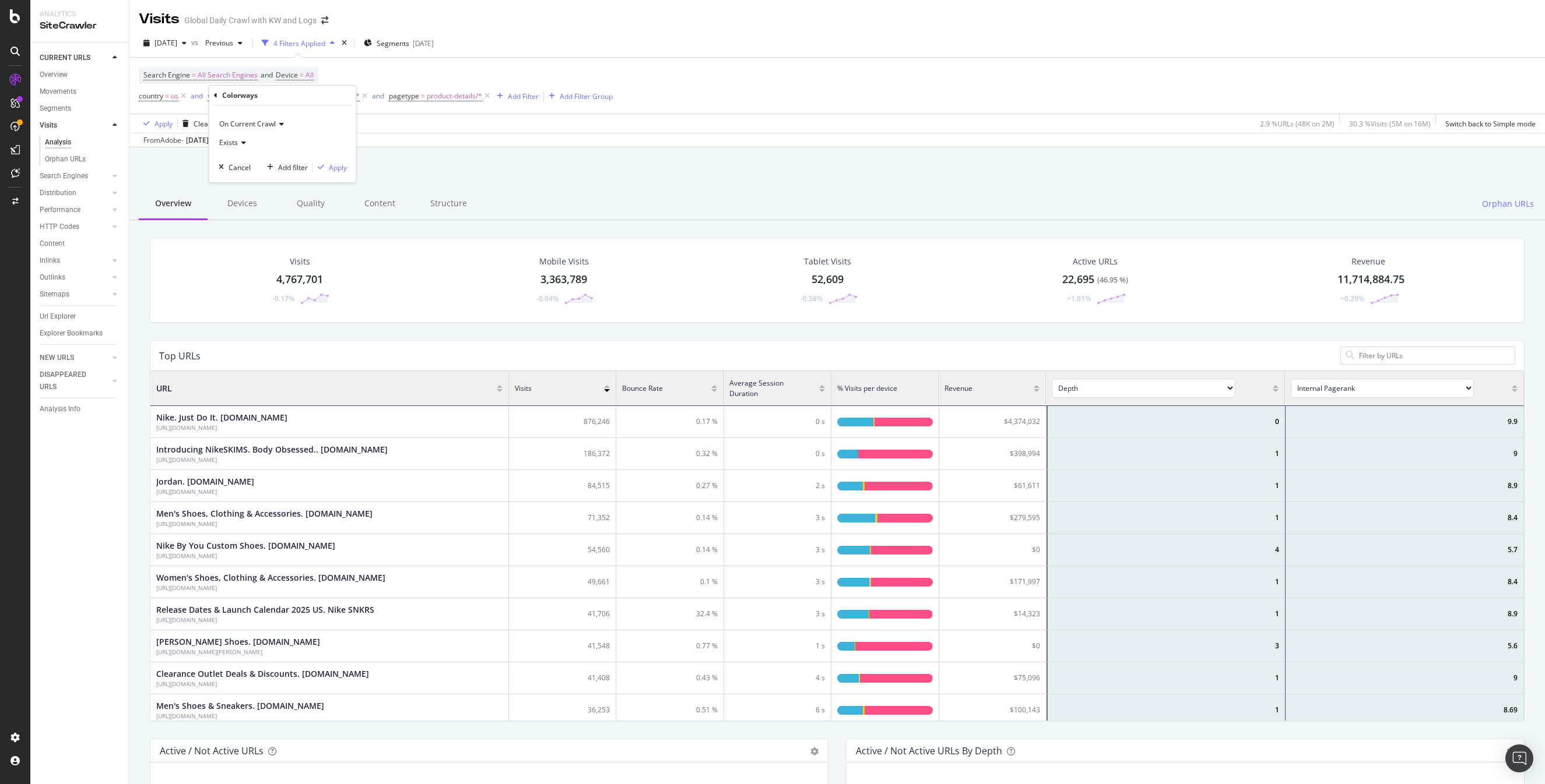
click at [231, 143] on span "Exists" at bounding box center [229, 143] width 19 height 10
click at [534, 56] on div "[DATE] vs Previous 4 Filters Applied Segments [DATE]" at bounding box center [837, 45] width 1415 height 23
click at [449, 96] on span "product-details/*" at bounding box center [455, 96] width 56 height 16
click at [163, 125] on div "Apply" at bounding box center [164, 124] width 18 height 10
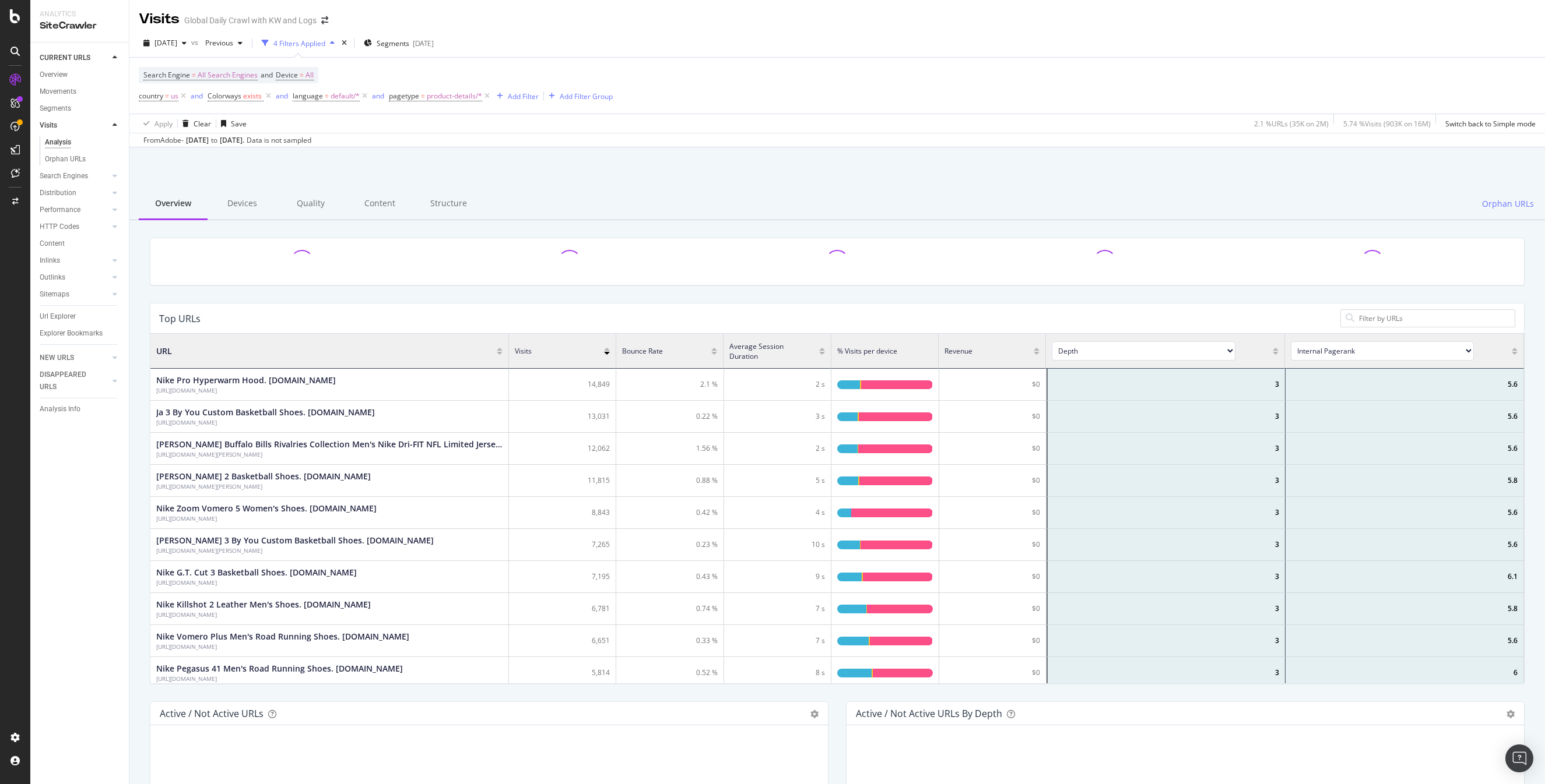
click at [1128, 350] on select "Depth Is Indexable Non-Indexable Reason is Non-Self Canonical Tag No. of Words …" at bounding box center [1143, 350] width 183 height 19
click at [1104, 54] on div "[DATE] vs Previous 4 Filters Applied Segments [DATE]" at bounding box center [837, 45] width 1415 height 23
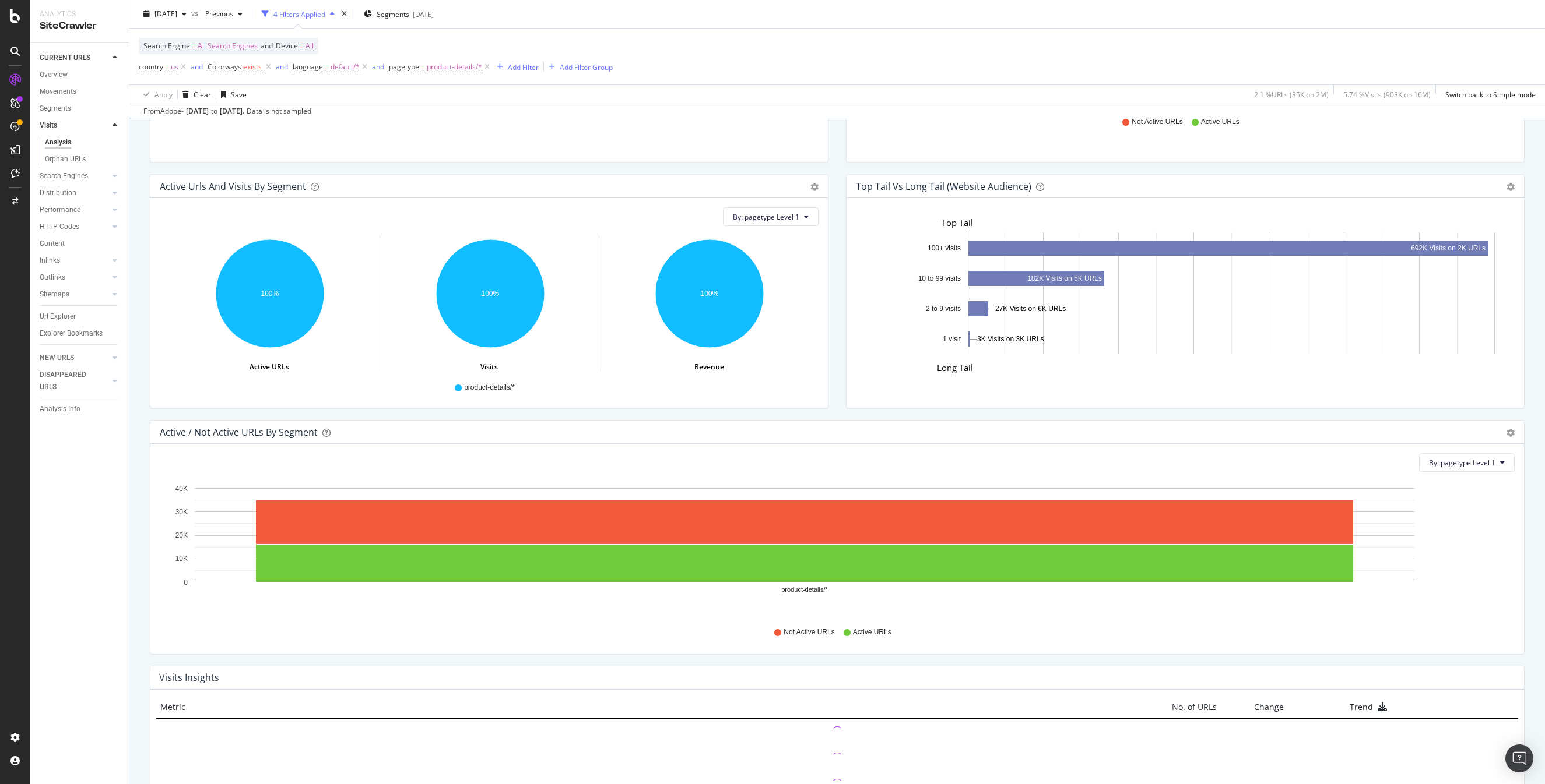
scroll to position [793, 0]
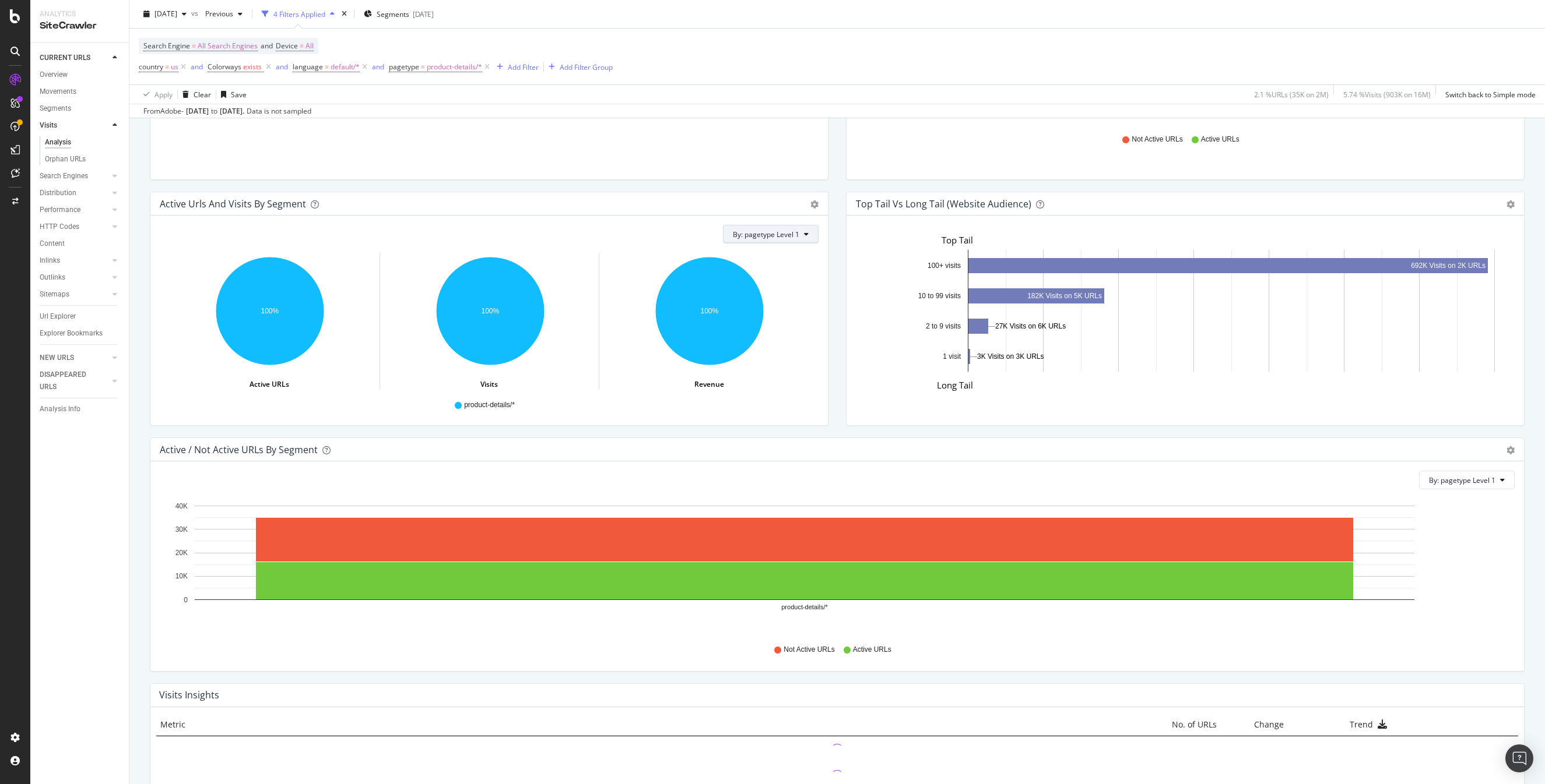
click at [772, 234] on span "By: pagetype Level 1" at bounding box center [766, 234] width 67 height 10
click at [770, 281] on span "Colorways" at bounding box center [796, 276] width 126 height 11
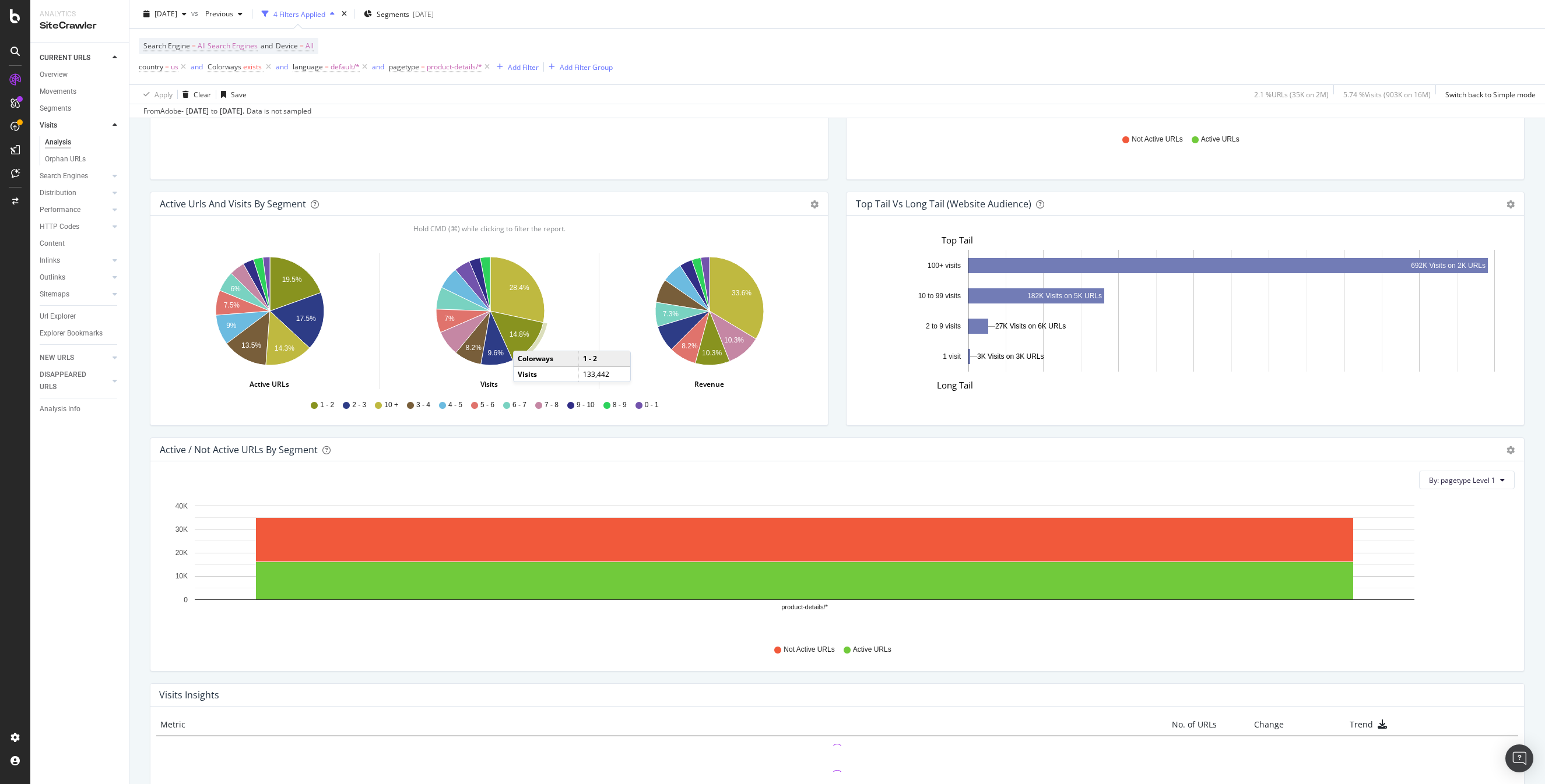
click at [525, 340] on icon "A chart." at bounding box center [516, 336] width 53 height 50
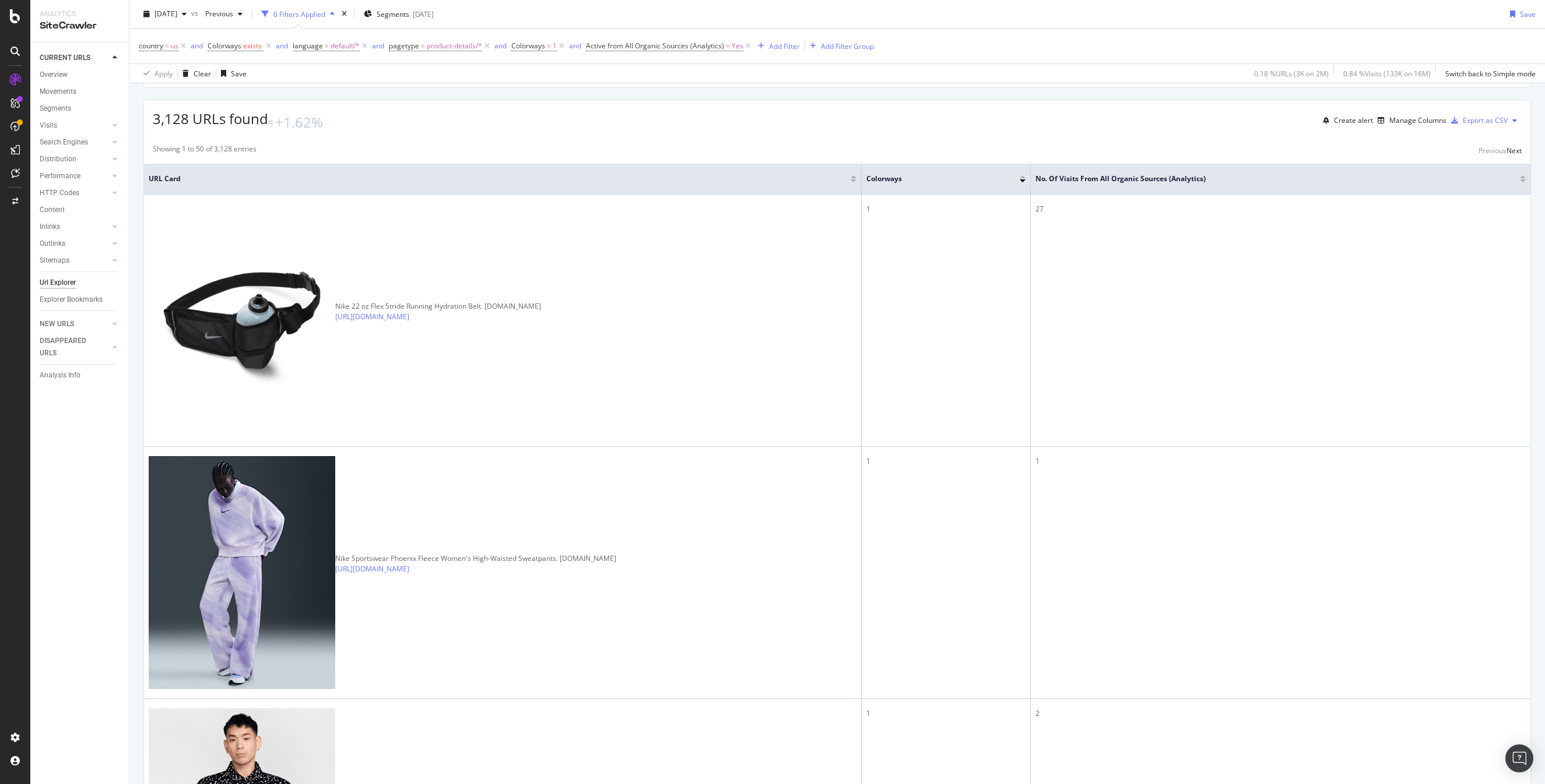
scroll to position [226, 0]
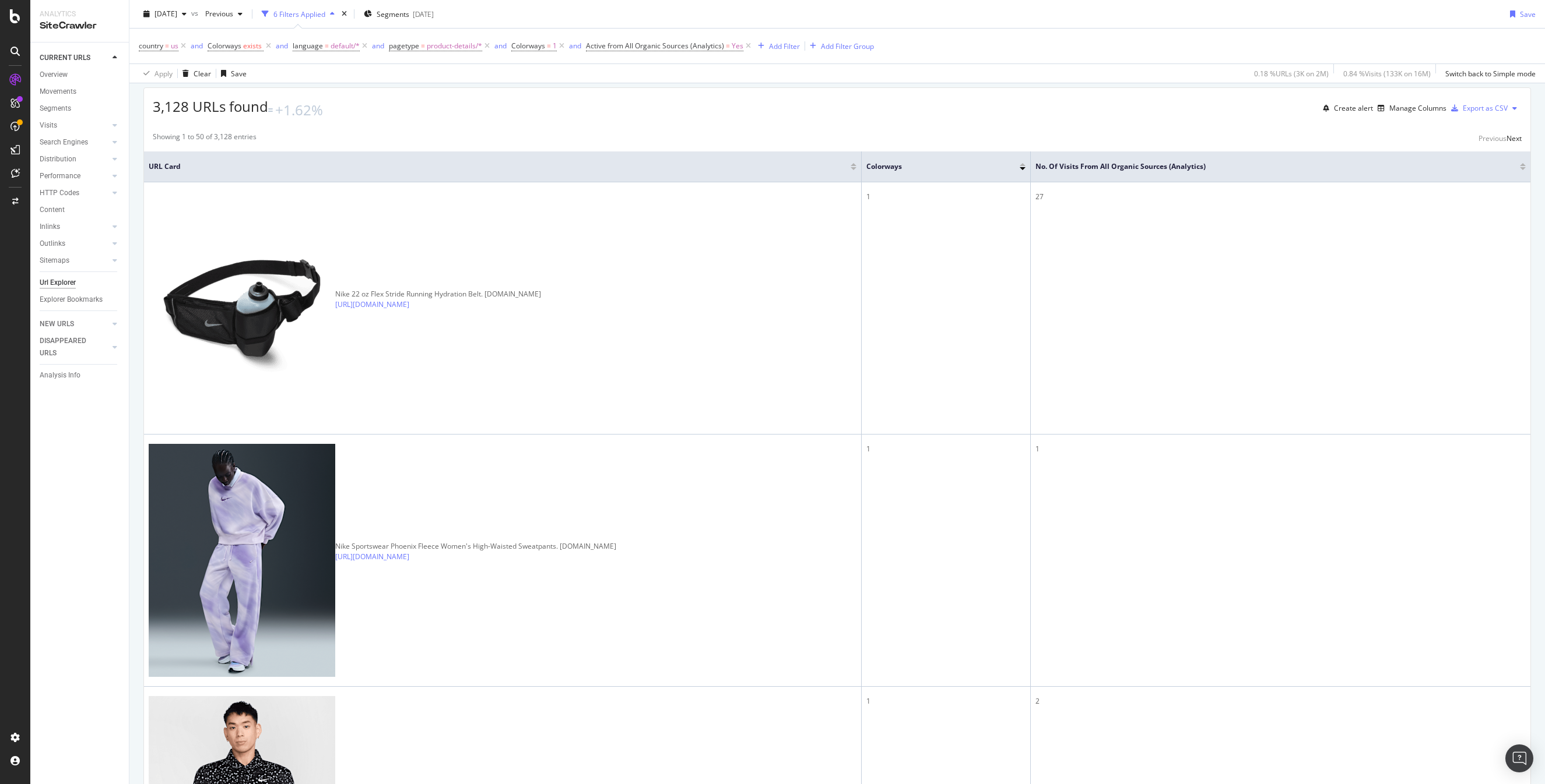
click at [1522, 171] on div at bounding box center [1523, 169] width 6 height 3
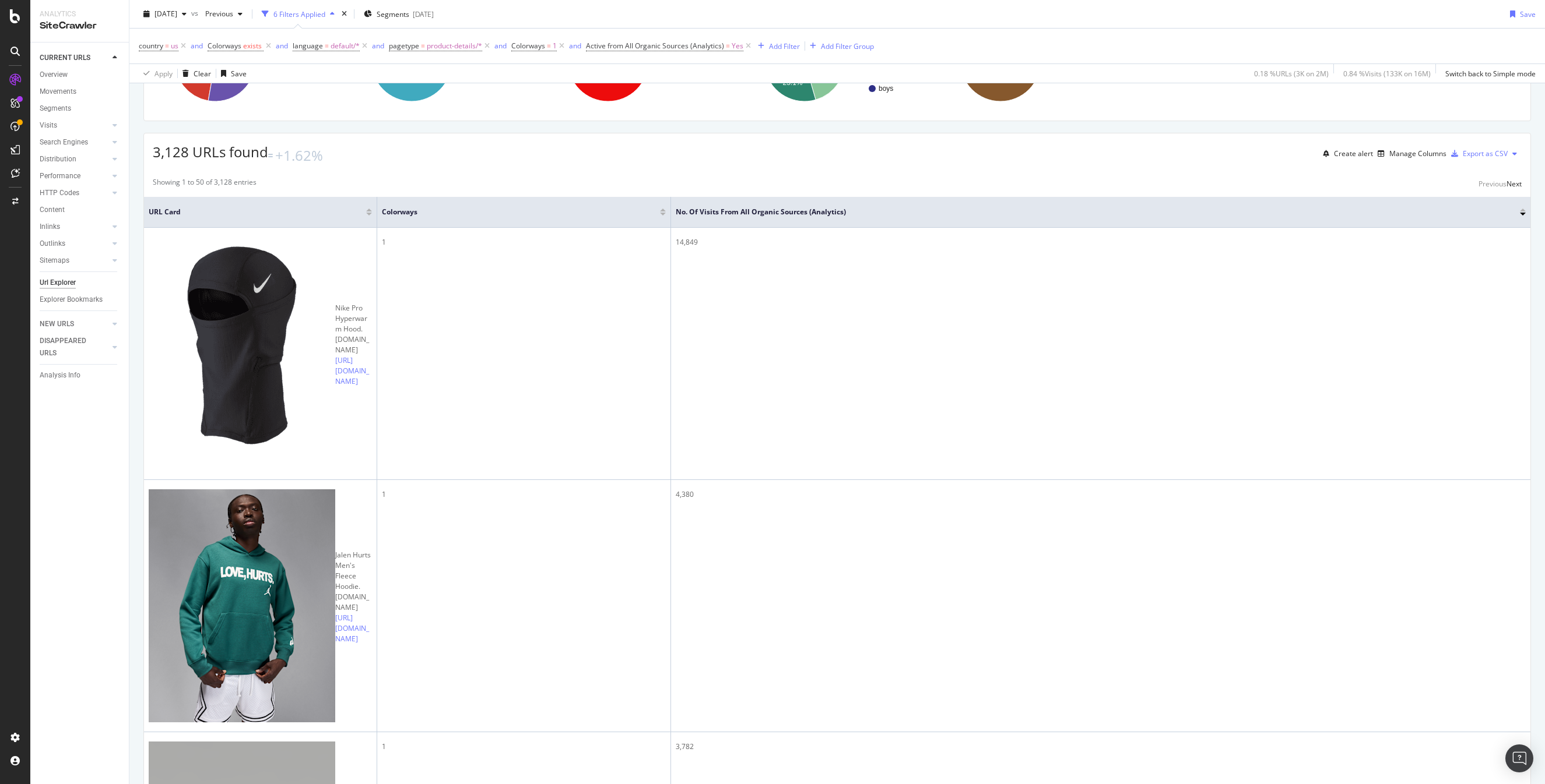
scroll to position [285, 0]
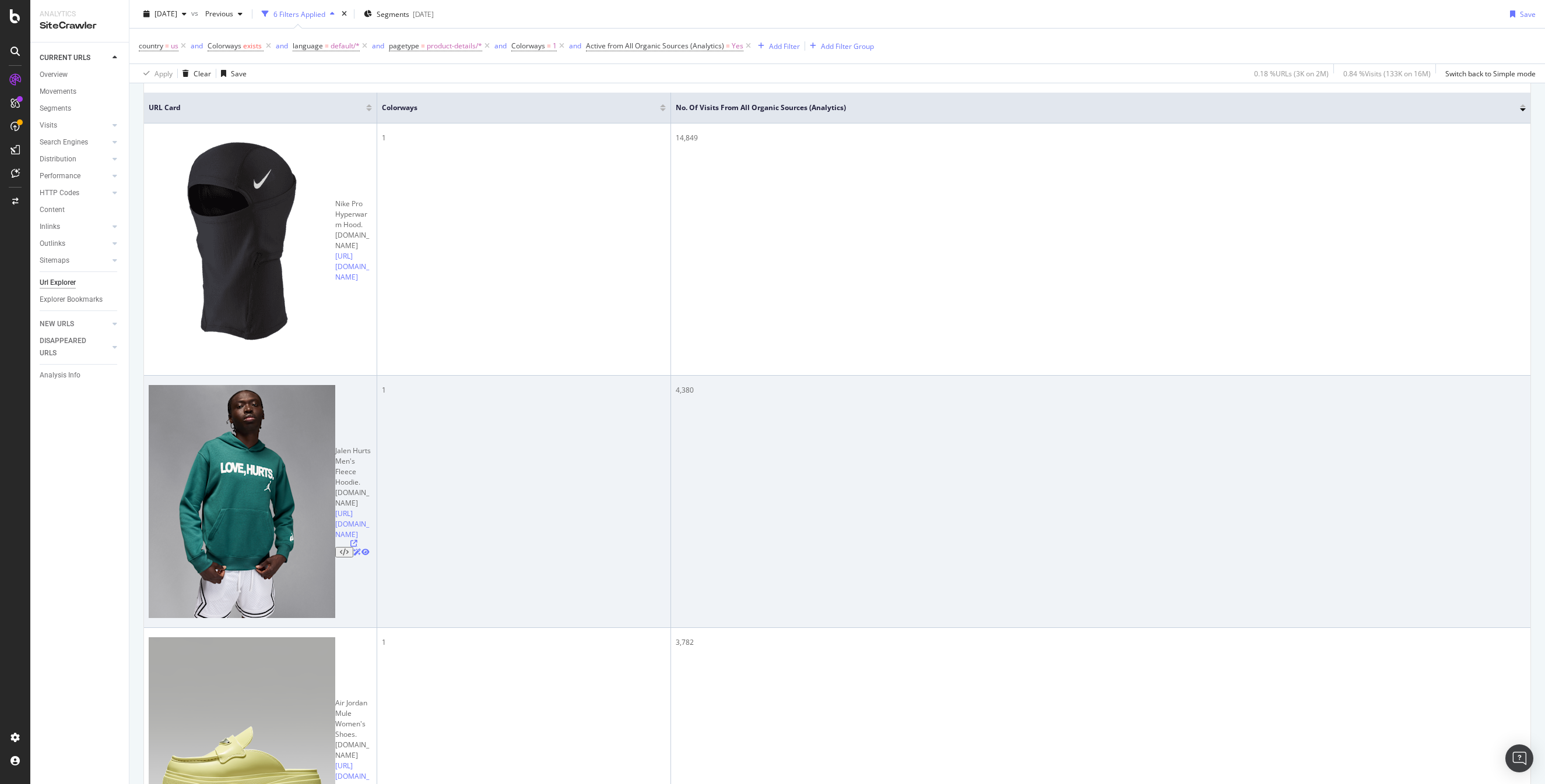
click at [350, 541] on icon at bounding box center [353, 544] width 7 height 7
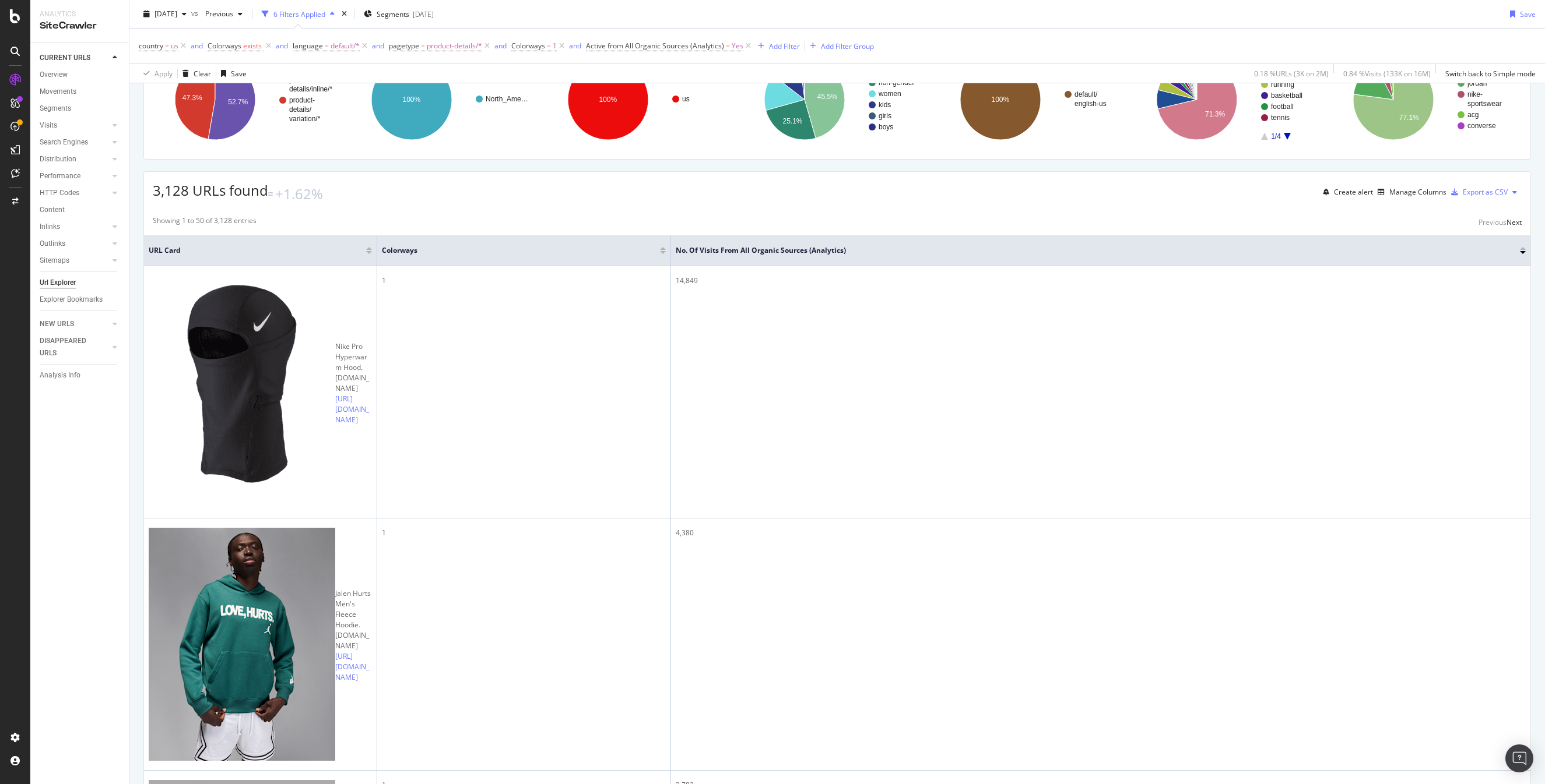
scroll to position [0, 0]
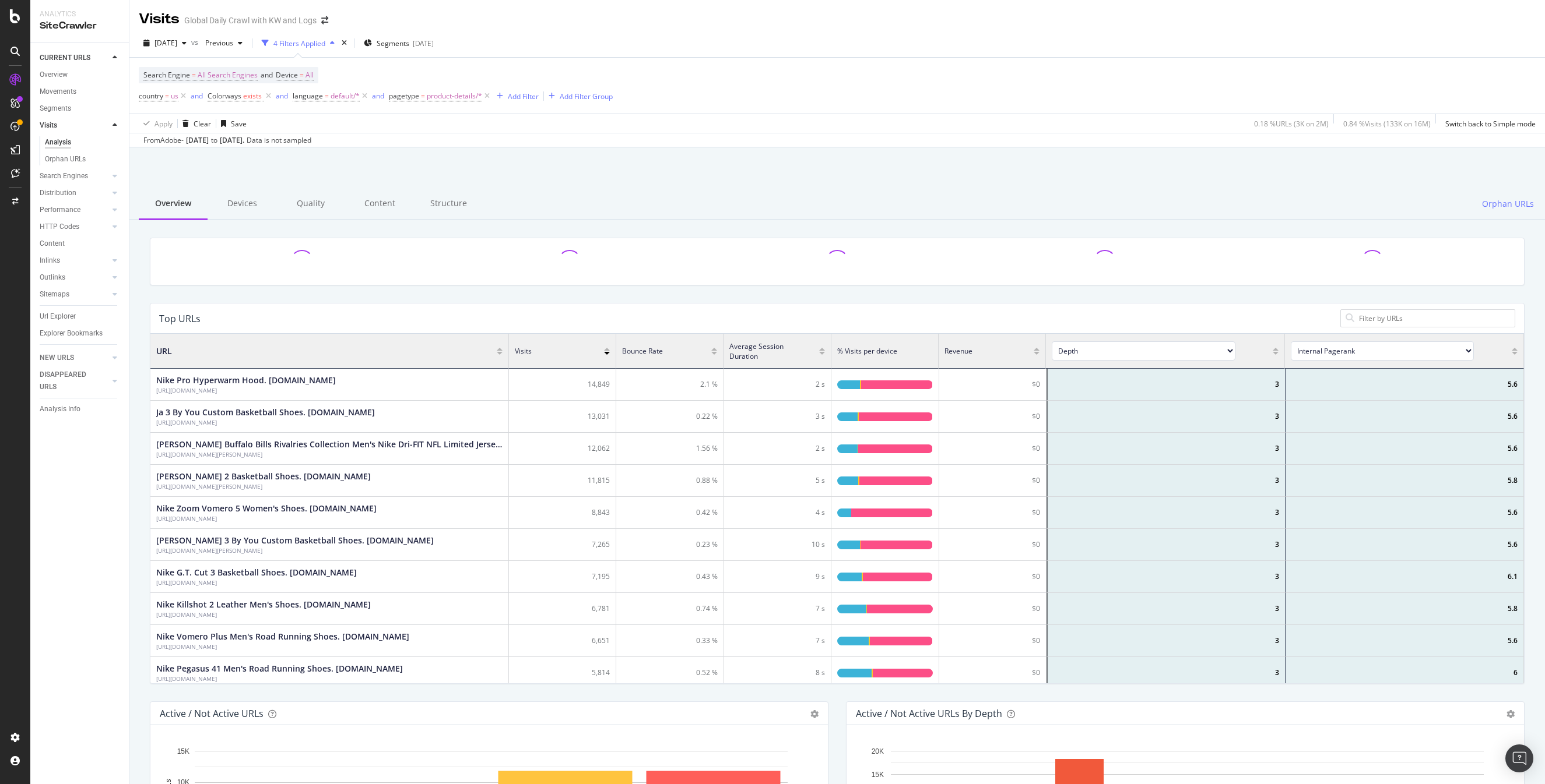
scroll to position [350, 1373]
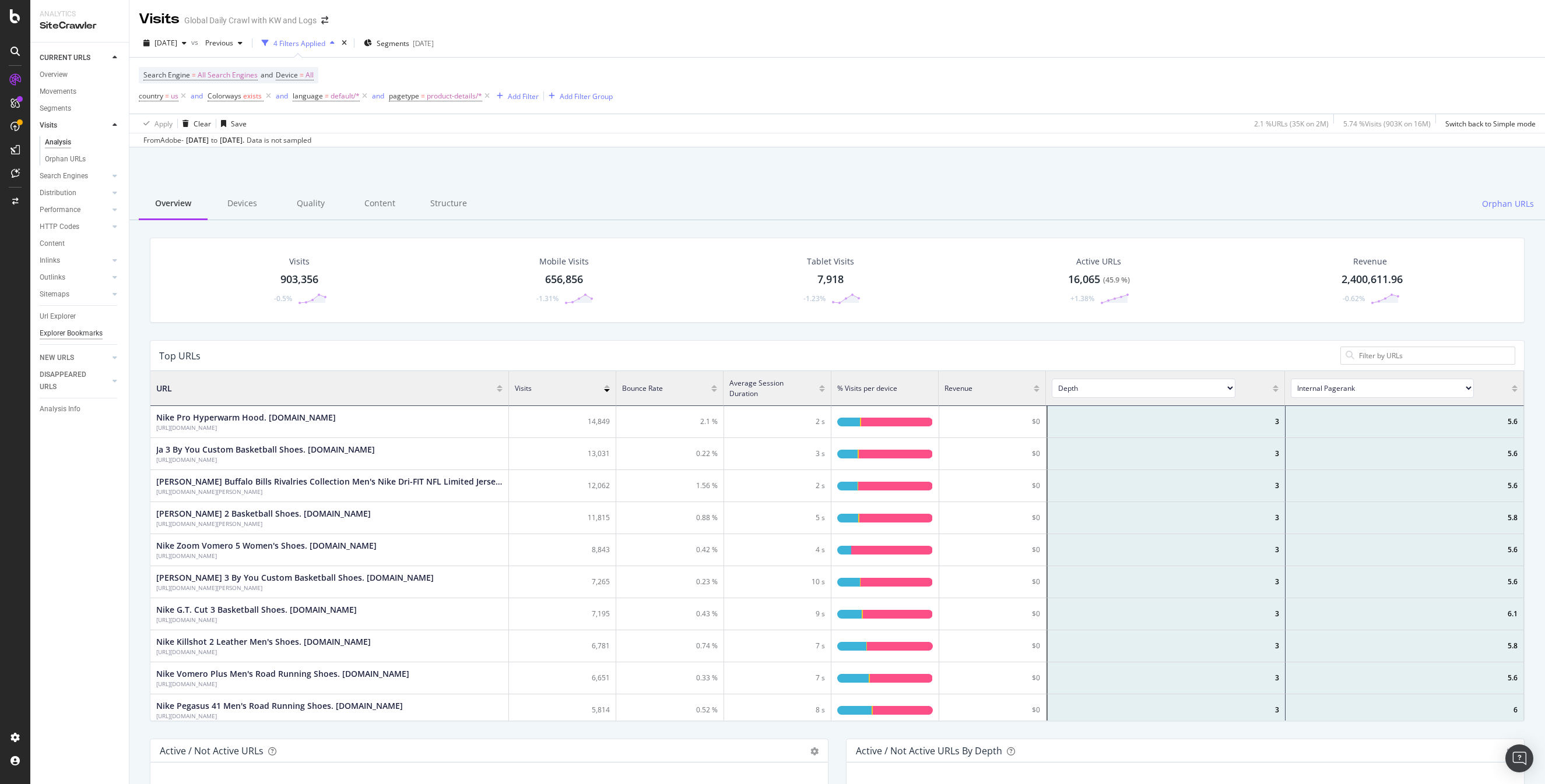
click at [54, 331] on div "Explorer Bookmarks" at bounding box center [71, 333] width 63 height 12
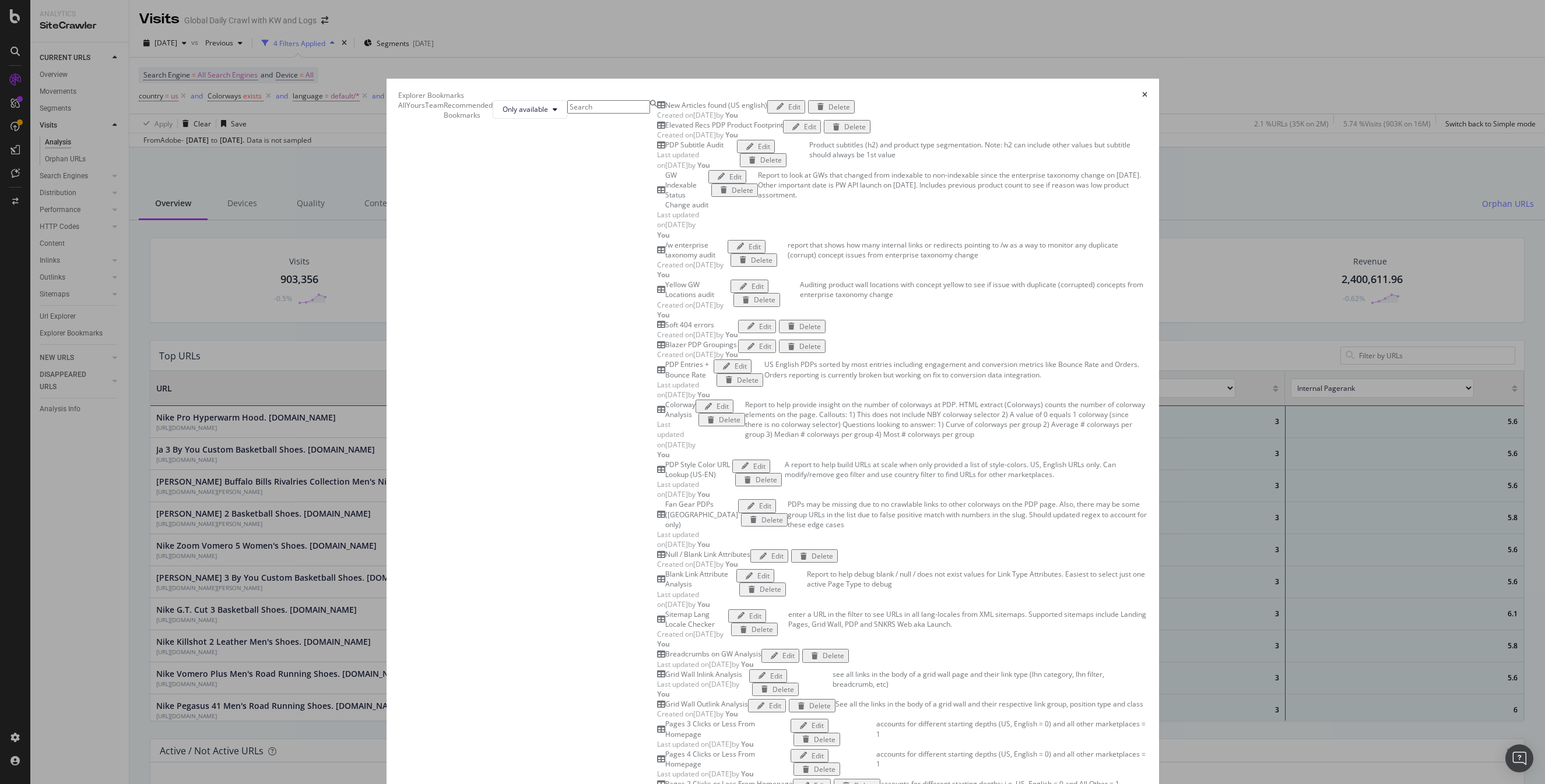
click at [1142, 92] on icon "times" at bounding box center [1144, 95] width 5 height 7
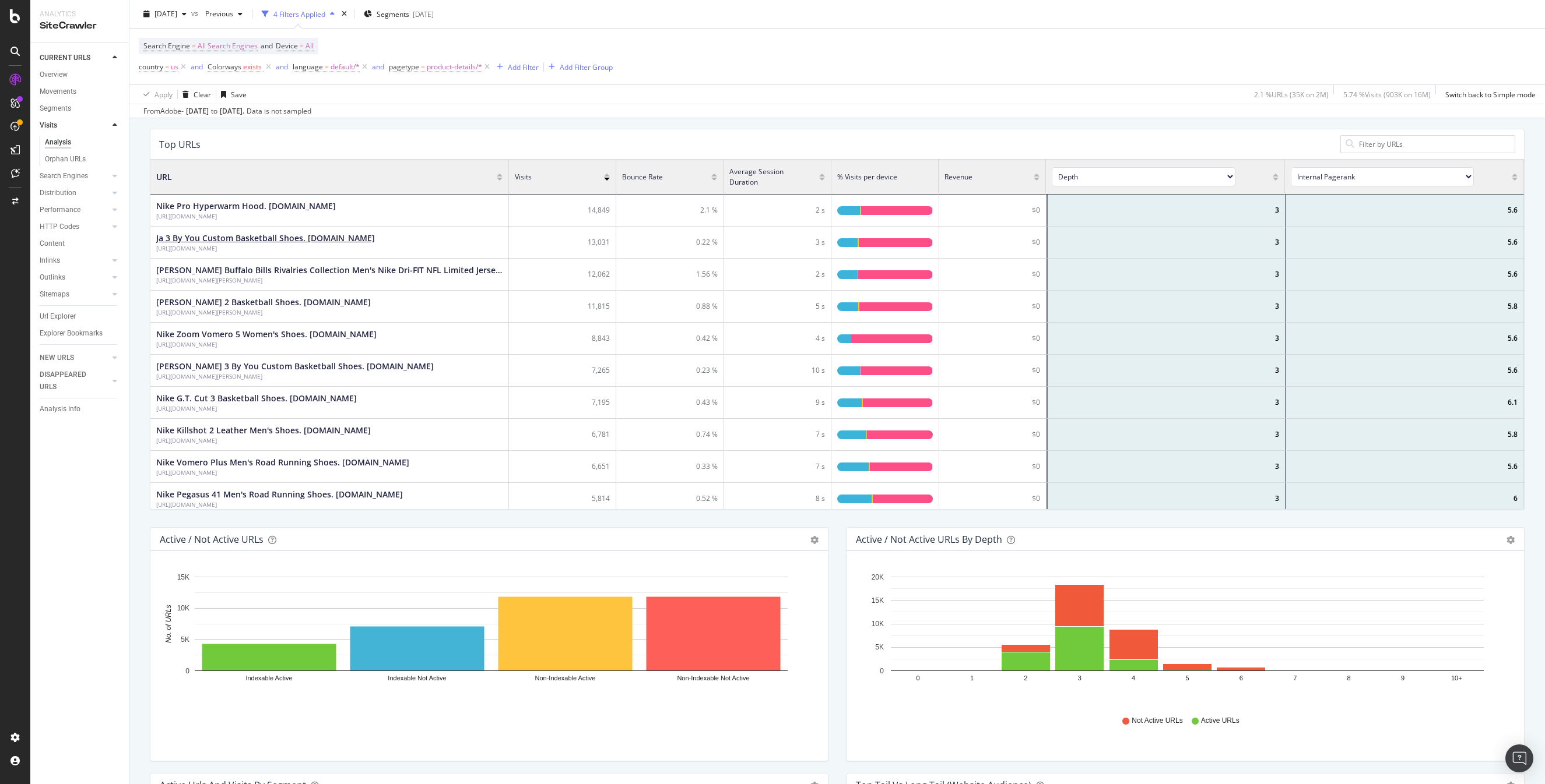
scroll to position [0, 0]
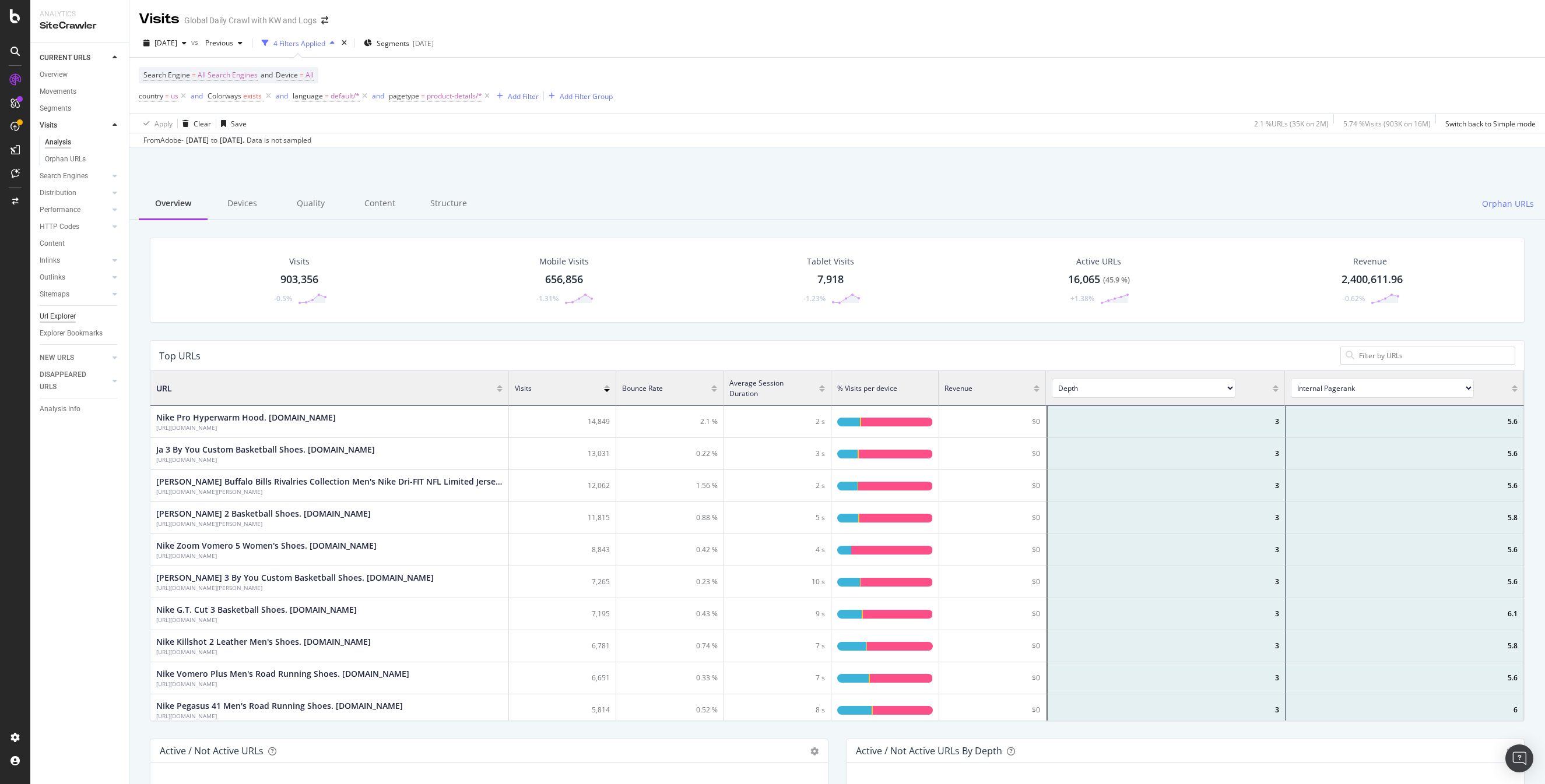
click at [51, 317] on div "Url Explorer" at bounding box center [58, 316] width 36 height 12
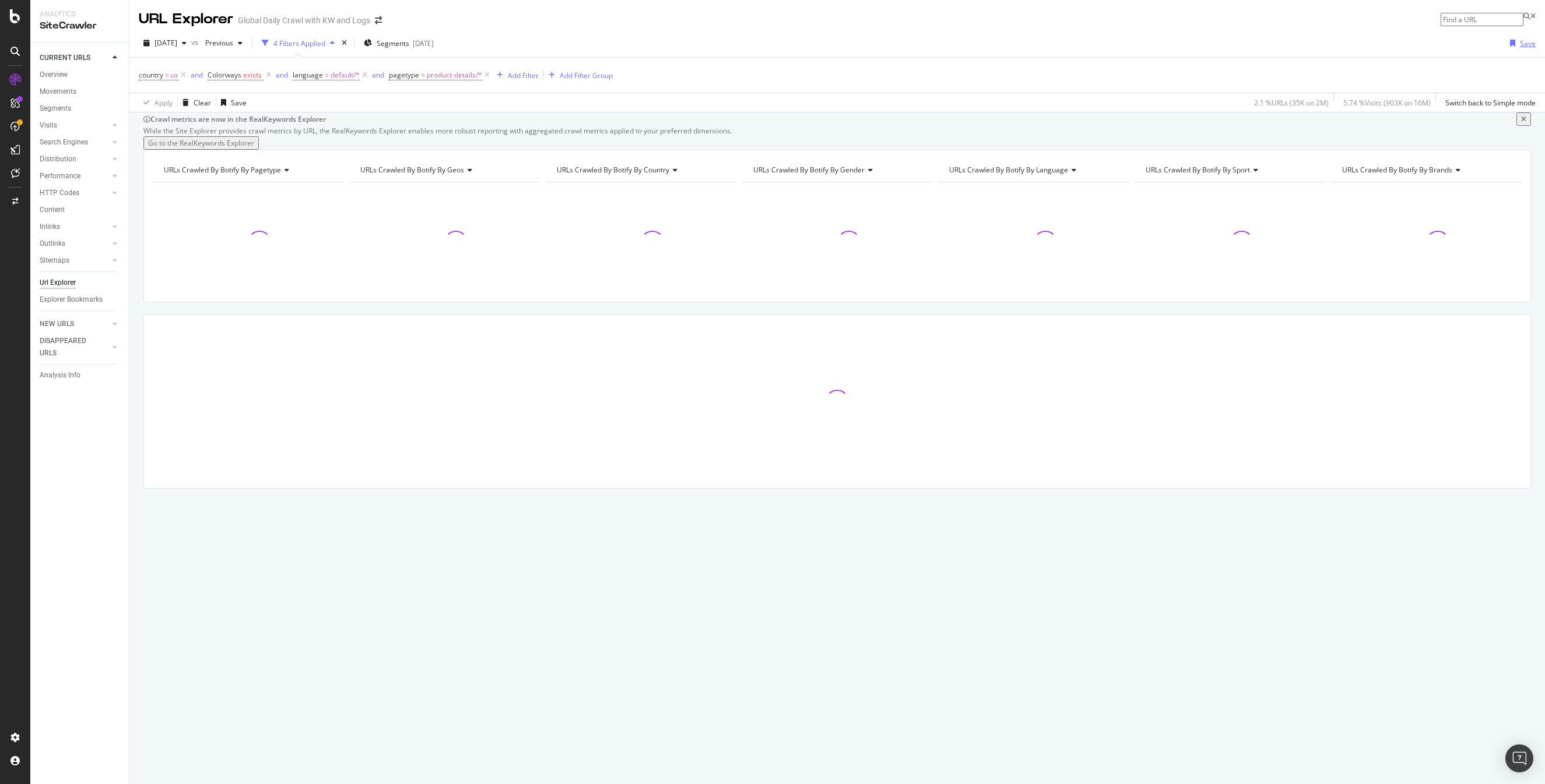
click at [1524, 44] on div "Save" at bounding box center [1528, 44] width 16 height 10
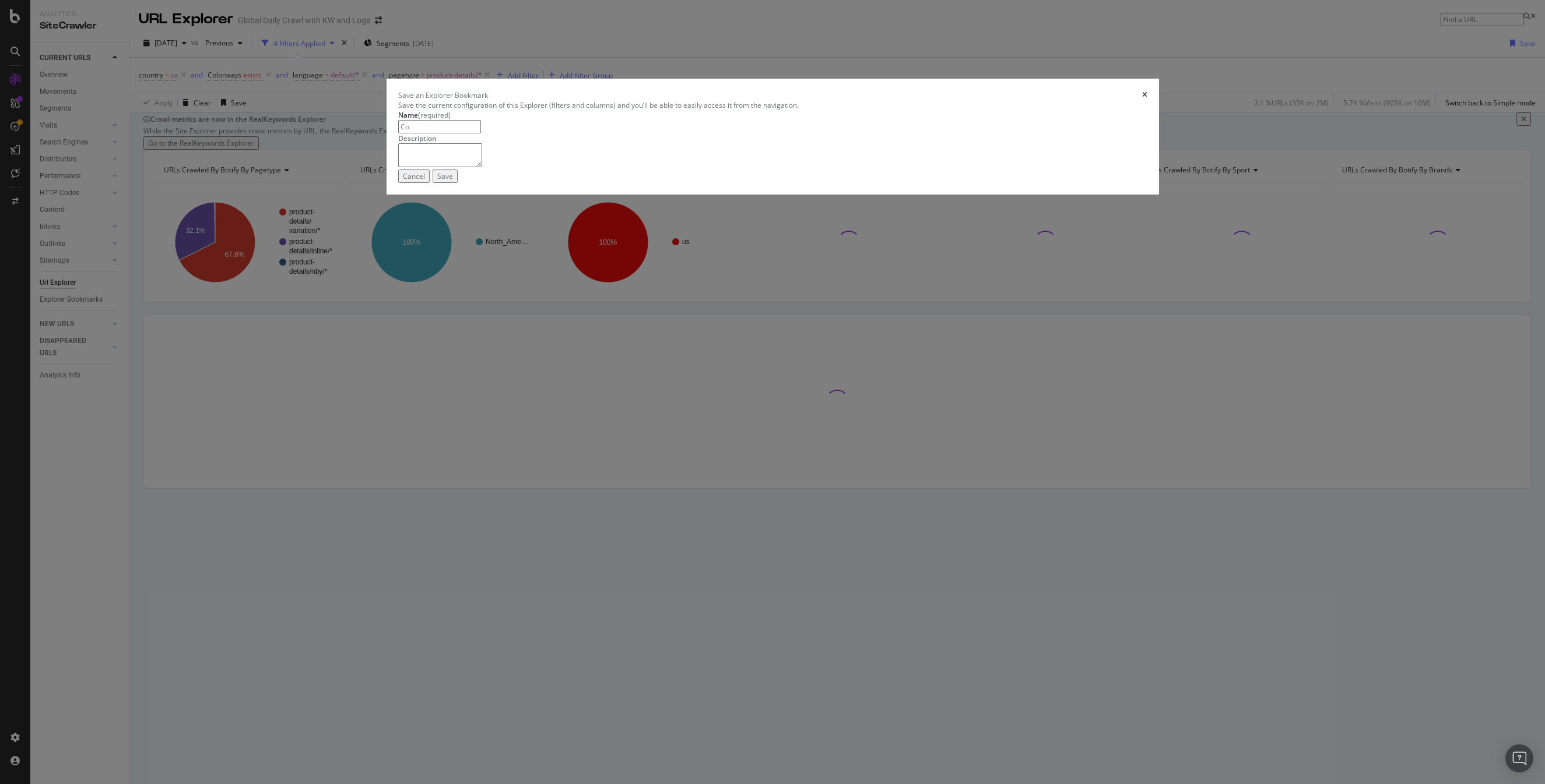
type input "C"
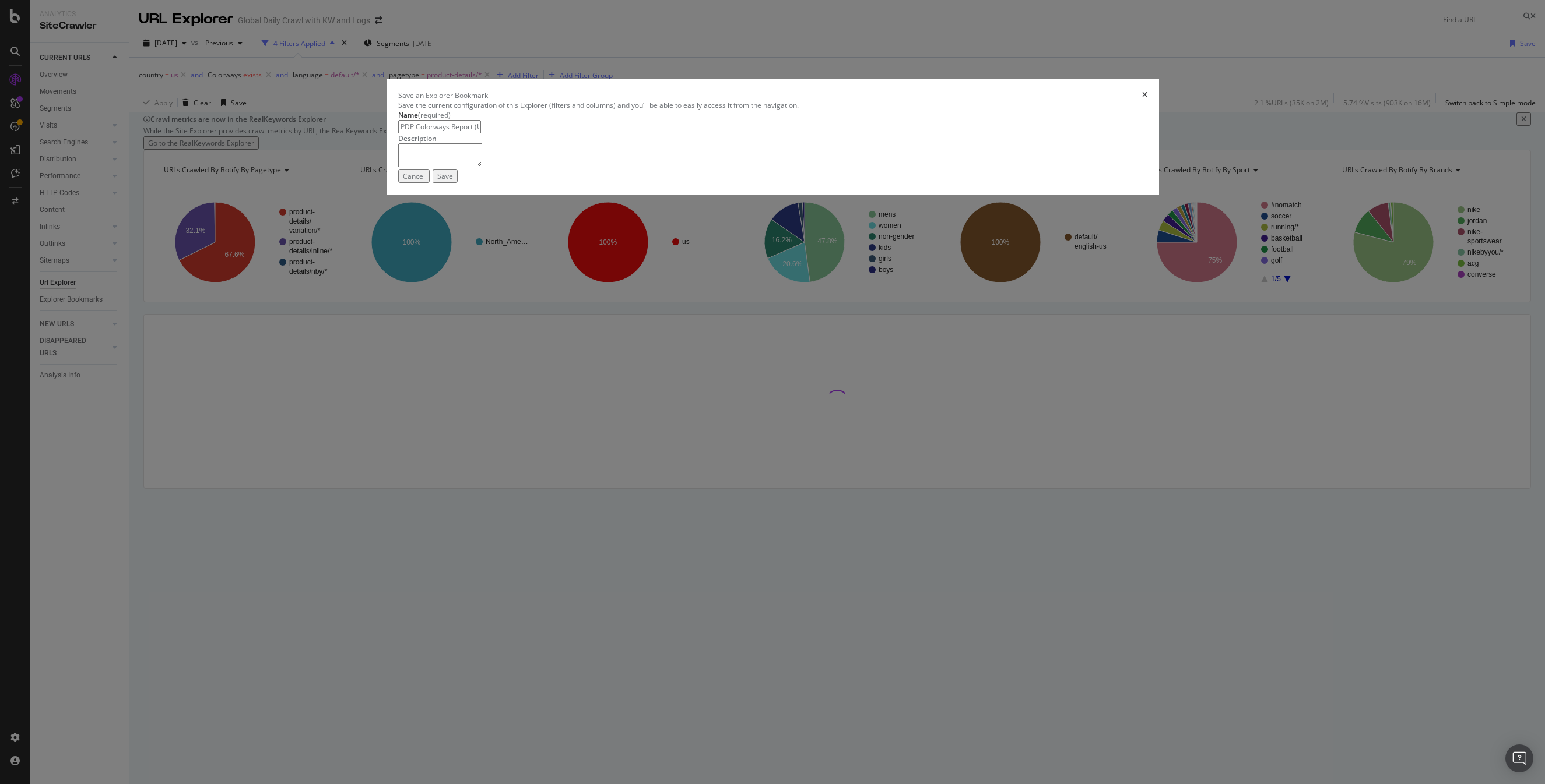
type input "PDP Colorways Report (US English)"
click at [482, 167] on textarea "modal" at bounding box center [440, 155] width 84 height 23
type textarea "S"
type textarea "F"
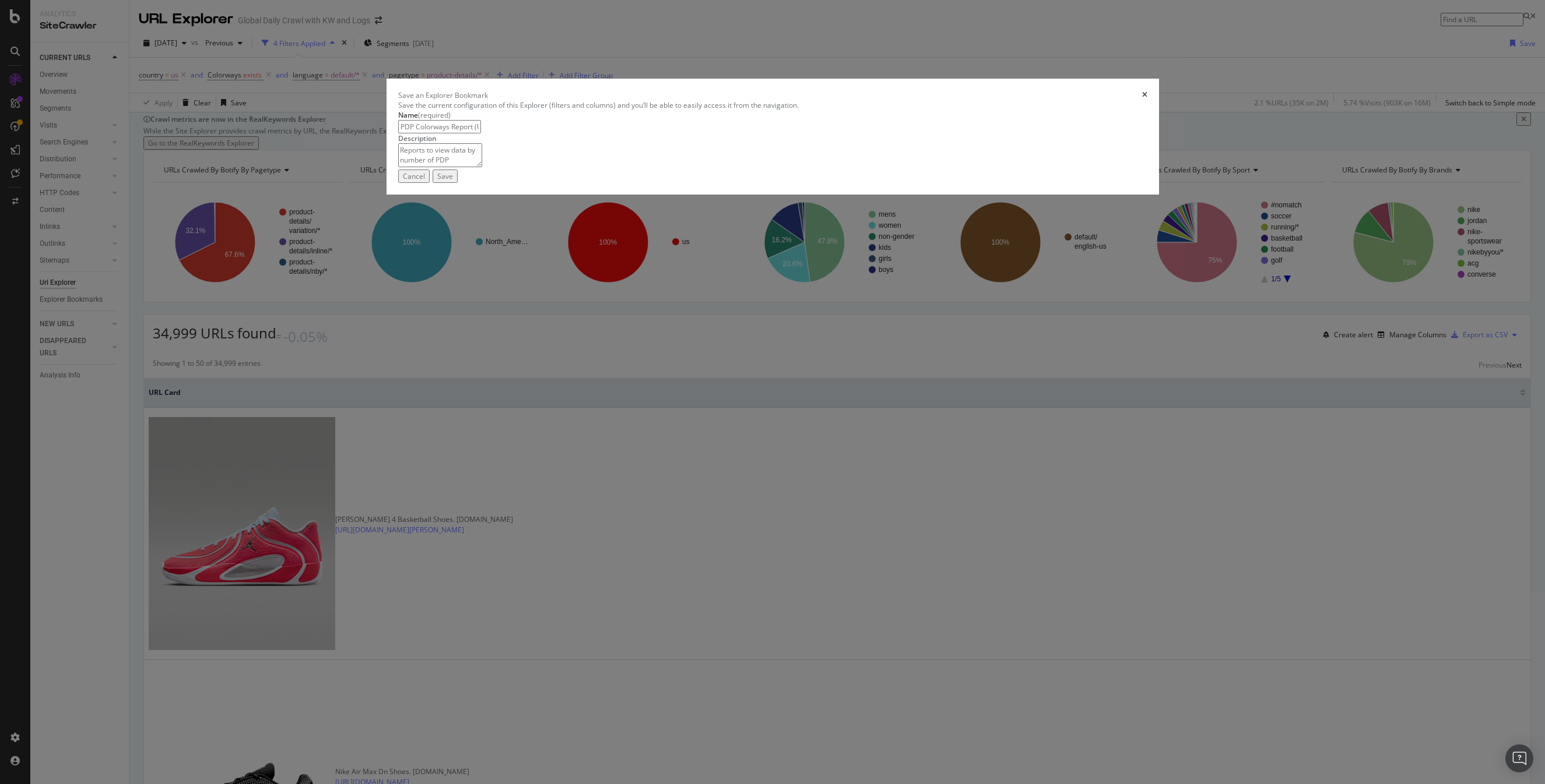
drag, startPoint x: 728, startPoint y: 390, endPoint x: 676, endPoint y: 390, distance: 52.0
click at [482, 167] on textarea "Reports to view data by number of PDP colorways" at bounding box center [440, 155] width 84 height 23
type textarea "Reports to view data by number of PDP colorways"
click at [458, 183] on button "Save" at bounding box center [444, 176] width 25 height 13
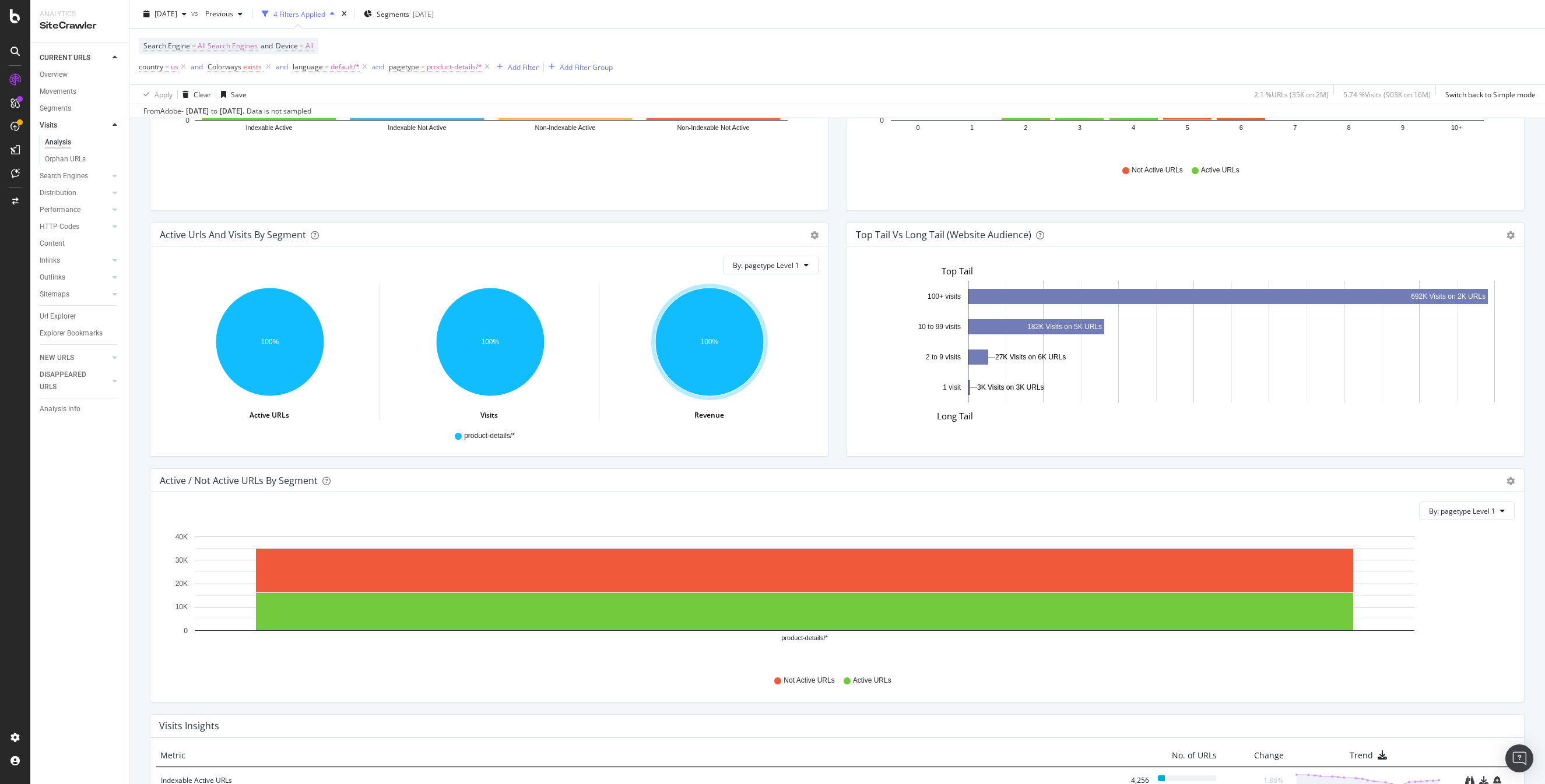
scroll to position [826, 0]
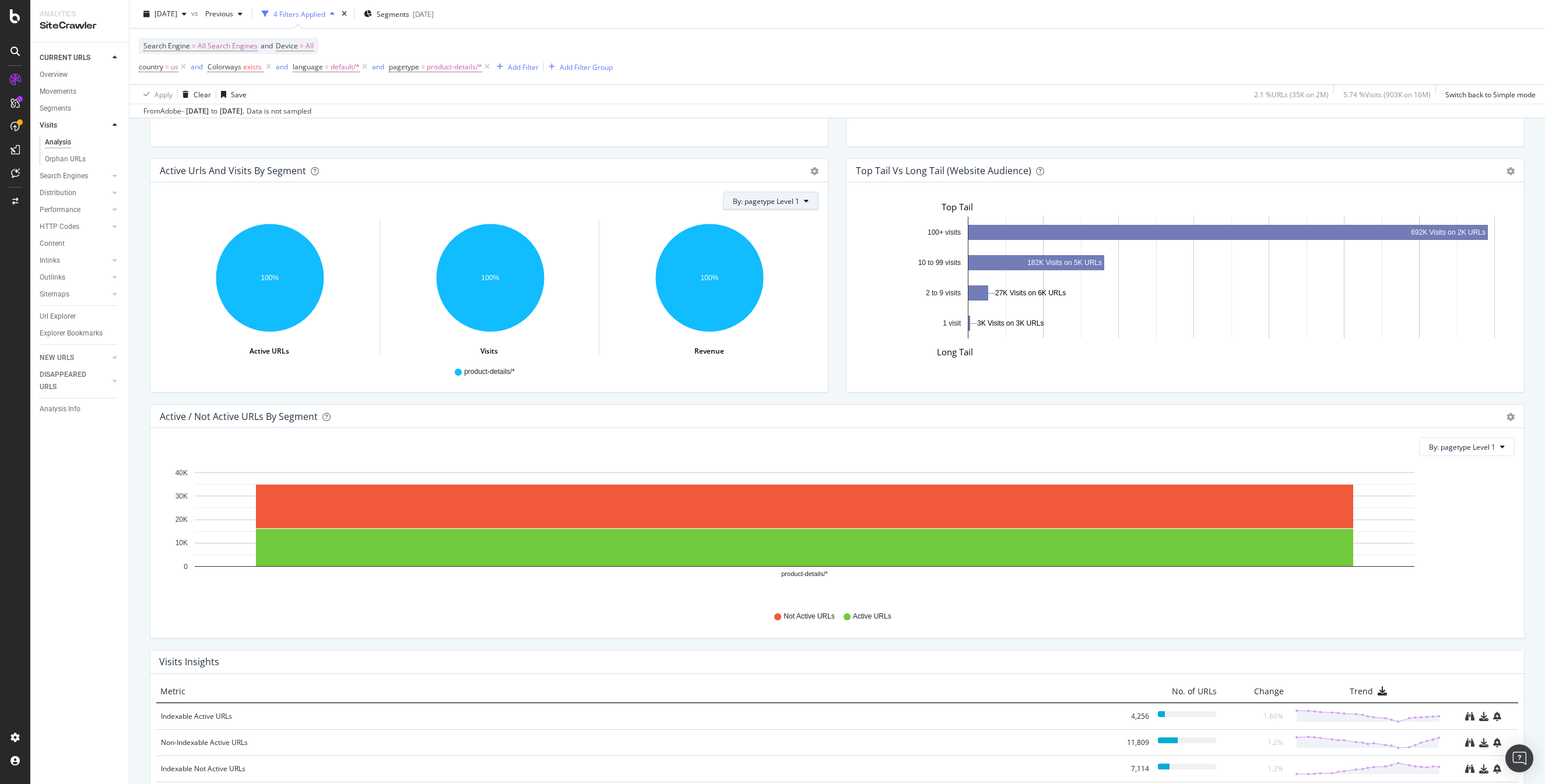
click at [778, 203] on span "By: pagetype Level 1" at bounding box center [766, 201] width 67 height 10
click at [771, 243] on span "Colorways" at bounding box center [796, 243] width 126 height 11
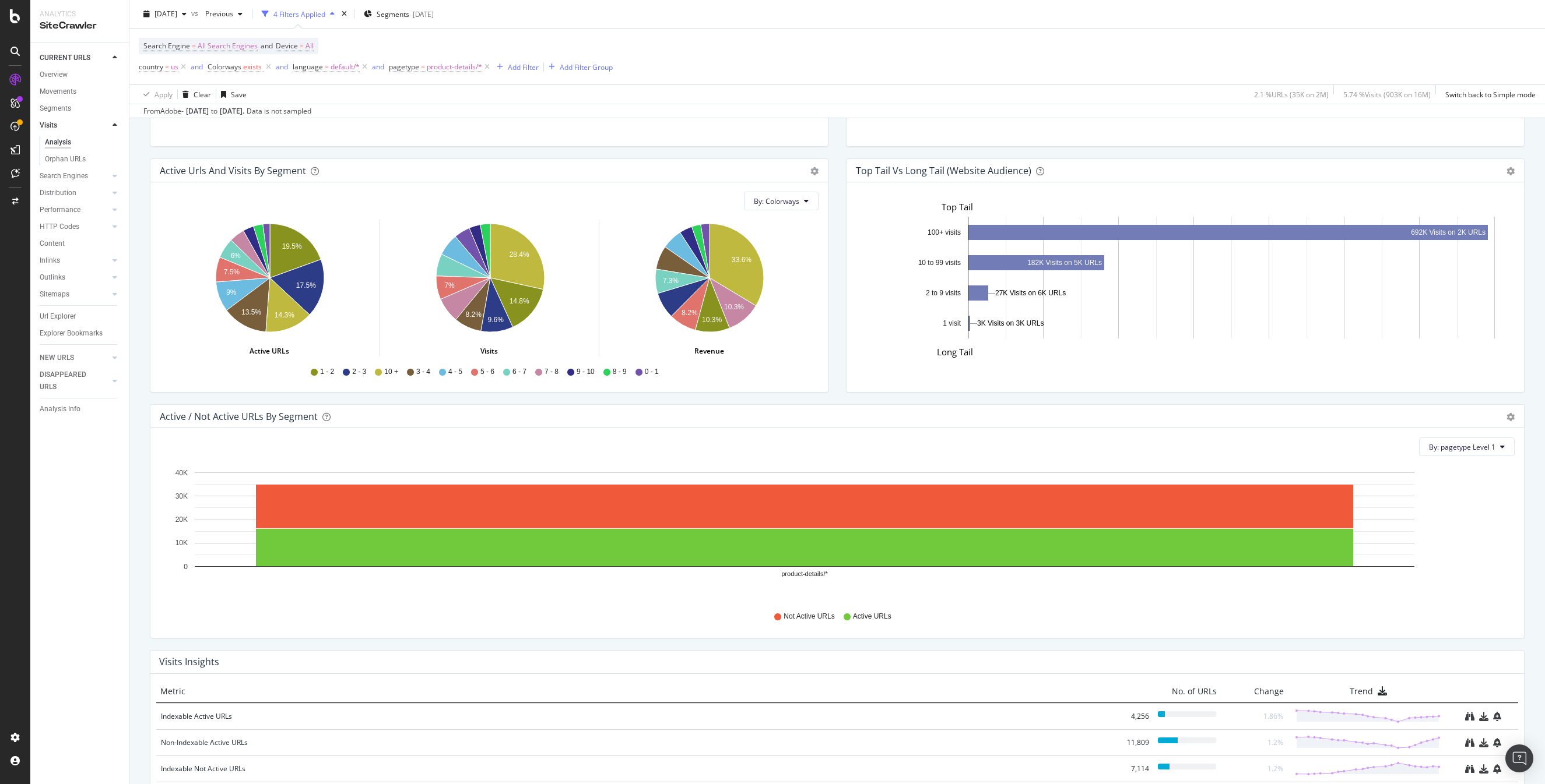
click at [832, 157] on div "Active / Not Active URLs Bar (by Value) Bar (by Percentage) Table Export as CSV…" at bounding box center [489, 35] width 697 height 246
click at [841, 157] on div "Active / Not Active URLs by Depth Bar (by Value) Bar (by Percentage) Table Expo…" at bounding box center [1186, 35] width 697 height 246
click at [988, 78] on div "2025 Oct. 8th vs Previous 4 Filters Applied Segments 2025-09-18 Search Engine =…" at bounding box center [837, 59] width 1415 height 119
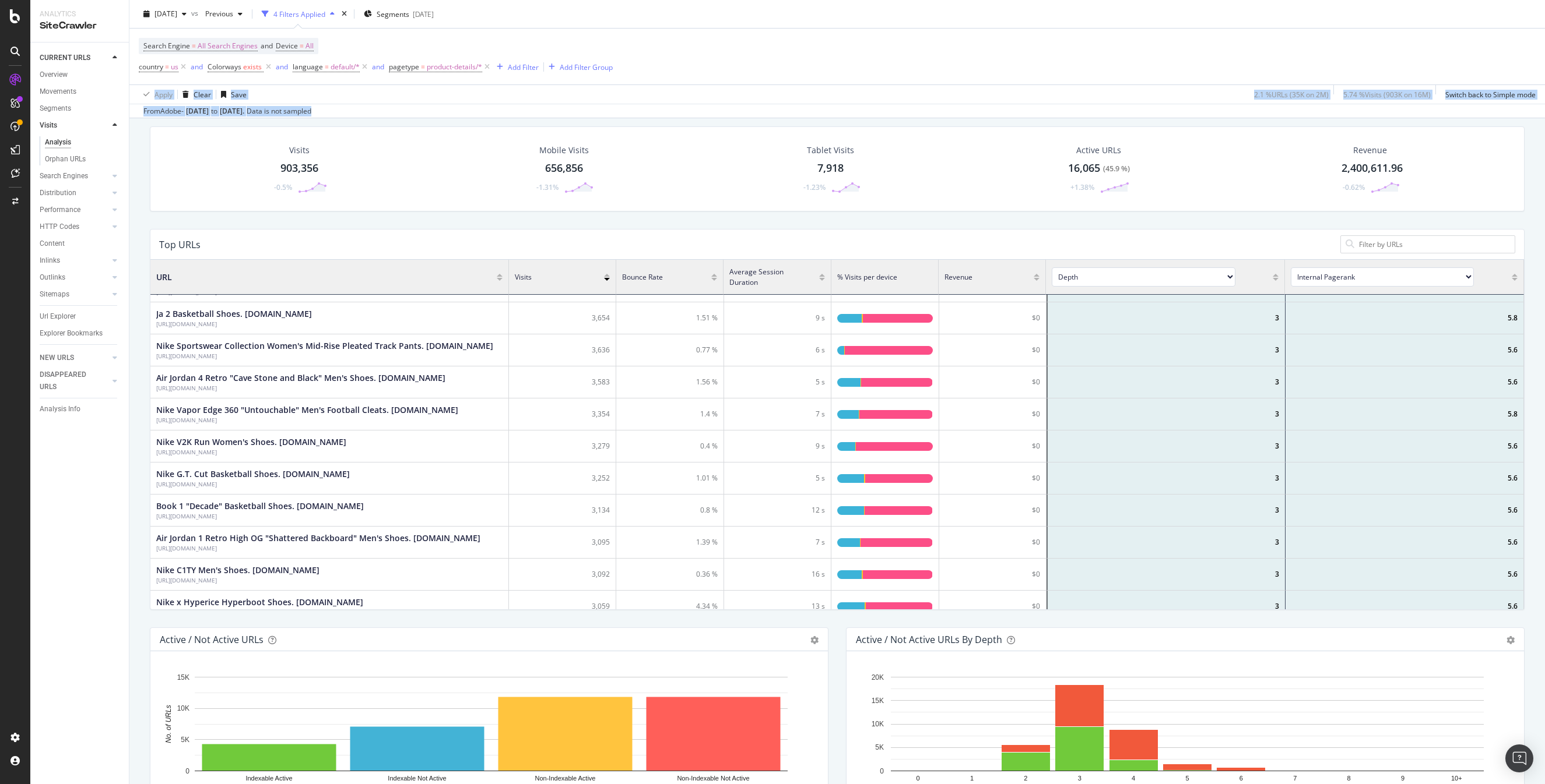
scroll to position [909, 0]
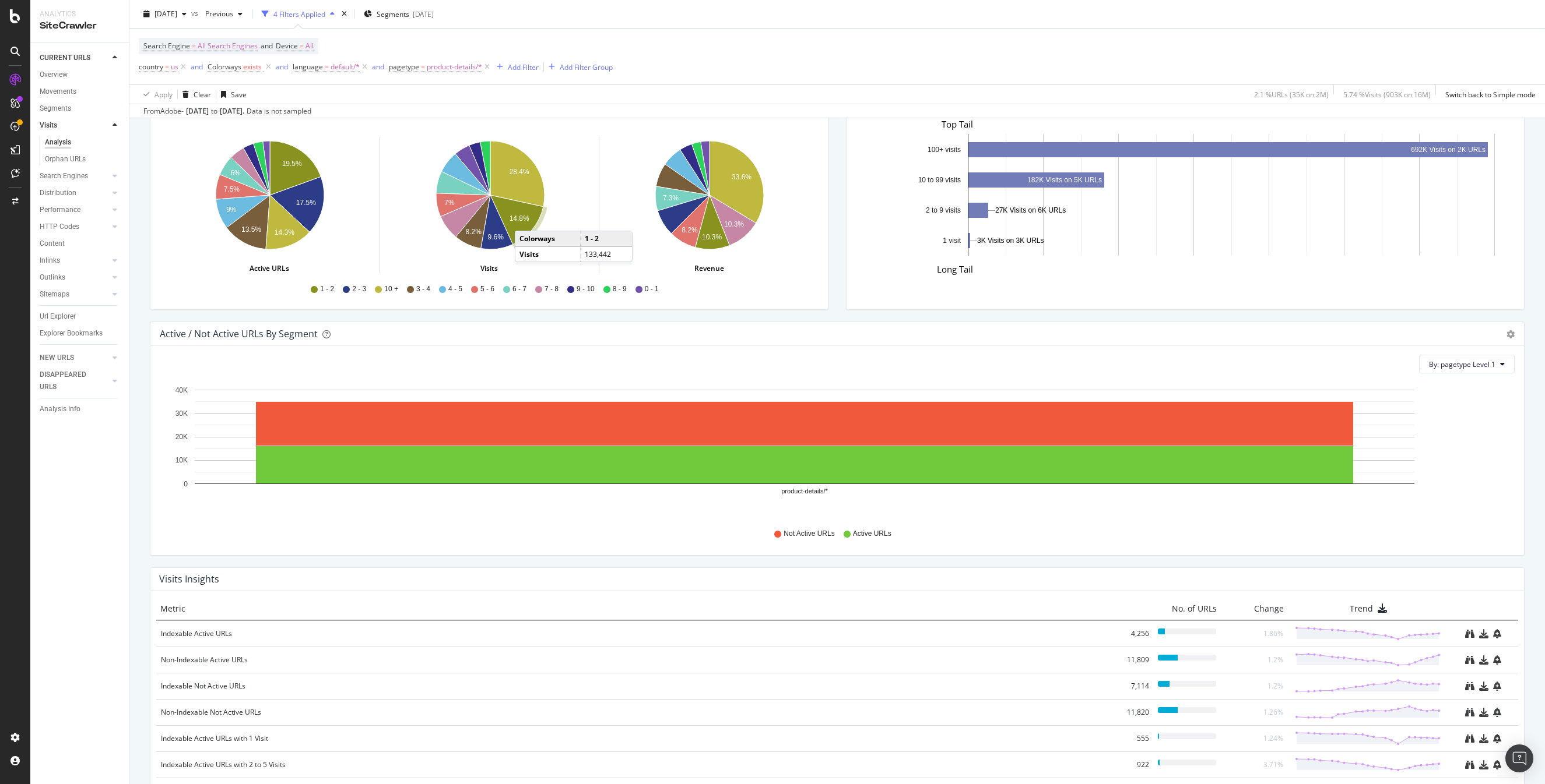
click at [527, 219] on text "14.8%" at bounding box center [519, 218] width 20 height 8
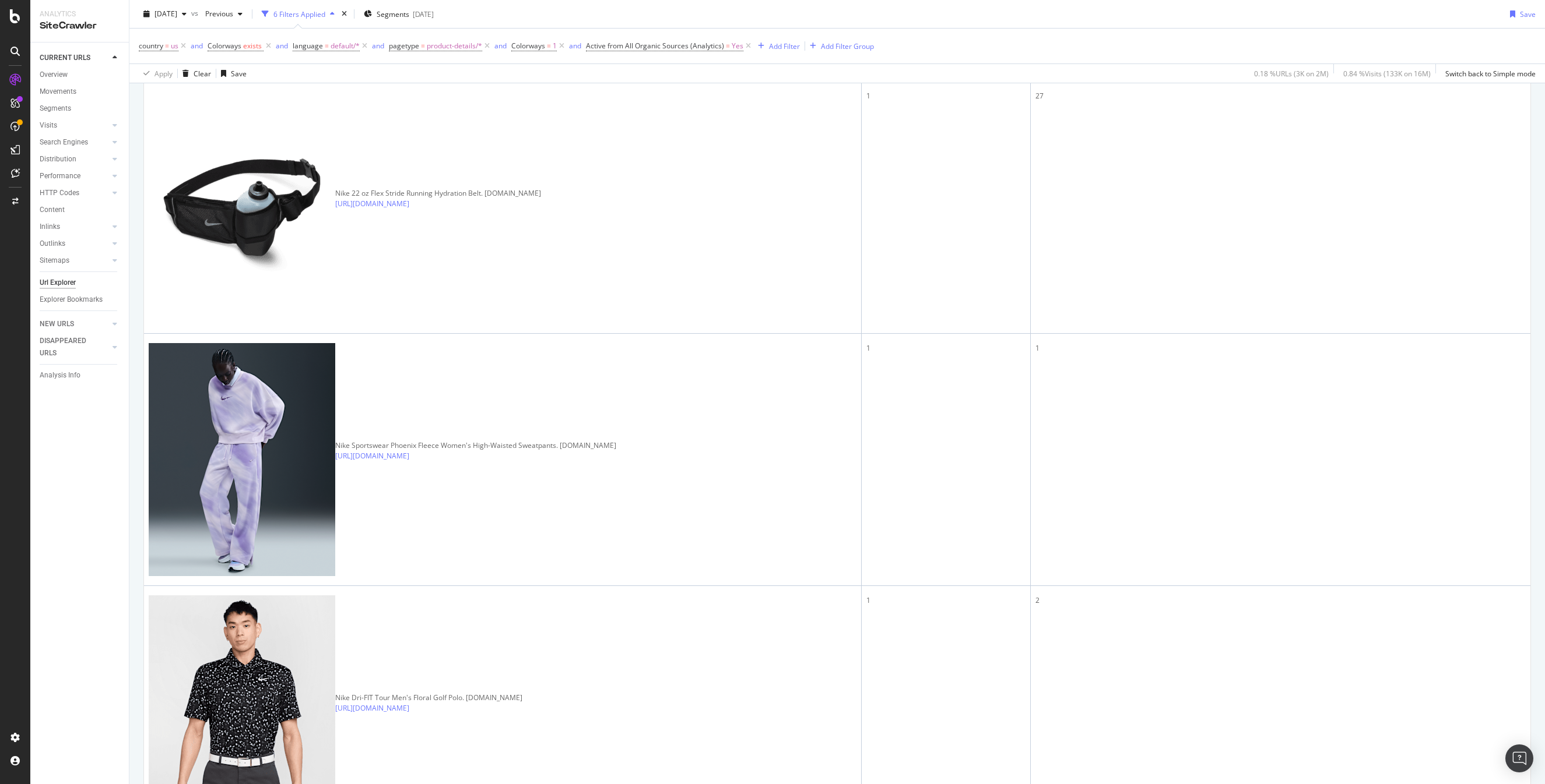
scroll to position [327, 0]
click at [1524, 70] on div at bounding box center [1523, 68] width 6 height 3
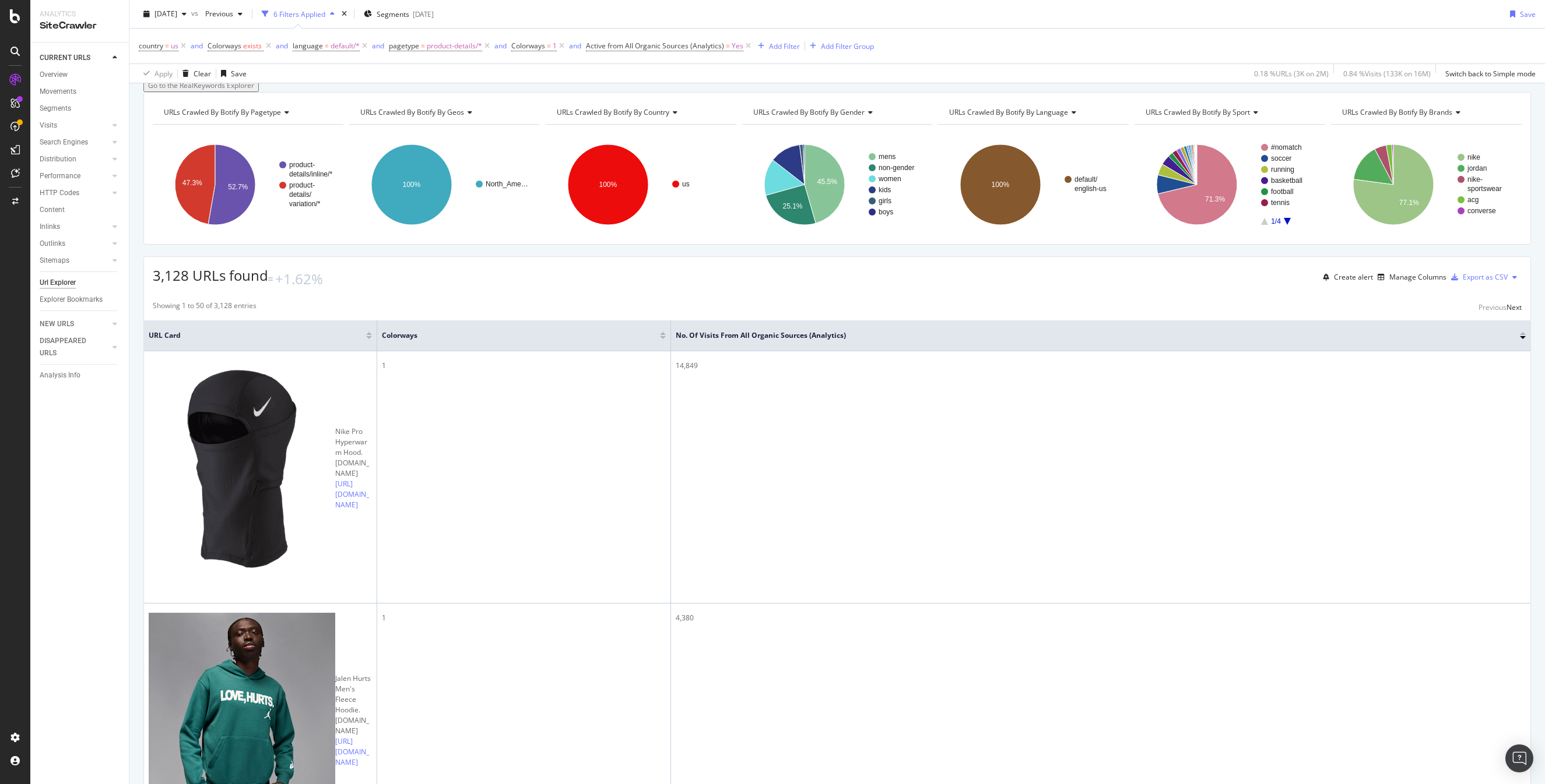
scroll to position [185, 0]
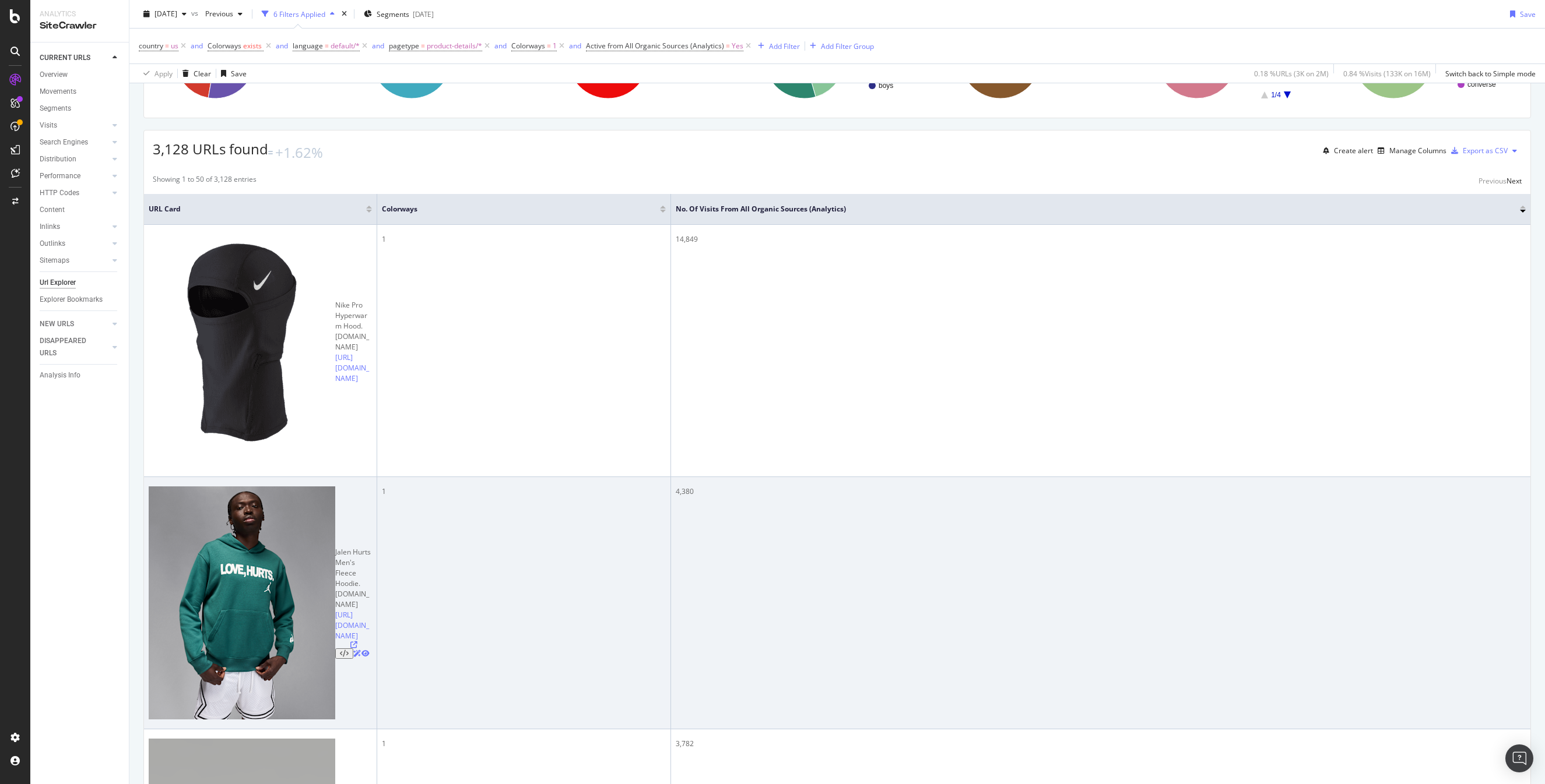
click at [335, 548] on div "Jalen Hurts Men's Fleece Hoodie. [DOMAIN_NAME]" at bounding box center [353, 579] width 37 height 63
drag, startPoint x: 183, startPoint y: 341, endPoint x: 329, endPoint y: 346, distance: 146.1
click at [335, 548] on div "Jalen Hurts Men's Fleece Hoodie. [DOMAIN_NAME]" at bounding box center [353, 579] width 37 height 63
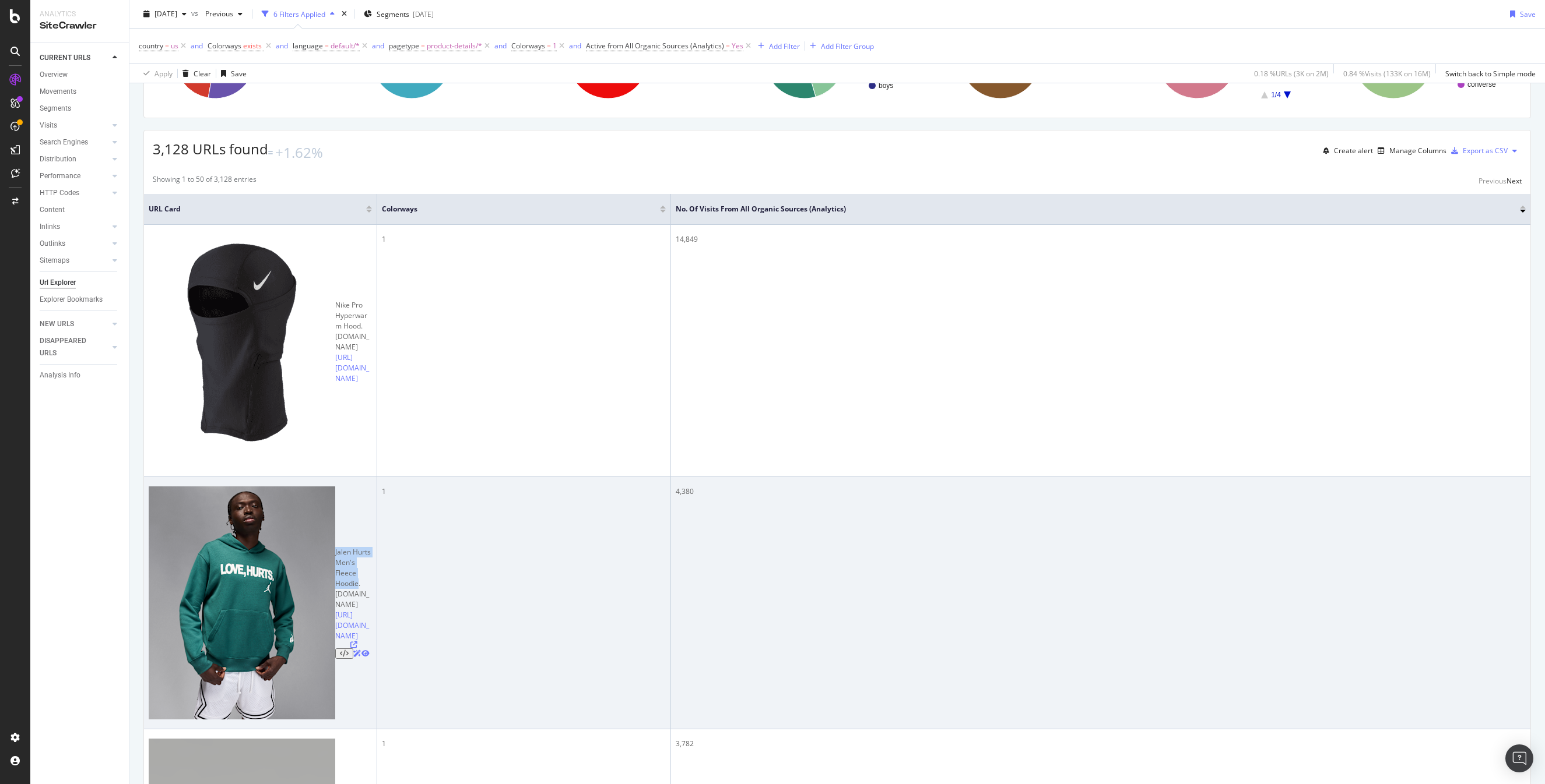
copy div "Jalen Hurts Men's Fleece Hoodie"
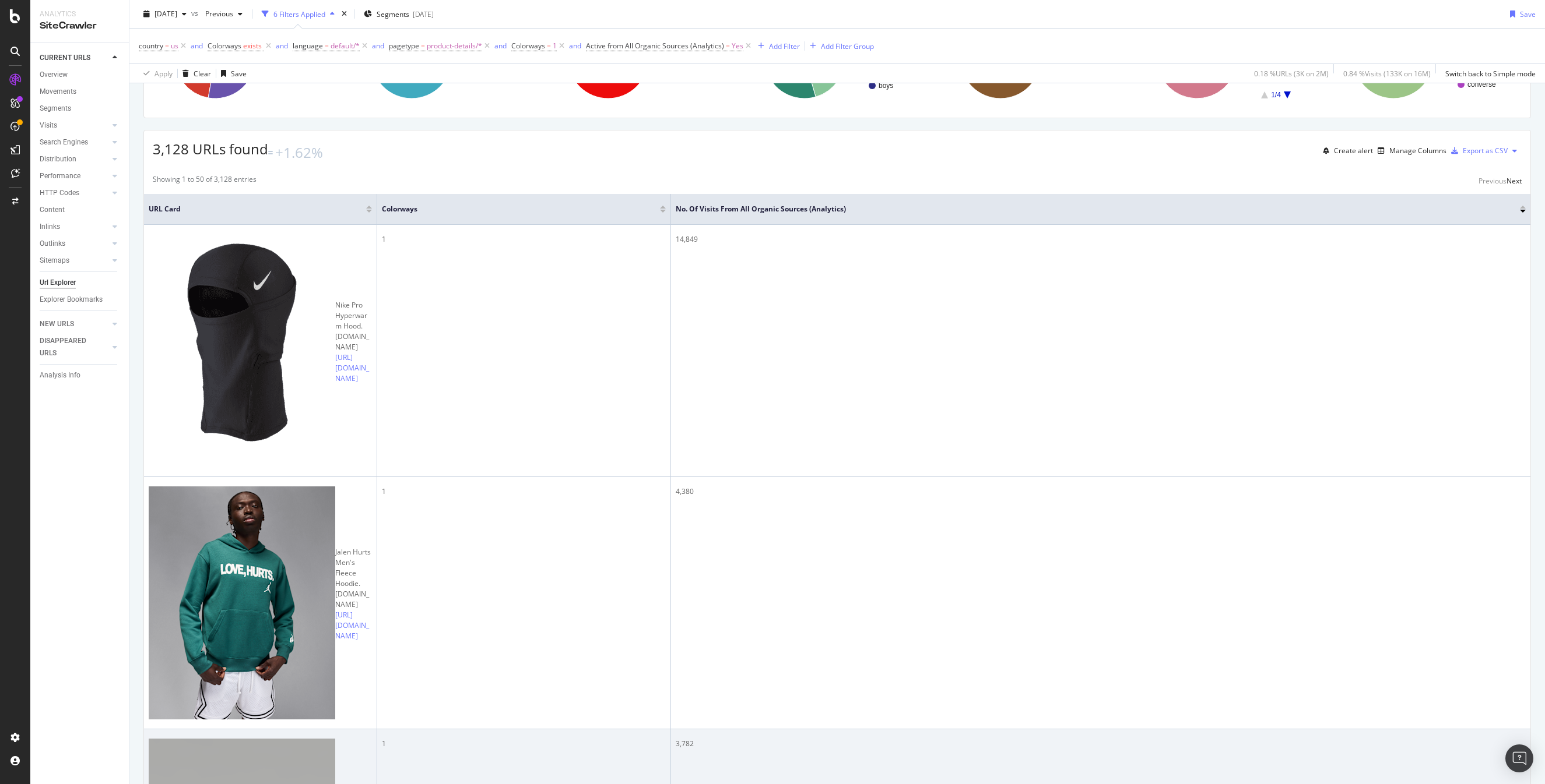
drag, startPoint x: 182, startPoint y: 393, endPoint x: 291, endPoint y: 399, distance: 109.2
copy div "Air Jordan Mule Women's Shoe"
